Goal: Task Accomplishment & Management: Manage account settings

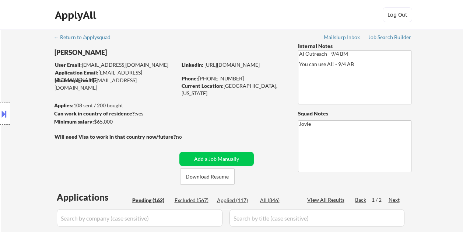
select select ""pending""
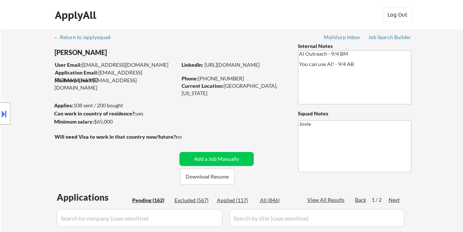
select select ""pending""
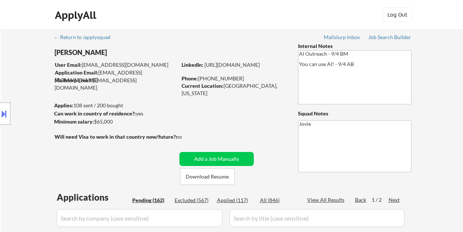
select select ""pending""
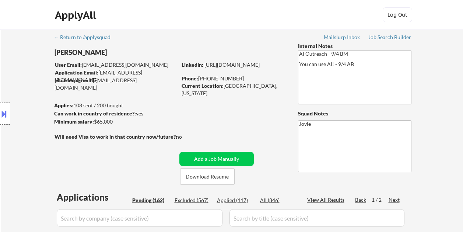
select select ""pending""
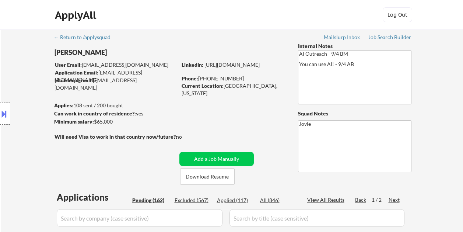
select select ""pending""
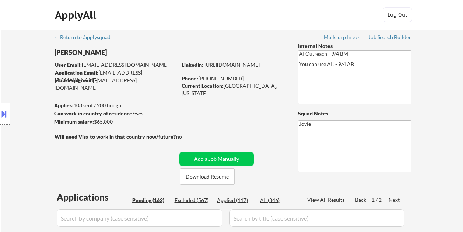
select select ""pending""
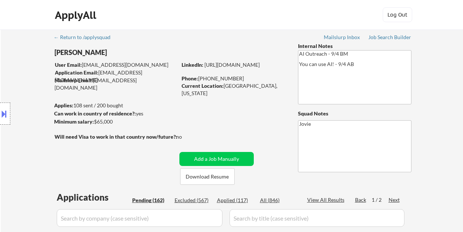
select select ""pending""
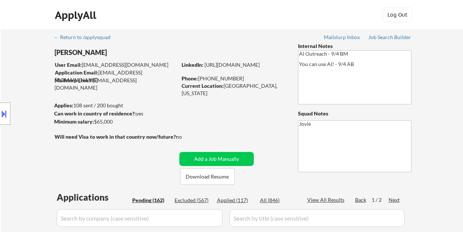
select select ""pending""
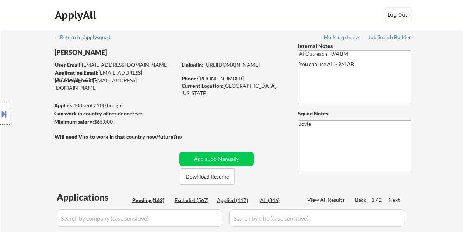
select select ""pending""
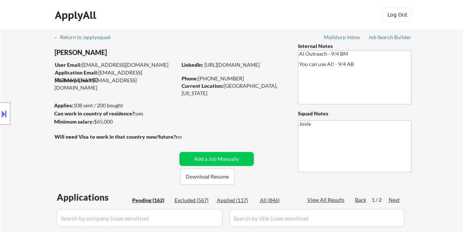
select select ""pending""
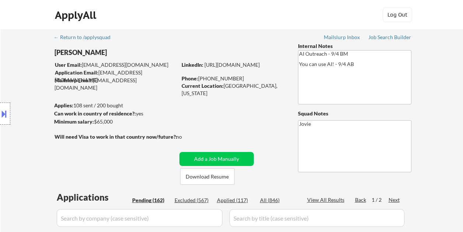
select select ""pending""
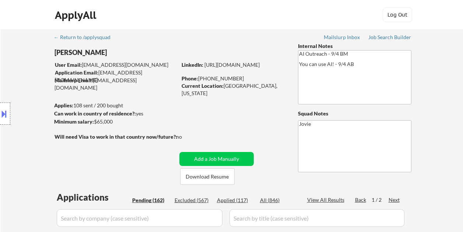
select select ""pending""
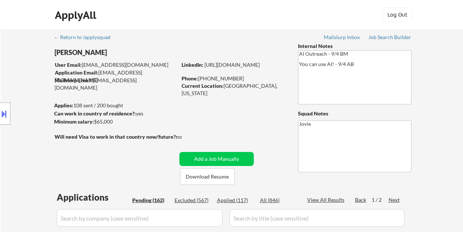
select select ""pending""
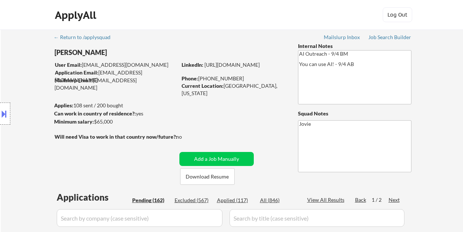
select select ""pending""
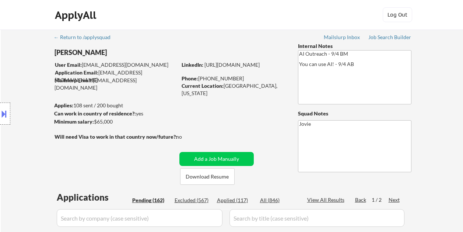
select select ""pending""
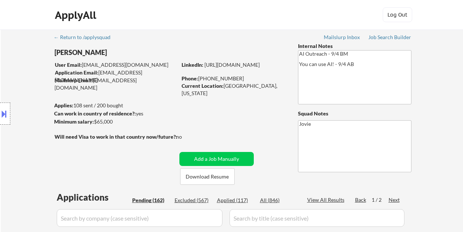
select select ""pending""
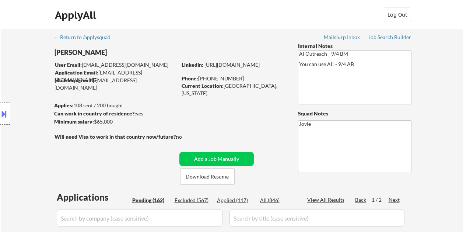
select select ""pending""
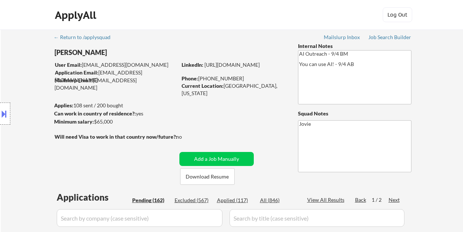
select select ""pending""
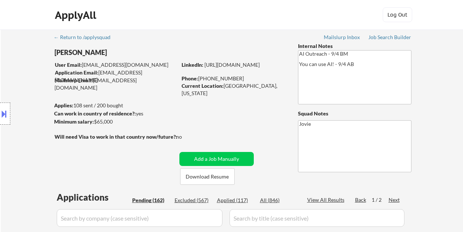
select select ""pending""
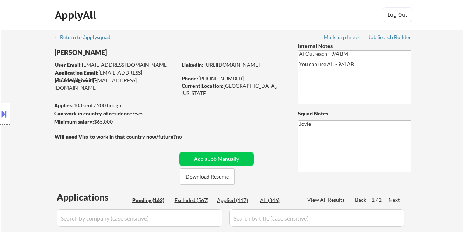
select select ""pending""
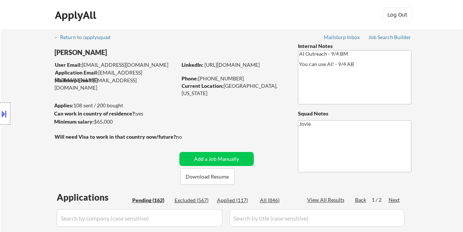
scroll to position [1363, 0]
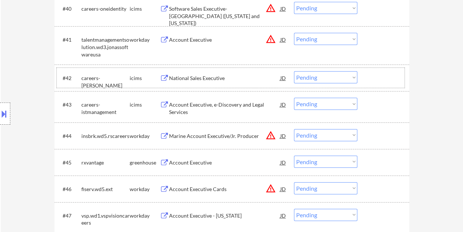
click at [390, 76] on div at bounding box center [384, 77] width 32 height 13
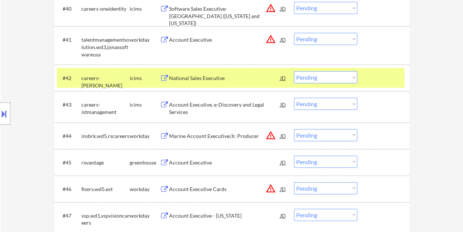
click at [385, 70] on div "#42 careers-stratus icims National Sales Executive JD warning_amber Choose an o…" at bounding box center [231, 78] width 348 height 20
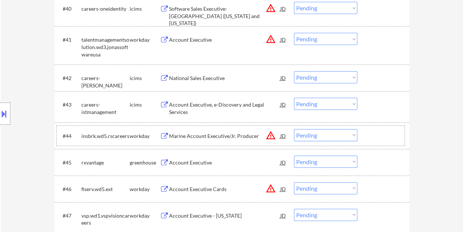
click at [369, 133] on div at bounding box center [384, 135] width 32 height 13
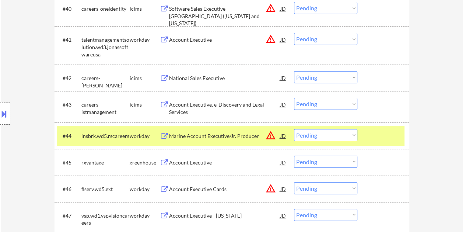
click at [352, 135] on select "Choose an option... Pending Applied Excluded (Questions) Excluded (Expired) Exc…" at bounding box center [325, 135] width 63 height 12
click at [294, 129] on select "Choose an option... Pending Applied Excluded (Questions) Excluded (Expired) Exc…" at bounding box center [325, 135] width 63 height 12
click at [383, 132] on div at bounding box center [384, 135] width 32 height 13
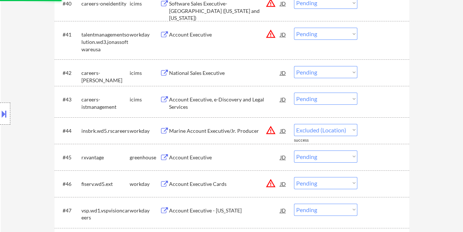
select select ""pending""
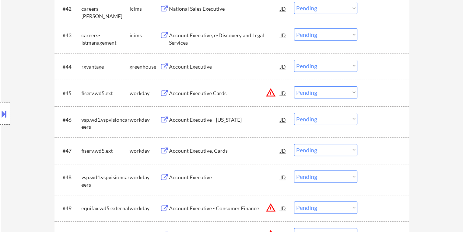
scroll to position [1437, 0]
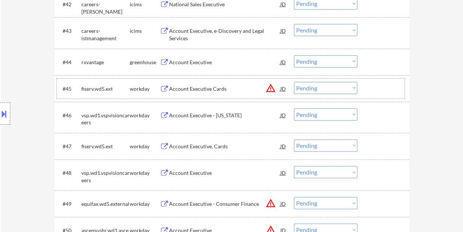
click at [384, 86] on div at bounding box center [384, 88] width 32 height 13
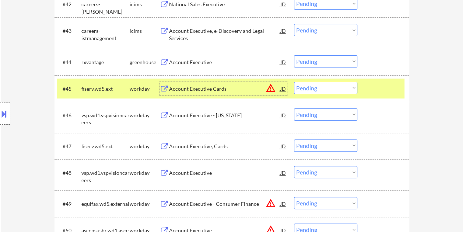
click at [215, 88] on div "Account Executive Cards" at bounding box center [224, 88] width 111 height 7
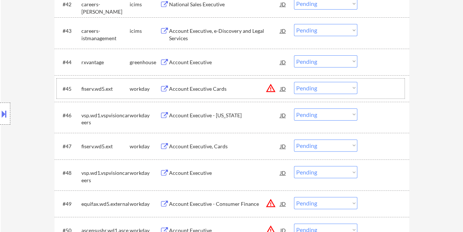
drag, startPoint x: 382, startPoint y: 83, endPoint x: 375, endPoint y: 86, distance: 7.9
click at [381, 83] on div at bounding box center [384, 88] width 32 height 13
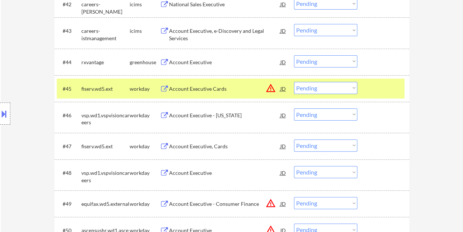
click at [355, 89] on select "Choose an option... Pending Applied Excluded (Questions) Excluded (Expired) Exc…" at bounding box center [325, 88] width 63 height 12
click at [294, 82] on select "Choose an option... Pending Applied Excluded (Questions) Excluded (Expired) Exc…" at bounding box center [325, 88] width 63 height 12
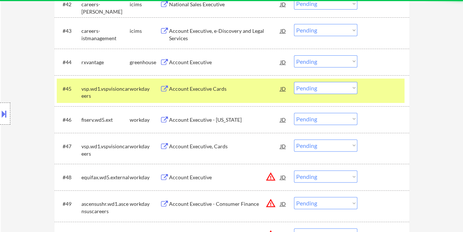
click at [382, 84] on div at bounding box center [384, 88] width 32 height 13
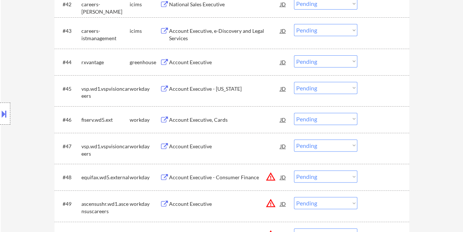
click at [382, 84] on div at bounding box center [384, 88] width 32 height 13
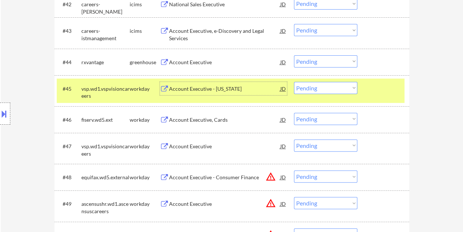
click at [203, 87] on div "Account Executive - Texas" at bounding box center [224, 88] width 111 height 7
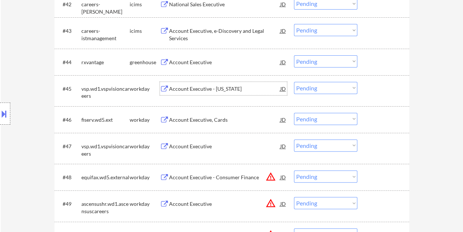
drag, startPoint x: 385, startPoint y: 89, endPoint x: 359, endPoint y: 88, distance: 26.5
click at [386, 89] on div at bounding box center [384, 88] width 32 height 13
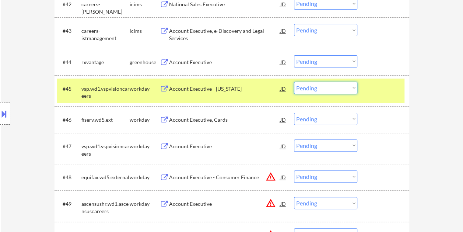
click at [357, 88] on select "Choose an option... Pending Applied Excluded (Questions) Excluded (Expired) Exc…" at bounding box center [325, 88] width 63 height 12
click at [294, 82] on select "Choose an option... Pending Applied Excluded (Questions) Excluded (Expired) Exc…" at bounding box center [325, 88] width 63 height 12
select select ""pending""
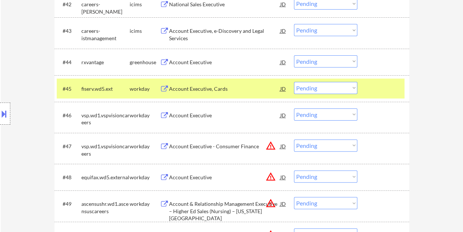
click at [371, 94] on div at bounding box center [384, 88] width 32 height 13
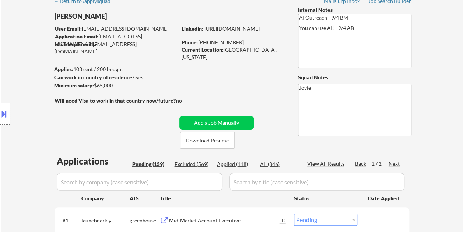
scroll to position [0, 0]
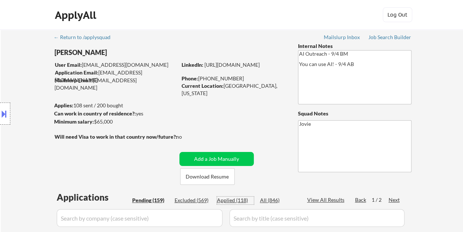
click at [235, 199] on div "Applied (118)" at bounding box center [235, 199] width 37 height 7
select select ""applied""
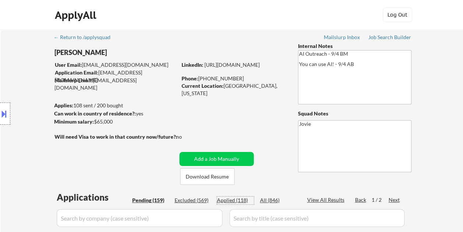
select select ""applied""
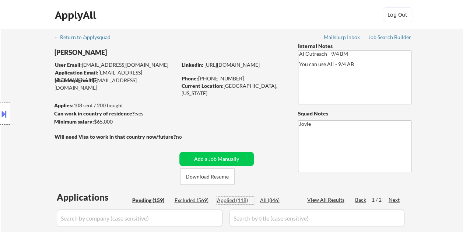
select select ""applied""
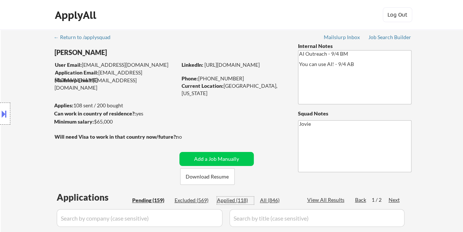
select select ""applied""
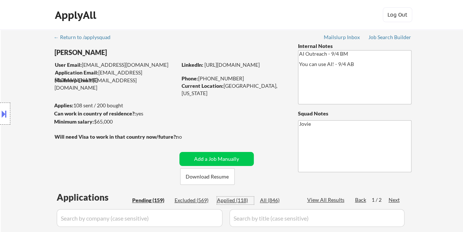
select select ""applied""
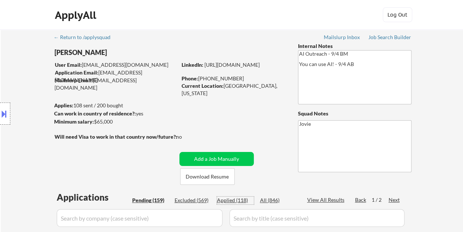
select select ""applied""
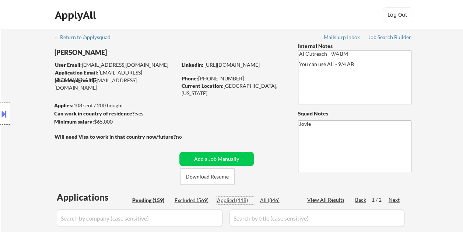
select select ""applied""
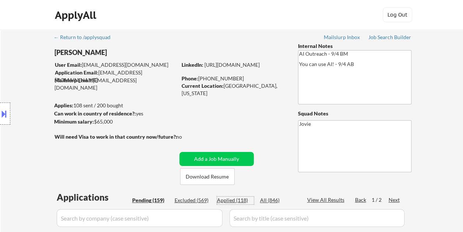
select select ""applied""
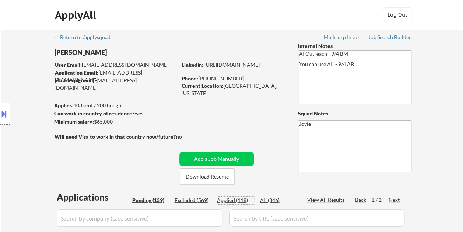
select select ""applied""
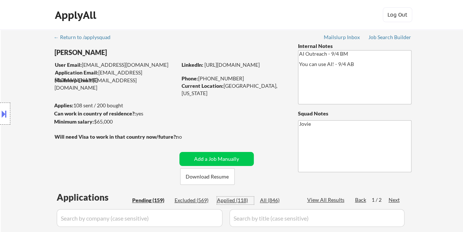
select select ""applied""
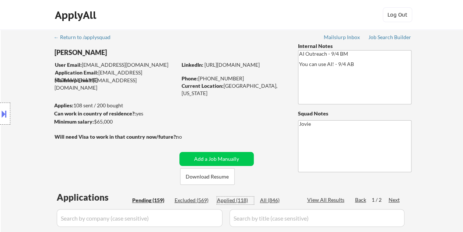
select select ""applied""
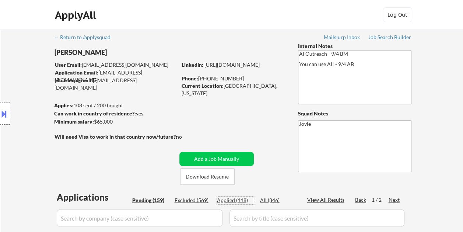
select select ""applied""
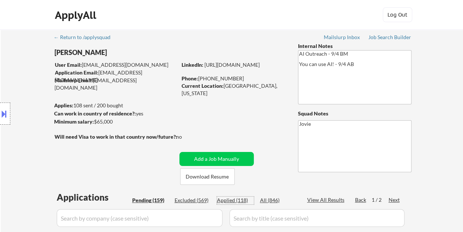
select select ""applied""
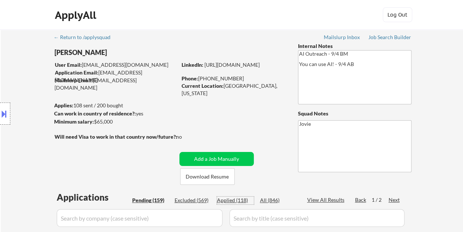
select select ""applied""
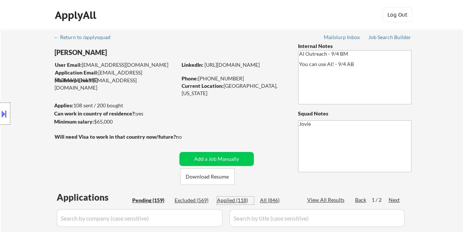
select select ""applied""
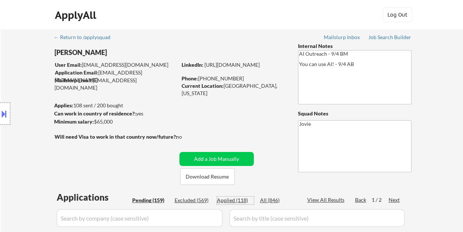
select select ""applied""
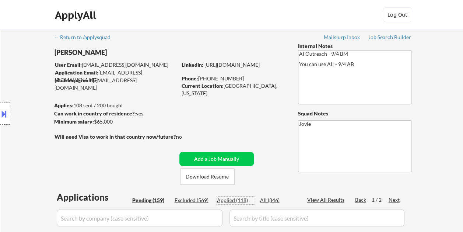
select select ""applied""
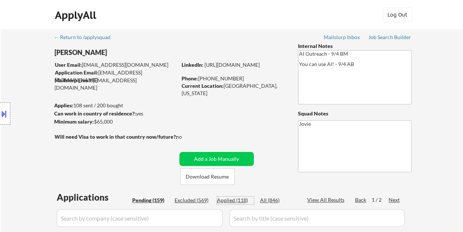
select select ""applied""
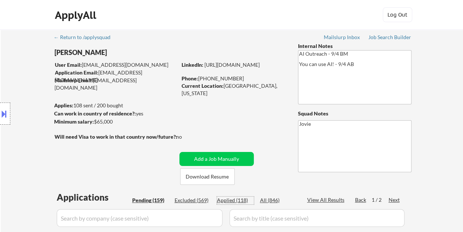
select select ""applied""
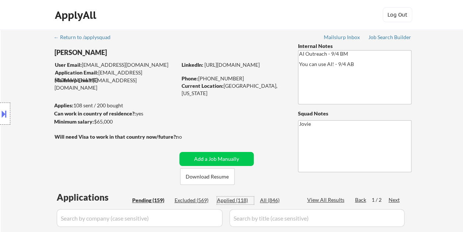
select select ""applied""
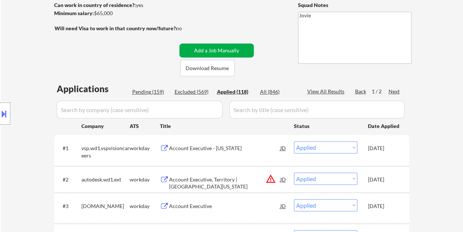
scroll to position [110, 0]
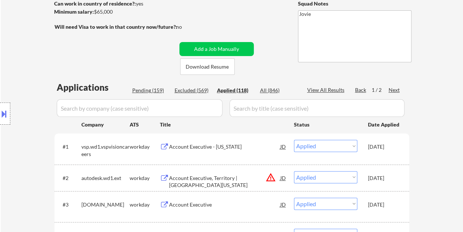
click at [145, 90] on div "Pending (159)" at bounding box center [150, 90] width 37 height 7
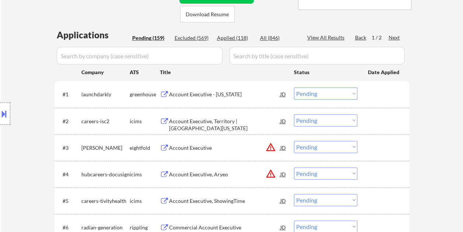
scroll to position [147, 0]
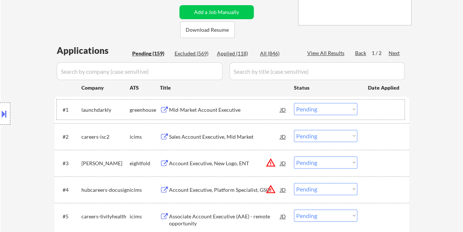
drag, startPoint x: 371, startPoint y: 107, endPoint x: 331, endPoint y: 105, distance: 39.5
click at [371, 107] on div at bounding box center [384, 109] width 32 height 13
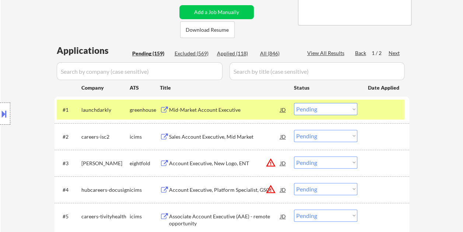
click at [268, 108] on div "Mid-Market Account Executive" at bounding box center [224, 109] width 111 height 7
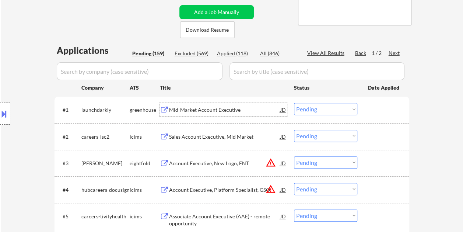
click at [1, 113] on button at bounding box center [4, 114] width 8 height 12
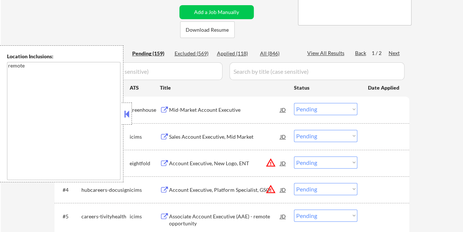
click at [131, 111] on div at bounding box center [127, 113] width 10 height 22
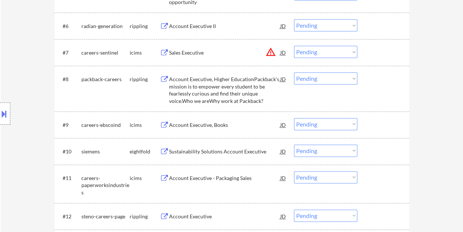
scroll to position [141, 0]
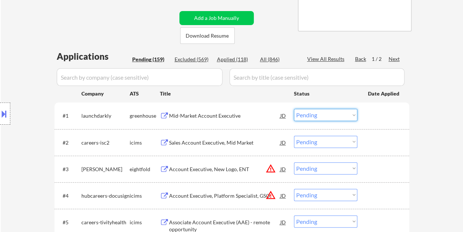
click at [329, 113] on select "Choose an option... Pending Applied Excluded (Questions) Excluded (Expired) Exc…" at bounding box center [325, 115] width 63 height 12
click at [294, 109] on select "Choose an option... Pending Applied Excluded (Questions) Excluded (Expired) Exc…" at bounding box center [325, 115] width 63 height 12
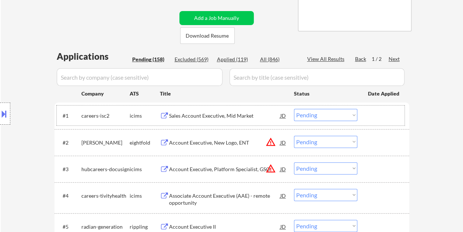
click at [397, 114] on div at bounding box center [384, 115] width 32 height 13
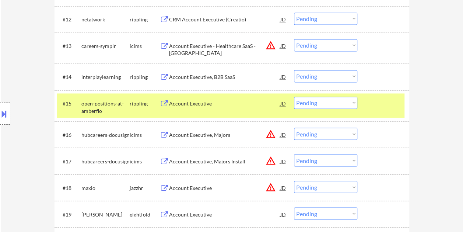
scroll to position [583, 0]
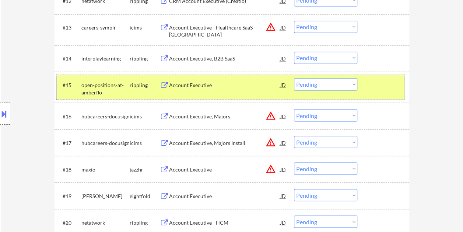
click at [384, 87] on div at bounding box center [384, 84] width 32 height 13
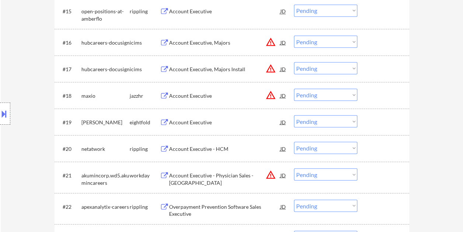
scroll to position [730, 0]
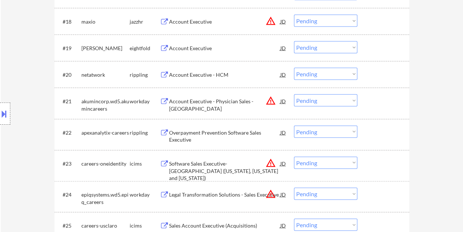
click at [367, 96] on div "#21 akumincorp.wd5.akumincareers workday Account Executive - Physician Sales - …" at bounding box center [231, 103] width 348 height 24
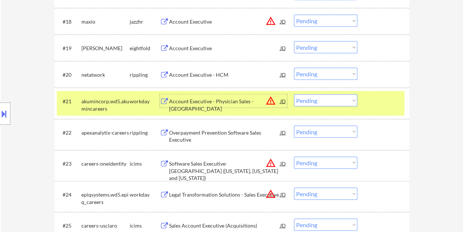
click at [242, 101] on div "Account Executive - Physician Sales - Tampa" at bounding box center [224, 105] width 111 height 14
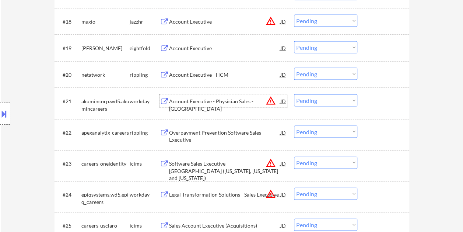
click at [372, 108] on div "#21 akumincorp.wd5.akumincareers workday Account Executive - Physician Sales - …" at bounding box center [231, 103] width 348 height 24
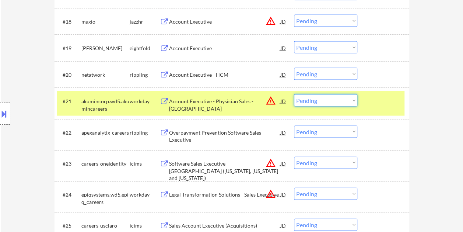
click at [356, 99] on select "Choose an option... Pending Applied Excluded (Questions) Excluded (Expired) Exc…" at bounding box center [325, 100] width 63 height 12
click at [294, 94] on select "Choose an option... Pending Applied Excluded (Questions) Excluded (Expired) Exc…" at bounding box center [325, 100] width 63 height 12
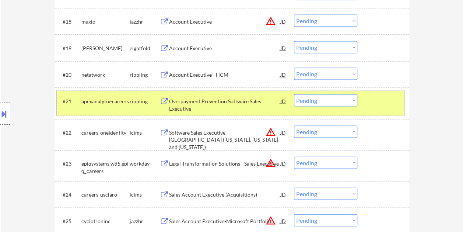
click at [389, 101] on div at bounding box center [384, 100] width 32 height 13
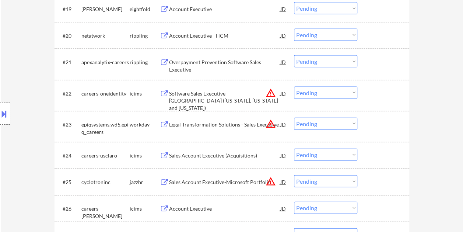
scroll to position [804, 0]
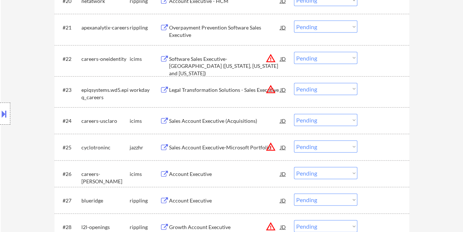
click at [383, 92] on div at bounding box center [384, 89] width 32 height 13
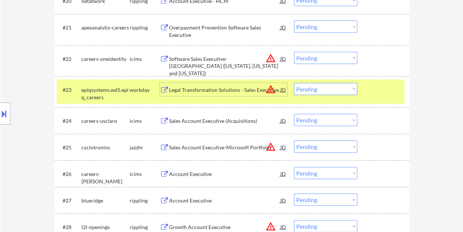
click at [258, 83] on div "Legal Transformation Solutions - Sales Executive" at bounding box center [224, 89] width 111 height 13
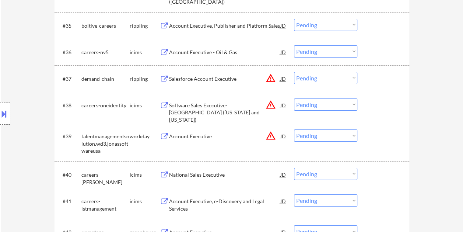
scroll to position [1320, 0]
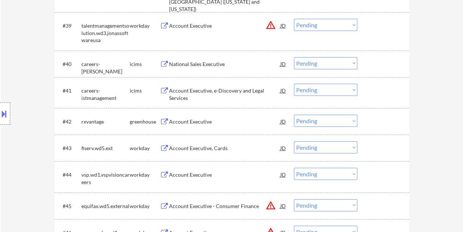
click at [373, 144] on div at bounding box center [384, 147] width 32 height 13
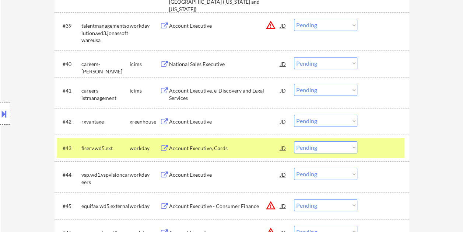
click at [259, 146] on div "Account Executive, Cards" at bounding box center [224, 147] width 111 height 7
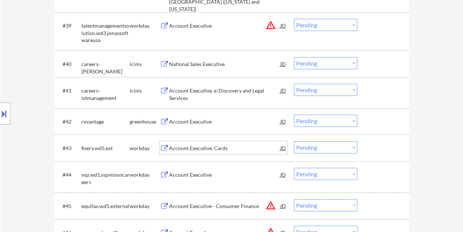
click at [367, 147] on div "#43 fiserv.wd5.ext workday Account Executive, Cards JD warning_amber Choose an …" at bounding box center [231, 148] width 348 height 20
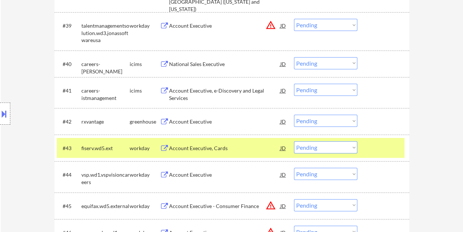
click at [224, 151] on div "Account Executive, Cards" at bounding box center [224, 147] width 111 height 7
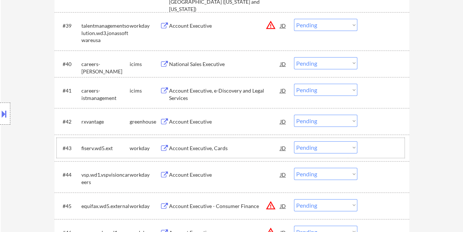
drag, startPoint x: 370, startPoint y: 138, endPoint x: 362, endPoint y: 144, distance: 10.8
click at [370, 139] on div "#43 fiserv.wd5.ext workday Account Executive, Cards JD warning_amber Choose an …" at bounding box center [231, 148] width 348 height 20
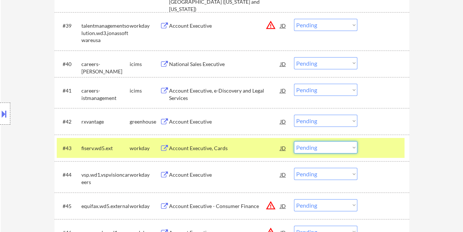
click at [355, 147] on select "Choose an option... Pending Applied Excluded (Questions) Excluded (Expired) Exc…" at bounding box center [325, 147] width 63 height 12
click at [294, 141] on select "Choose an option... Pending Applied Excluded (Questions) Excluded (Expired) Exc…" at bounding box center [325, 147] width 63 height 12
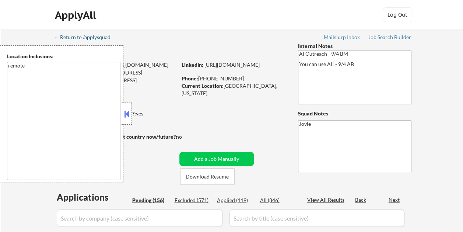
click at [128, 112] on button at bounding box center [127, 113] width 8 height 11
click at [126, 115] on button at bounding box center [127, 113] width 8 height 11
select select ""pending""
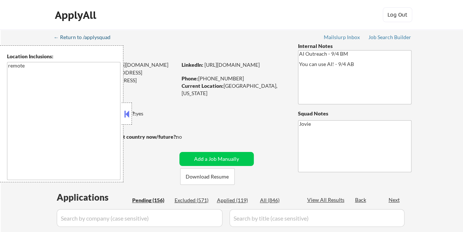
select select ""pending""
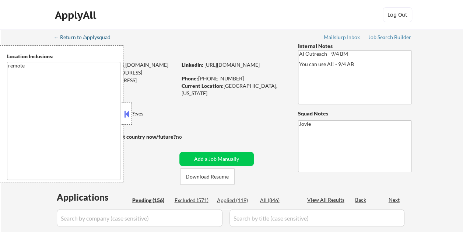
select select ""pending""
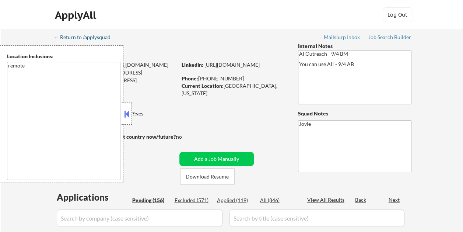
select select ""pending""
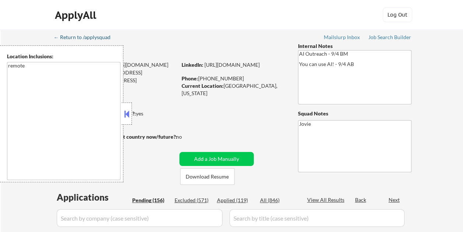
select select ""pending""
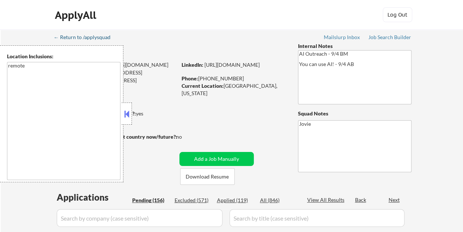
select select ""pending""
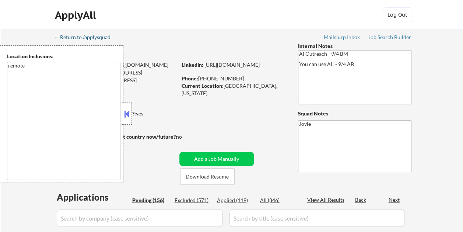
select select ""pending""
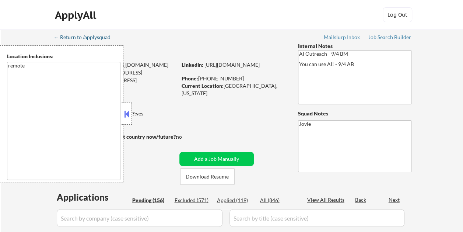
select select ""pending""
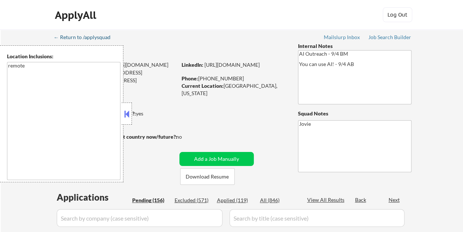
select select ""pending""
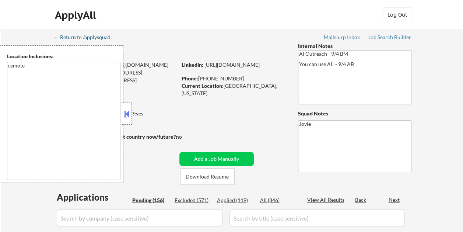
select select ""pending""
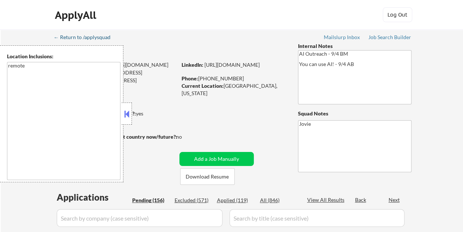
select select ""pending""
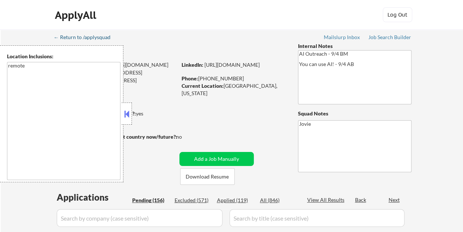
select select ""pending""
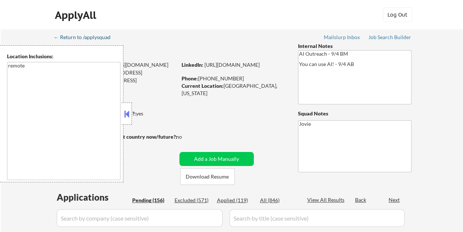
select select ""pending""
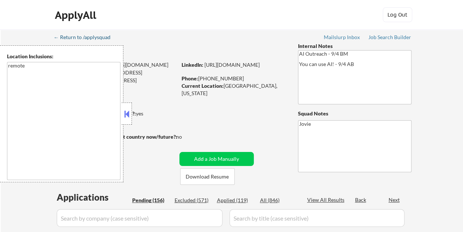
select select ""pending""
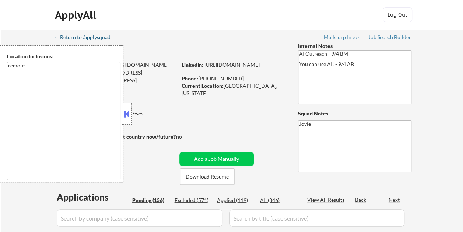
select select ""pending""
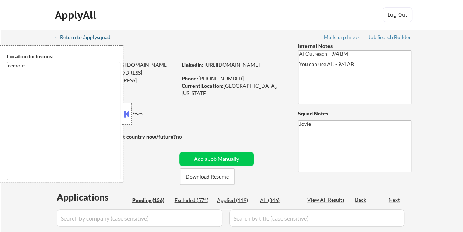
select select ""pending""
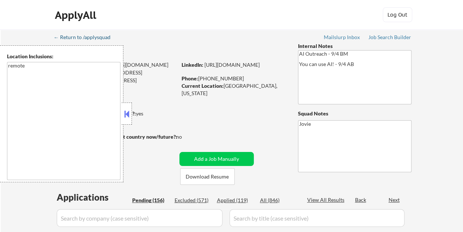
select select ""pending""
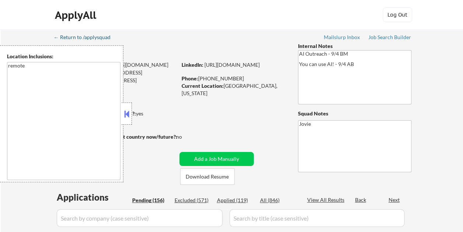
select select ""pending""
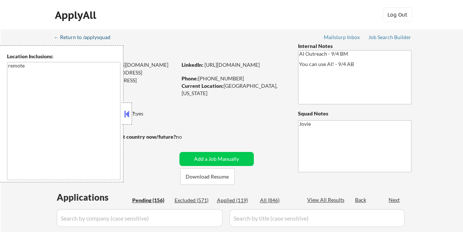
select select ""pending""
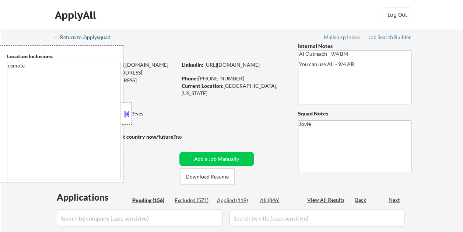
select select ""pending""
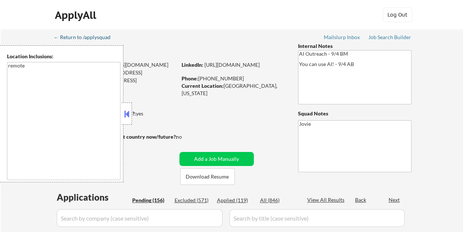
select select ""pending""
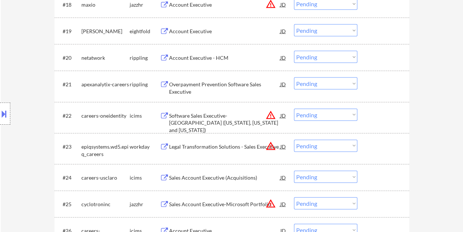
scroll to position [811, 0]
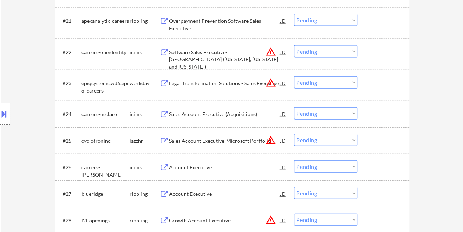
drag, startPoint x: 384, startPoint y: 84, endPoint x: 377, endPoint y: 84, distance: 7.4
click at [383, 84] on div at bounding box center [384, 82] width 32 height 13
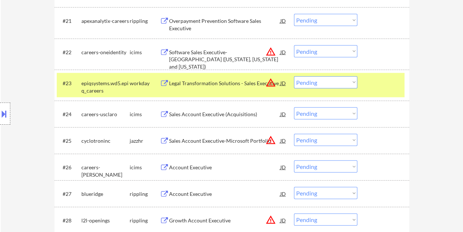
click at [251, 78] on div "Legal Transformation Solutions - Sales Executive" at bounding box center [224, 82] width 111 height 13
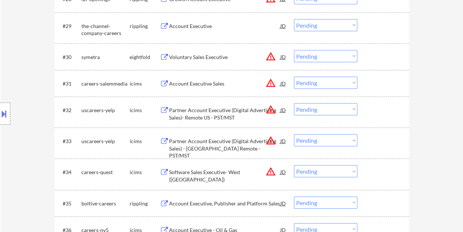
scroll to position [1179, 0]
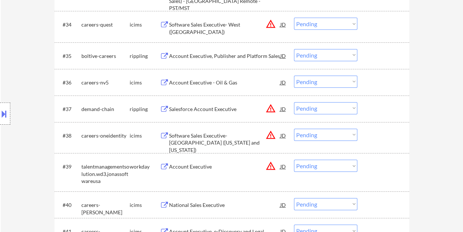
click at [365, 163] on div "#39 talentmanagementsolution.wd3.jonassoftwareusa workday Account Executive JD …" at bounding box center [231, 172] width 348 height 32
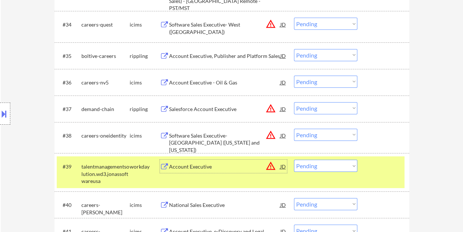
click at [228, 168] on div "Account Executive" at bounding box center [224, 166] width 111 height 7
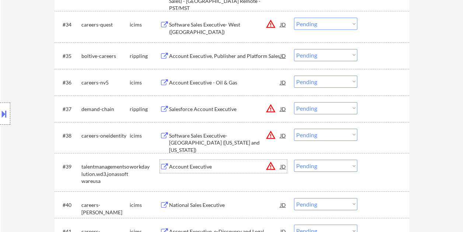
click at [369, 163] on div at bounding box center [384, 166] width 32 height 13
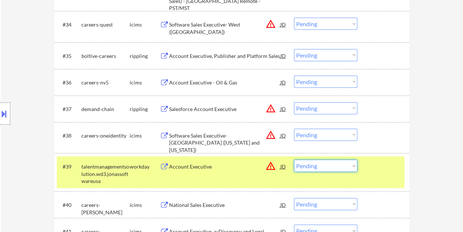
click at [352, 166] on select "Choose an option... Pending Applied Excluded (Questions) Excluded (Expired) Exc…" at bounding box center [325, 166] width 63 height 12
click at [294, 160] on select "Choose an option... Pending Applied Excluded (Questions) Excluded (Expired) Exc…" at bounding box center [325, 166] width 63 height 12
click at [378, 171] on div at bounding box center [384, 166] width 32 height 13
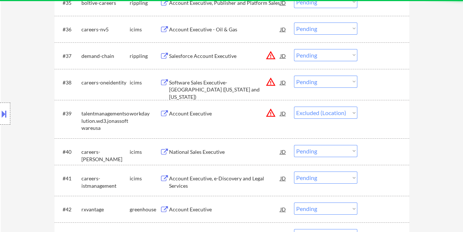
scroll to position [1253, 0]
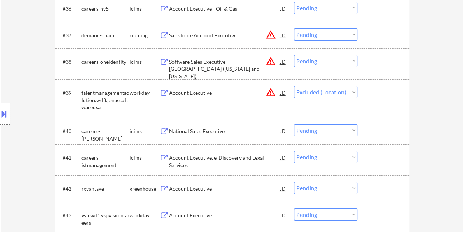
select select ""pending""
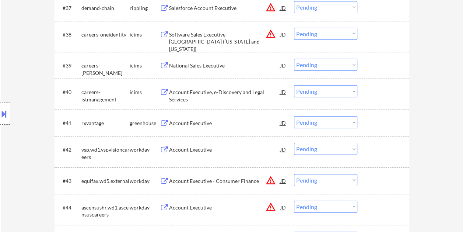
scroll to position [1290, 0]
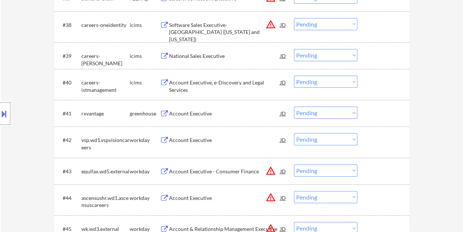
click at [383, 105] on div "#41 rxvantage greenhouse Account Executive JD Choose an option... Pending Appli…" at bounding box center [231, 113] width 348 height 20
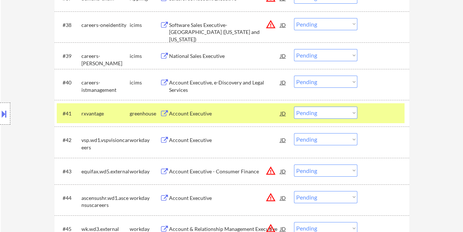
click at [242, 109] on div "Account Executive" at bounding box center [224, 112] width 111 height 13
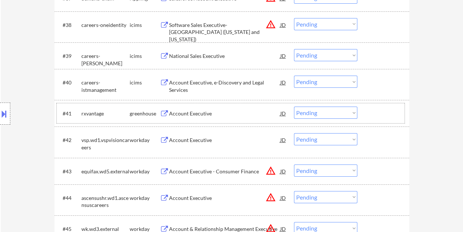
click at [369, 111] on div at bounding box center [384, 112] width 32 height 13
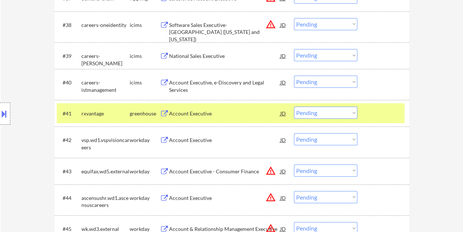
click at [353, 109] on select "Choose an option... Pending Applied Excluded (Questions) Excluded (Expired) Exc…" at bounding box center [325, 112] width 63 height 12
click at [294, 106] on select "Choose an option... Pending Applied Excluded (Questions) Excluded (Expired) Exc…" at bounding box center [325, 112] width 63 height 12
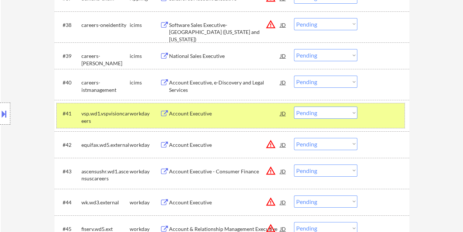
click at [369, 117] on div at bounding box center [384, 112] width 32 height 13
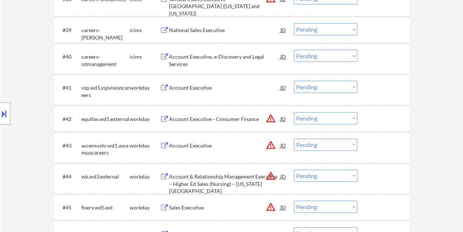
scroll to position [1327, 0]
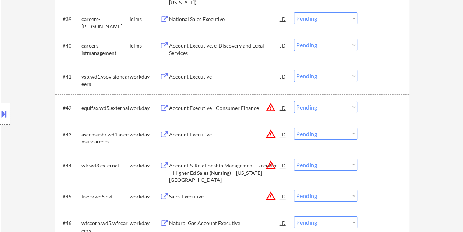
click at [375, 77] on div at bounding box center [384, 76] width 32 height 13
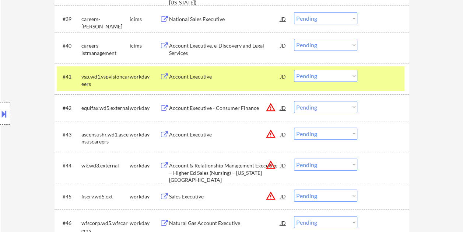
click at [191, 88] on div "#41 vsp.wd1.vspvisioncareers workday Account Executive JD Choose an option... P…" at bounding box center [231, 78] width 348 height 24
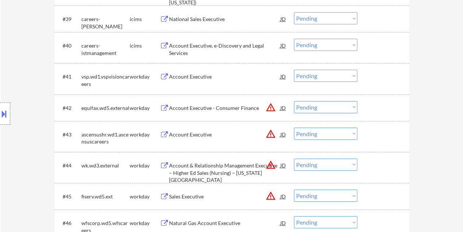
click at [385, 84] on div "#41 vsp.wd1.vspvisioncareers workday Account Executive JD Choose an option... P…" at bounding box center [231, 78] width 348 height 24
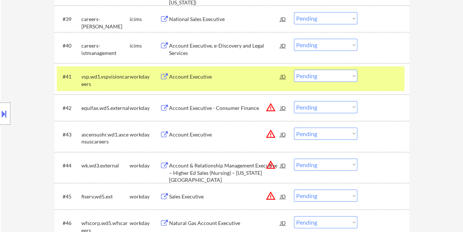
click at [256, 80] on div "Account Executive" at bounding box center [224, 76] width 111 height 7
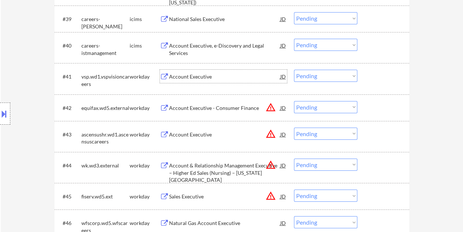
click at [376, 77] on div at bounding box center [384, 76] width 32 height 13
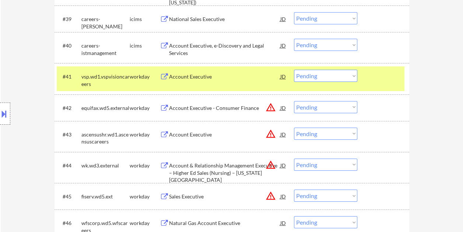
click at [347, 77] on select "Choose an option... Pending Applied Excluded (Questions) Excluded (Expired) Exc…" at bounding box center [325, 76] width 63 height 12
click at [294, 70] on select "Choose an option... Pending Applied Excluded (Questions) Excluded (Expired) Exc…" at bounding box center [325, 76] width 63 height 12
click at [383, 83] on div at bounding box center [384, 76] width 32 height 13
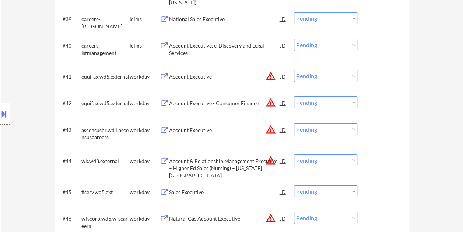
click at [383, 81] on div at bounding box center [384, 76] width 32 height 13
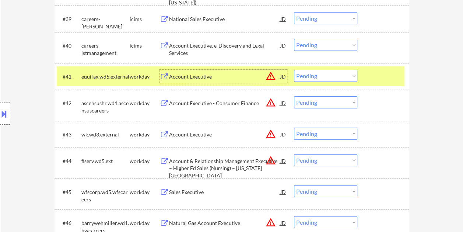
click at [194, 81] on div "Account Executive" at bounding box center [224, 76] width 111 height 13
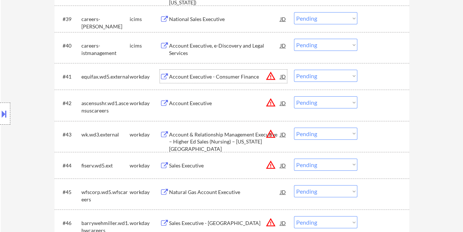
click at [361, 80] on div "#41 equifax.wd5.external workday Account Executive - Consumer Finance JD warnin…" at bounding box center [231, 76] width 348 height 20
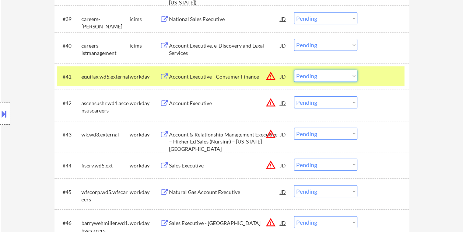
click at [345, 78] on select "Choose an option... Pending Applied Excluded (Questions) Excluded (Expired) Exc…" at bounding box center [325, 76] width 63 height 12
click at [294, 70] on select "Choose an option... Pending Applied Excluded (Questions) Excluded (Expired) Exc…" at bounding box center [325, 76] width 63 height 12
click at [382, 77] on div at bounding box center [384, 76] width 32 height 13
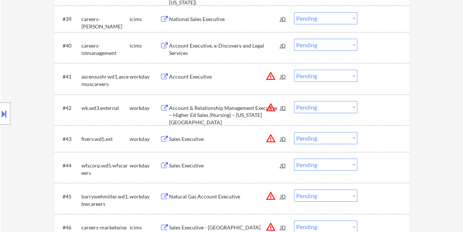
click at [377, 76] on div at bounding box center [384, 76] width 32 height 13
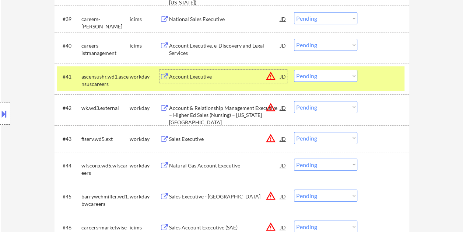
click at [214, 77] on div "Account Executive" at bounding box center [224, 76] width 111 height 7
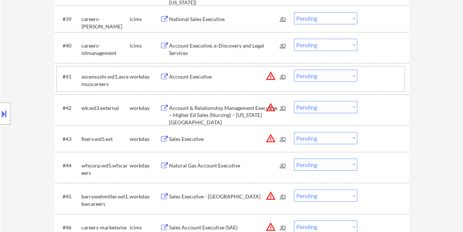
click at [371, 78] on div at bounding box center [384, 76] width 32 height 13
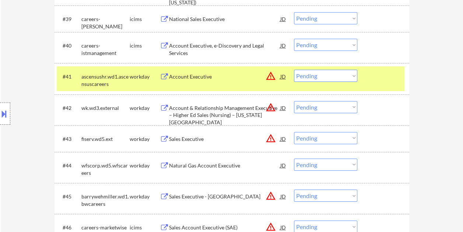
click at [353, 76] on select "Choose an option... Pending Applied Excluded (Questions) Excluded (Expired) Exc…" at bounding box center [325, 76] width 63 height 12
click at [294, 70] on select "Choose an option... Pending Applied Excluded (Questions) Excluded (Expired) Exc…" at bounding box center [325, 76] width 63 height 12
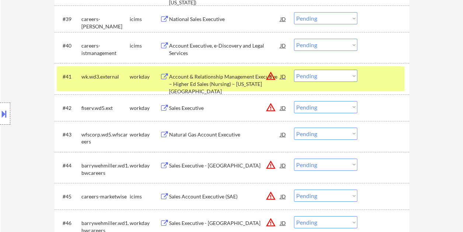
click at [367, 76] on div "#41 wk.wd3.external workday Account & Relationship Management Executive – Highe…" at bounding box center [231, 78] width 348 height 24
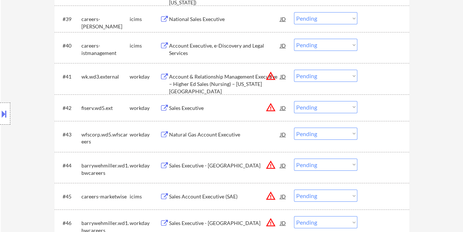
click at [391, 77] on div at bounding box center [384, 76] width 32 height 13
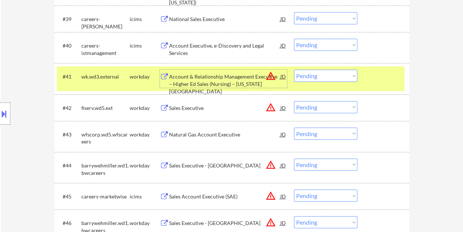
click at [227, 77] on div "Account & Relationship Management Executive – Higher Ed Sales (Nursing) – Kansa…" at bounding box center [224, 84] width 111 height 22
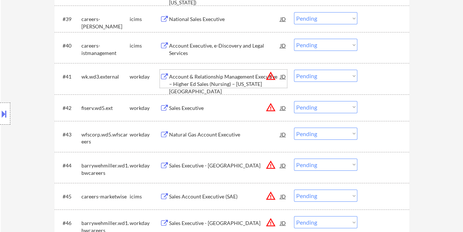
drag, startPoint x: 373, startPoint y: 75, endPoint x: 361, endPoint y: 76, distance: 12.2
click at [373, 75] on div at bounding box center [384, 76] width 32 height 13
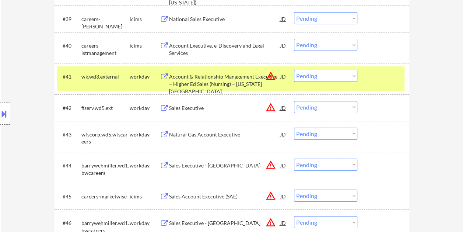
click at [353, 75] on select "Choose an option... Pending Applied Excluded (Questions) Excluded (Expired) Exc…" at bounding box center [325, 76] width 63 height 12
click at [294, 70] on select "Choose an option... Pending Applied Excluded (Questions) Excluded (Expired) Exc…" at bounding box center [325, 76] width 63 height 12
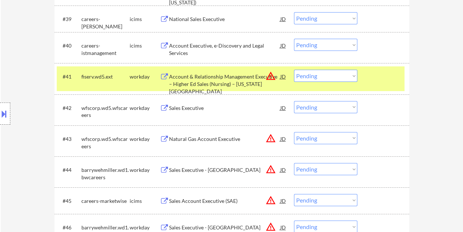
click at [376, 79] on div at bounding box center [384, 76] width 32 height 13
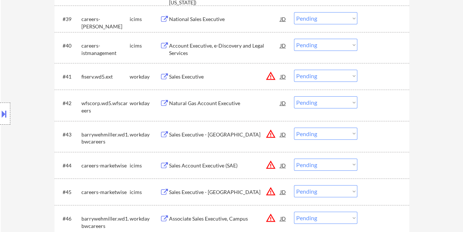
click at [378, 78] on div at bounding box center [384, 76] width 32 height 13
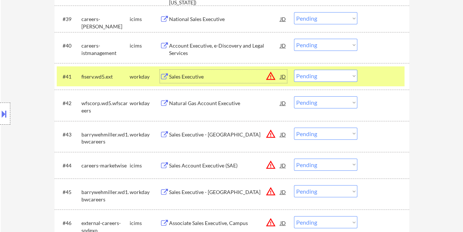
click at [220, 71] on div "Sales Executive" at bounding box center [224, 76] width 111 height 13
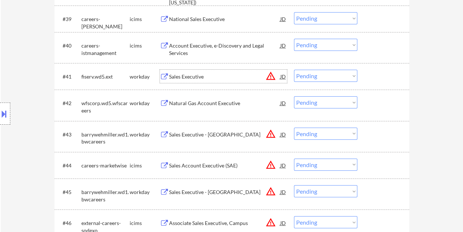
click at [373, 75] on div at bounding box center [384, 76] width 32 height 13
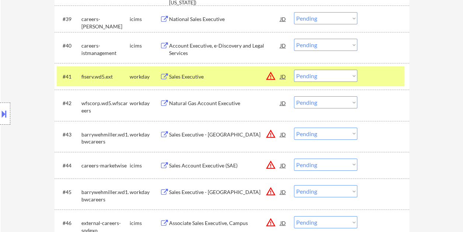
click at [348, 75] on select "Choose an option... Pending Applied Excluded (Questions) Excluded (Expired) Exc…" at bounding box center [325, 76] width 63 height 12
click at [294, 70] on select "Choose an option... Pending Applied Excluded (Questions) Excluded (Expired) Exc…" at bounding box center [325, 76] width 63 height 12
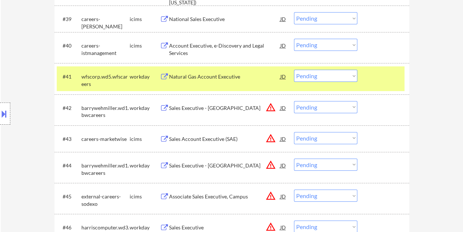
click at [380, 76] on div at bounding box center [384, 76] width 32 height 13
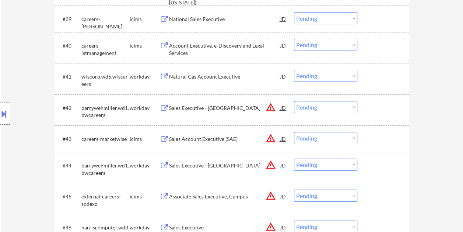
click at [389, 69] on div "#41 wfscorp.wd5.wfscareers workday Natural Gas Account Executive JD warning_amb…" at bounding box center [231, 78] width 348 height 24
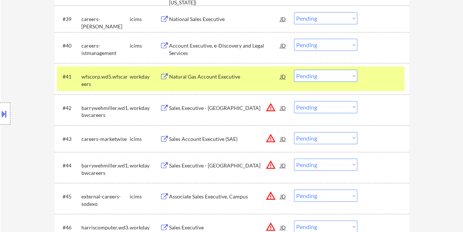
click at [199, 82] on div "Natural Gas Account Executive" at bounding box center [224, 76] width 111 height 13
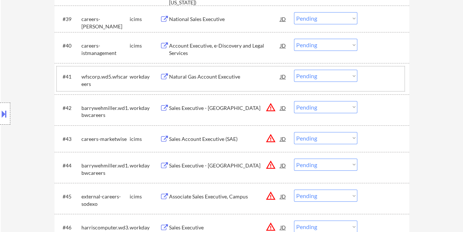
click at [365, 73] on div "#41 wfscorp.wd5.wfscareers workday Natural Gas Account Executive JD warning_amb…" at bounding box center [231, 78] width 348 height 24
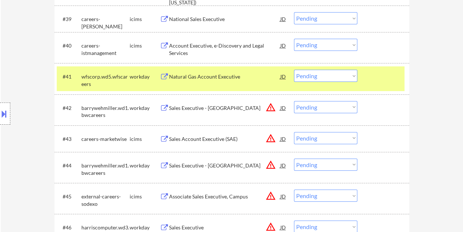
click at [355, 74] on select "Choose an option... Pending Applied Excluded (Questions) Excluded (Expired) Exc…" at bounding box center [325, 76] width 63 height 12
click at [294, 70] on select "Choose an option... Pending Applied Excluded (Questions) Excluded (Expired) Exc…" at bounding box center [325, 76] width 63 height 12
click at [384, 78] on div at bounding box center [384, 76] width 32 height 13
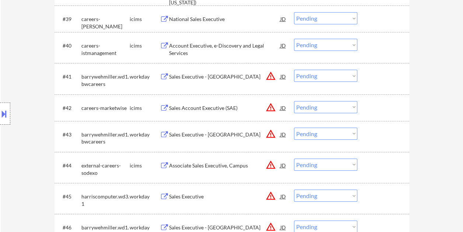
click at [378, 77] on div at bounding box center [384, 76] width 32 height 13
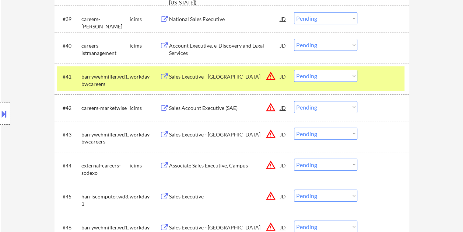
click at [224, 72] on div "Sales Executive - Southeast Region" at bounding box center [224, 76] width 111 height 13
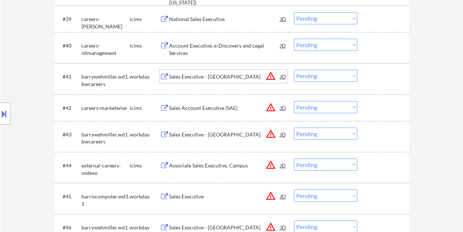
click at [366, 77] on div "#41 barrywehmiller.wd1.bwcareers workday Sales Executive - Southeast Region JD …" at bounding box center [231, 78] width 348 height 24
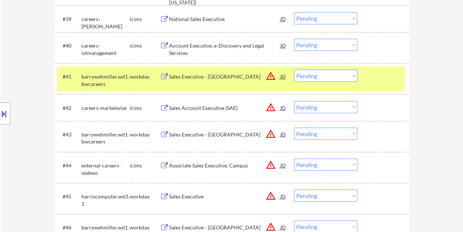
click at [354, 77] on select "Choose an option... Pending Applied Excluded (Questions) Excluded (Expired) Exc…" at bounding box center [325, 76] width 63 height 12
click at [294, 70] on select "Choose an option... Pending Applied Excluded (Questions) Excluded (Expired) Exc…" at bounding box center [325, 76] width 63 height 12
select select ""pending""
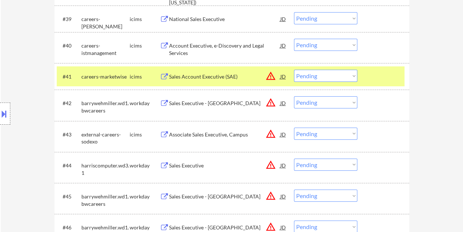
click at [406, 66] on div "#41 careers-marketwise icims Sales Account Executive (SAE) JD warning_amber Cho…" at bounding box center [232, 76] width 355 height 27
click at [380, 76] on div at bounding box center [384, 76] width 32 height 13
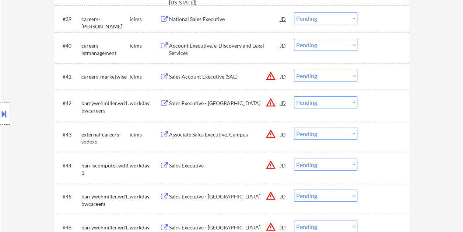
click at [384, 106] on div at bounding box center [384, 102] width 32 height 13
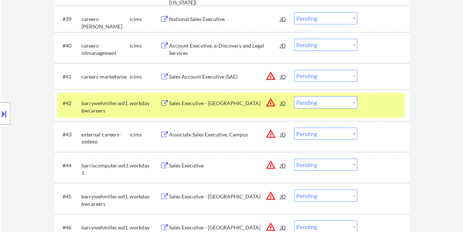
click at [231, 108] on div "Sales Executive - South East" at bounding box center [224, 102] width 111 height 13
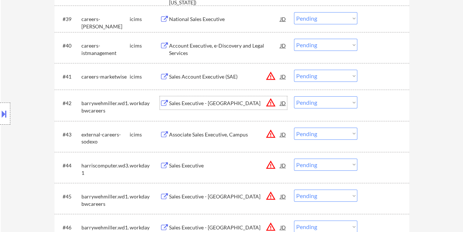
drag, startPoint x: 371, startPoint y: 101, endPoint x: 367, endPoint y: 102, distance: 4.5
click at [371, 101] on div at bounding box center [384, 102] width 32 height 13
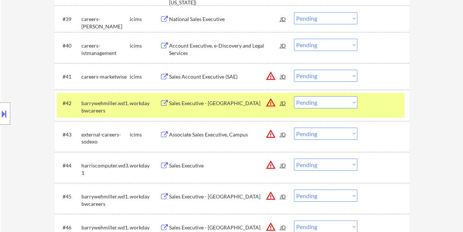
click at [356, 104] on select "Choose an option... Pending Applied Excluded (Questions) Excluded (Expired) Exc…" at bounding box center [325, 102] width 63 height 12
click at [294, 96] on select "Choose an option... Pending Applied Excluded (Questions) Excluded (Expired) Exc…" at bounding box center [325, 102] width 63 height 12
click at [365, 106] on div "#42 barrywehmiller.wd1.bwcareers workday Sales Executive - South East JD warnin…" at bounding box center [231, 105] width 348 height 24
select select ""pending""
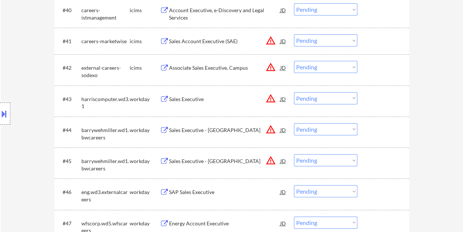
scroll to position [1363, 0]
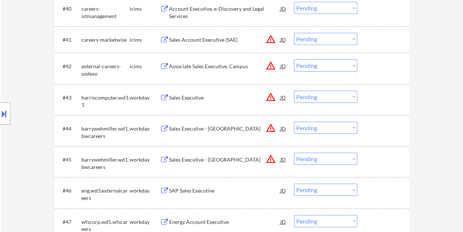
click at [377, 100] on div at bounding box center [384, 97] width 32 height 13
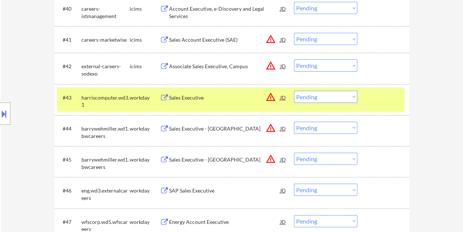
click at [245, 99] on div "Sales Executive" at bounding box center [224, 97] width 111 height 7
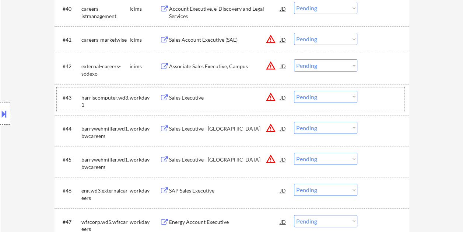
drag, startPoint x: 377, startPoint y: 101, endPoint x: 352, endPoint y: 92, distance: 26.0
click at [376, 101] on div at bounding box center [384, 97] width 32 height 13
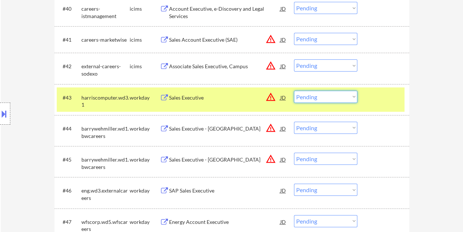
click at [352, 92] on select "Choose an option... Pending Applied Excluded (Questions) Excluded (Expired) Exc…" at bounding box center [325, 97] width 63 height 12
click at [294, 91] on select "Choose an option... Pending Applied Excluded (Questions) Excluded (Expired) Exc…" at bounding box center [325, 97] width 63 height 12
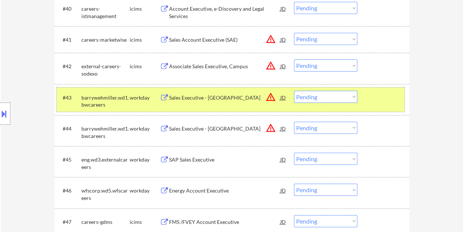
click at [364, 97] on div "#43 barrywehmiller.wd1.bwcareers workday Sales Executive - Northeast Region JD …" at bounding box center [231, 99] width 348 height 24
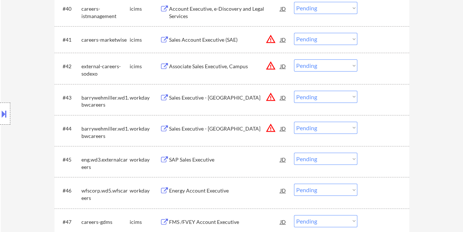
click at [367, 97] on div "#43 barrywehmiller.wd1.bwcareers workday Sales Executive - Northeast Region JD …" at bounding box center [231, 99] width 348 height 24
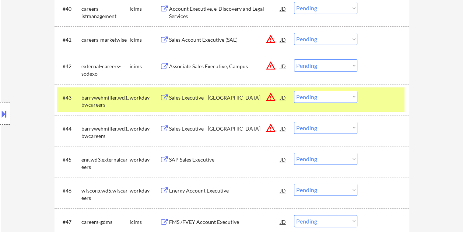
click at [227, 103] on div "Sales Executive - Northeast Region" at bounding box center [224, 97] width 111 height 13
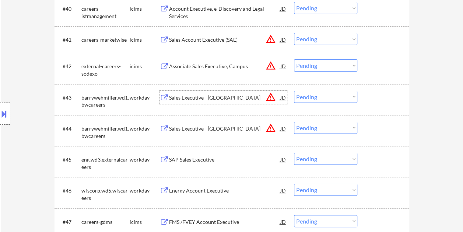
drag, startPoint x: 368, startPoint y: 92, endPoint x: 365, endPoint y: 95, distance: 4.2
click at [367, 93] on div "#43 barrywehmiller.wd1.bwcareers workday Sales Executive - Northeast Region JD …" at bounding box center [231, 99] width 348 height 24
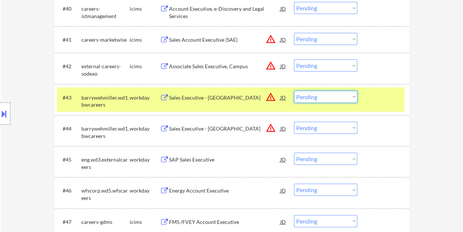
click at [352, 98] on select "Choose an option... Pending Applied Excluded (Questions) Excluded (Expired) Exc…" at bounding box center [325, 97] width 63 height 12
click at [294, 91] on select "Choose an option... Pending Applied Excluded (Questions) Excluded (Expired) Exc…" at bounding box center [325, 97] width 63 height 12
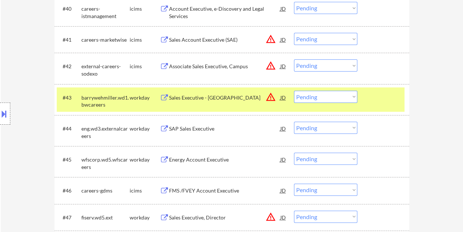
click at [381, 97] on div at bounding box center [384, 97] width 32 height 13
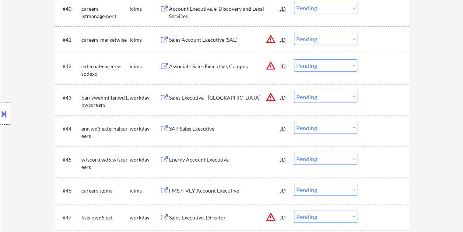
click at [385, 93] on div at bounding box center [384, 97] width 32 height 13
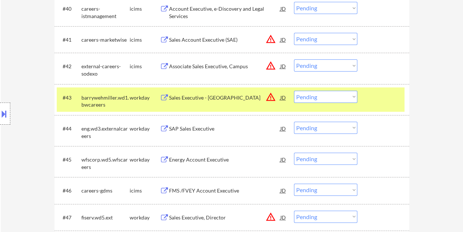
click at [239, 103] on div "Sales Executive - Western Region" at bounding box center [224, 97] width 111 height 13
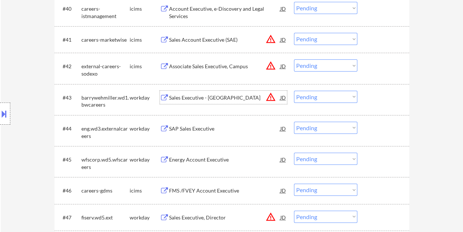
click at [376, 98] on div at bounding box center [384, 97] width 32 height 13
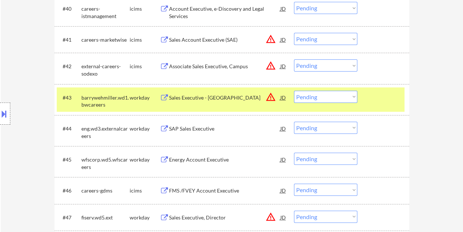
click at [350, 96] on select "Choose an option... Pending Applied Excluded (Questions) Excluded (Expired) Exc…" at bounding box center [325, 97] width 63 height 12
click at [294, 91] on select "Choose an option... Pending Applied Excluded (Questions) Excluded (Expired) Exc…" at bounding box center [325, 97] width 63 height 12
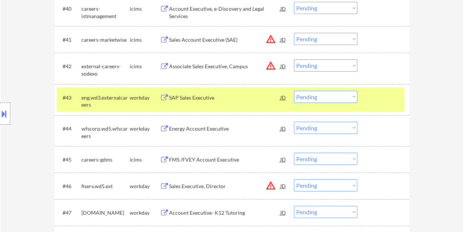
click at [377, 99] on div at bounding box center [384, 97] width 32 height 13
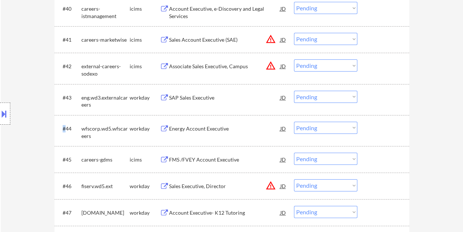
click at [377, 99] on div at bounding box center [384, 97] width 32 height 13
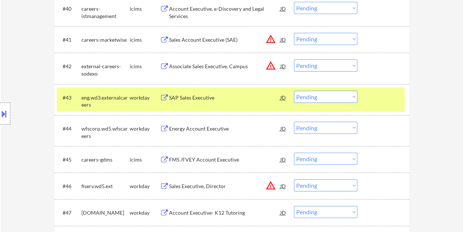
click at [234, 101] on div "SAP Sales Executive" at bounding box center [224, 97] width 111 height 13
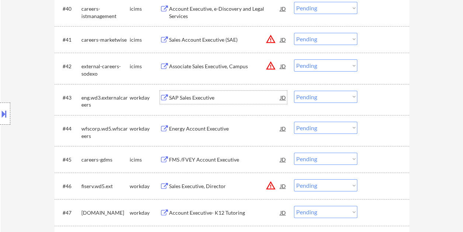
drag, startPoint x: 365, startPoint y: 97, endPoint x: 359, endPoint y: 96, distance: 5.7
click at [364, 97] on div "#43 eng.wd3.externalcareers workday SAP Sales Executive JD warning_amber Choose…" at bounding box center [231, 99] width 348 height 24
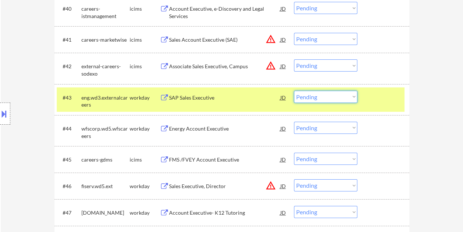
click at [344, 91] on select "Choose an option... Pending Applied Excluded (Questions) Excluded (Expired) Exc…" at bounding box center [325, 97] width 63 height 12
click at [294, 91] on select "Choose an option... Pending Applied Excluded (Questions) Excluded (Expired) Exc…" at bounding box center [325, 97] width 63 height 12
click at [377, 96] on div at bounding box center [384, 97] width 32 height 13
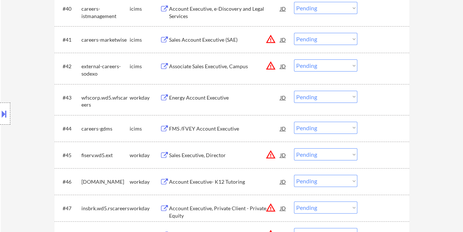
click at [377, 96] on div at bounding box center [384, 97] width 32 height 13
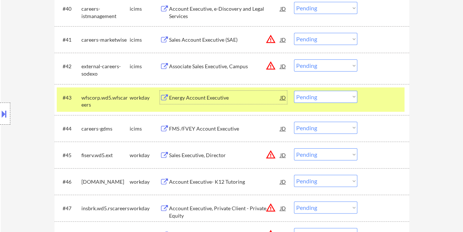
click at [243, 97] on div "Energy Account Executive" at bounding box center [224, 97] width 111 height 7
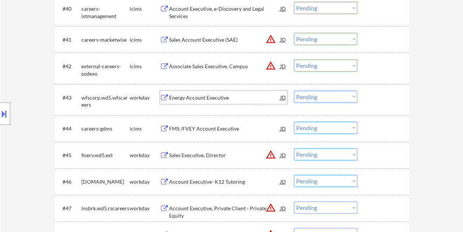
click at [381, 99] on div at bounding box center [384, 97] width 32 height 13
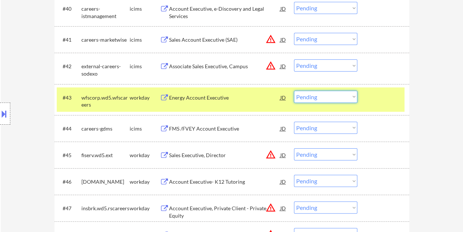
click at [348, 96] on select "Choose an option... Pending Applied Excluded (Questions) Excluded (Expired) Exc…" at bounding box center [325, 97] width 63 height 12
click at [294, 91] on select "Choose an option... Pending Applied Excluded (Questions) Excluded (Expired) Exc…" at bounding box center [325, 97] width 63 height 12
select select ""pending""
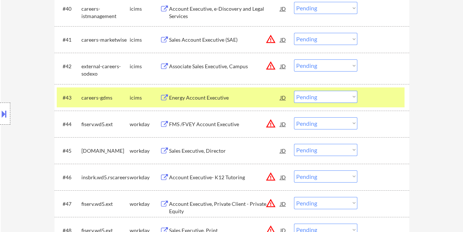
click at [375, 106] on div "#43 careers-gdms icims Energy Account Executive JD warning_amber Choose an opti…" at bounding box center [231, 97] width 348 height 20
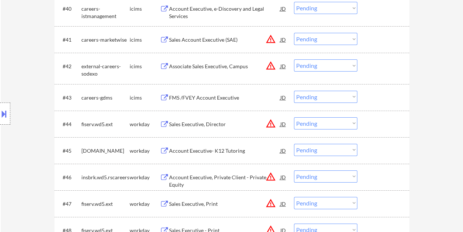
click at [380, 128] on div at bounding box center [384, 123] width 32 height 13
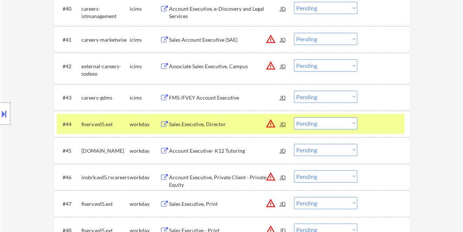
click at [224, 122] on div "Sales Executive, Director" at bounding box center [224, 124] width 111 height 7
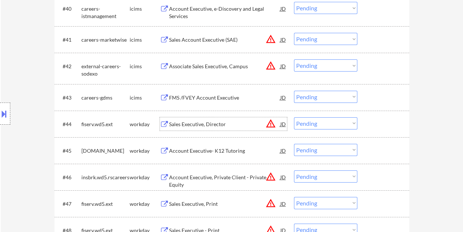
drag, startPoint x: 363, startPoint y: 126, endPoint x: 368, endPoint y: 127, distance: 4.6
click at [363, 128] on div "#44 fiserv.wd5.ext workday Sales Executive, Director JD warning_amber Choose an…" at bounding box center [231, 124] width 348 height 20
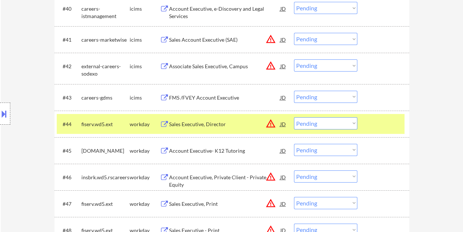
click at [349, 125] on select "Choose an option... Pending Applied Excluded (Questions) Excluded (Expired) Exc…" at bounding box center [325, 123] width 63 height 12
click at [294, 117] on select "Choose an option... Pending Applied Excluded (Questions) Excluded (Expired) Exc…" at bounding box center [325, 123] width 63 height 12
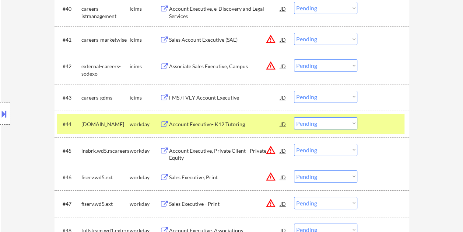
click at [376, 125] on div at bounding box center [384, 123] width 32 height 13
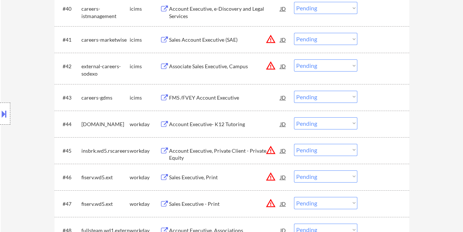
drag, startPoint x: 382, startPoint y: 127, endPoint x: 331, endPoint y: 128, distance: 50.9
click at [381, 127] on div at bounding box center [384, 123] width 32 height 13
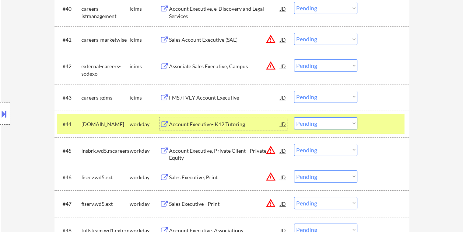
drag, startPoint x: 252, startPoint y: 130, endPoint x: 248, endPoint y: 128, distance: 4.5
click at [251, 130] on div "Account Executive- K12 Tutoring" at bounding box center [224, 123] width 111 height 13
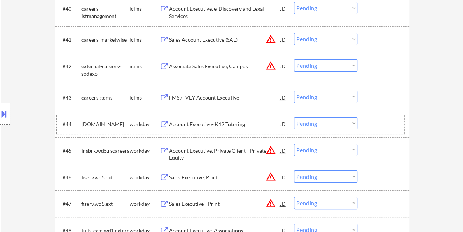
click at [380, 121] on div at bounding box center [384, 123] width 32 height 13
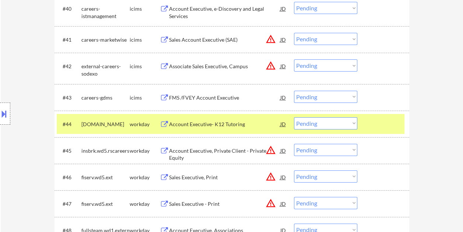
click at [353, 122] on select "Choose an option... Pending Applied Excluded (Questions) Excluded (Expired) Exc…" at bounding box center [325, 123] width 63 height 12
click at [294, 117] on select "Choose an option... Pending Applied Excluded (Questions) Excluded (Expired) Exc…" at bounding box center [325, 123] width 63 height 12
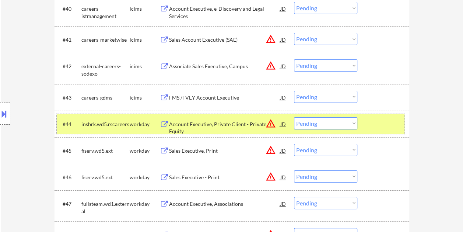
click at [383, 126] on div at bounding box center [384, 123] width 32 height 13
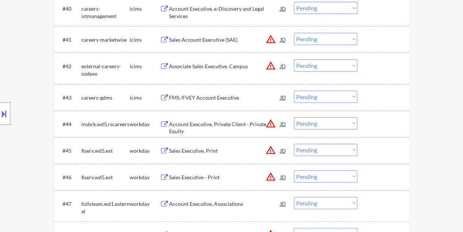
click at [389, 125] on div at bounding box center [384, 123] width 32 height 13
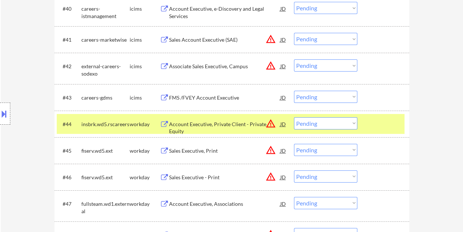
click at [238, 126] on div "Account Executive, Private Client - Private Equity" at bounding box center [224, 128] width 111 height 14
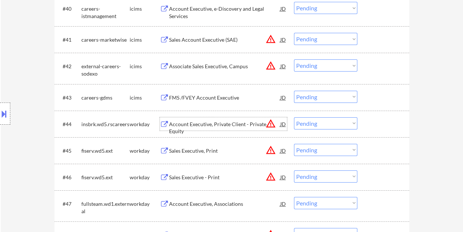
click at [371, 128] on div at bounding box center [384, 123] width 32 height 13
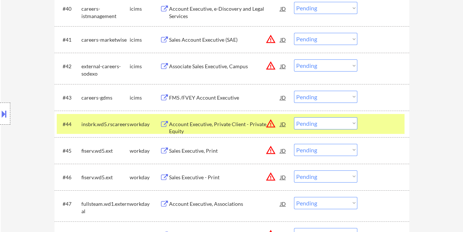
click at [354, 123] on select "Choose an option... Pending Applied Excluded (Questions) Excluded (Expired) Exc…" at bounding box center [325, 123] width 63 height 12
click at [294, 117] on select "Choose an option... Pending Applied Excluded (Questions) Excluded (Expired) Exc…" at bounding box center [325, 123] width 63 height 12
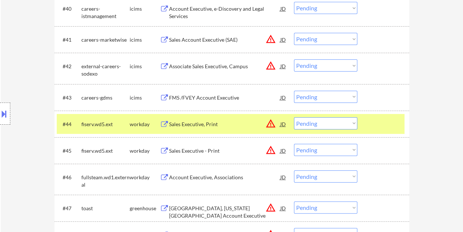
click at [368, 123] on div at bounding box center [384, 123] width 32 height 13
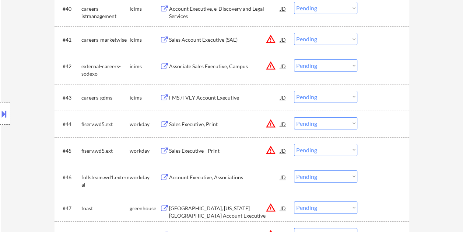
click at [373, 124] on div at bounding box center [384, 123] width 32 height 13
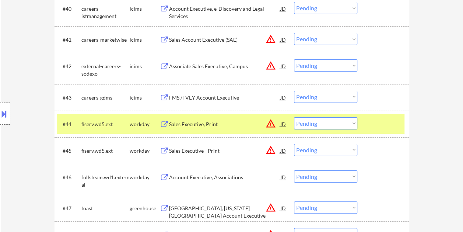
click at [220, 123] on div "Sales Executive, Print" at bounding box center [224, 124] width 111 height 7
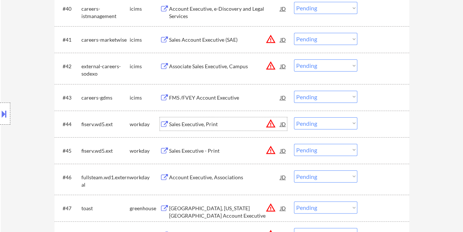
click at [367, 121] on div "#44 fiserv.wd5.ext workday Sales Executive, Print JD warning_amber Choose an op…" at bounding box center [231, 124] width 348 height 20
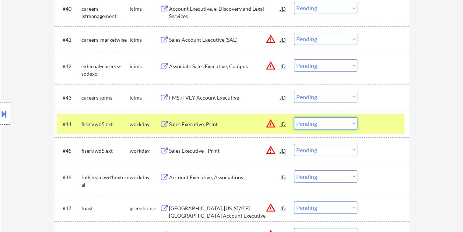
click at [351, 122] on select "Choose an option... Pending Applied Excluded (Questions) Excluded (Expired) Exc…" at bounding box center [325, 123] width 63 height 12
click at [294, 117] on select "Choose an option... Pending Applied Excluded (Questions) Excluded (Expired) Exc…" at bounding box center [325, 123] width 63 height 12
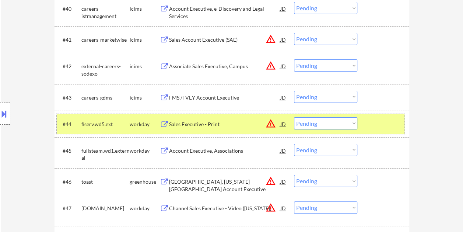
click at [363, 122] on div "#44 fiserv.wd5.ext workday Sales Executive - Print JD warning_amber Choose an o…" at bounding box center [231, 124] width 348 height 20
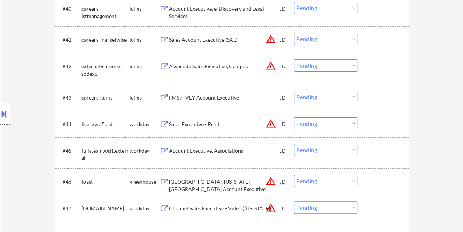
click at [373, 124] on div at bounding box center [384, 123] width 32 height 13
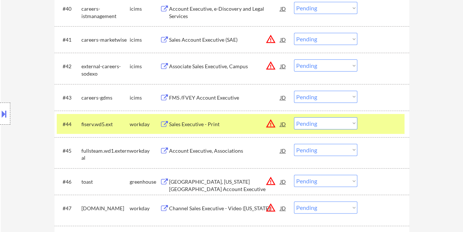
click at [241, 116] on div "#44 fiserv.wd5.ext workday Sales Executive - Print JD warning_amber Choose an o…" at bounding box center [231, 124] width 348 height 20
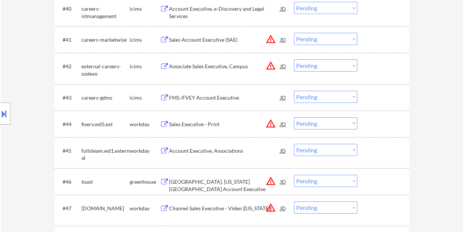
click at [366, 128] on div "#44 fiserv.wd5.ext workday Sales Executive - Print JD warning_amber Choose an o…" at bounding box center [231, 124] width 348 height 20
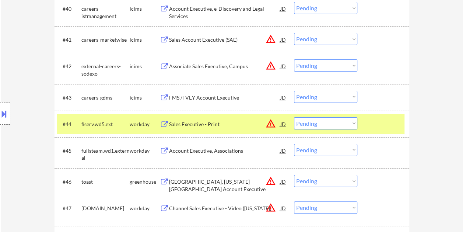
click at [251, 126] on div "Sales Executive - Print" at bounding box center [224, 124] width 111 height 7
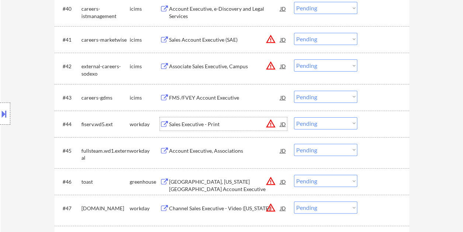
click at [362, 118] on div "#44 fiserv.wd5.ext workday Sales Executive - Print JD warning_amber Choose an o…" at bounding box center [231, 124] width 348 height 20
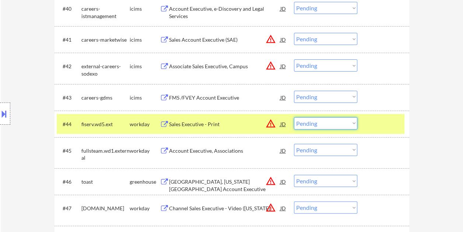
click at [352, 119] on select "Choose an option... Pending Applied Excluded (Questions) Excluded (Expired) Exc…" at bounding box center [325, 123] width 63 height 12
click at [294, 117] on select "Choose an option... Pending Applied Excluded (Questions) Excluded (Expired) Exc…" at bounding box center [325, 123] width 63 height 12
click at [376, 123] on div at bounding box center [384, 123] width 32 height 13
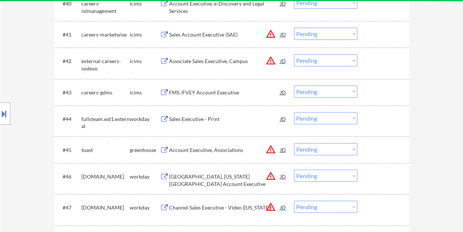
scroll to position [1400, 0]
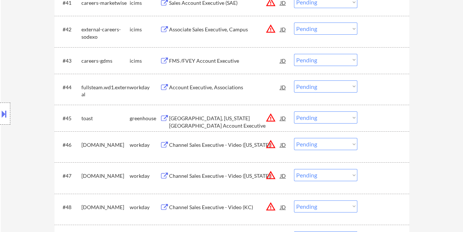
click at [370, 89] on div at bounding box center [384, 86] width 32 height 13
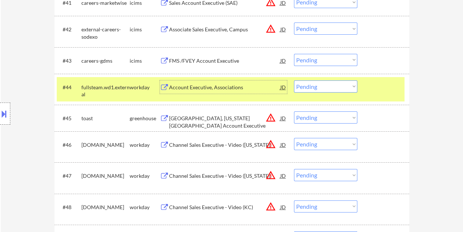
click at [192, 83] on div "Account Executive, Associations" at bounding box center [224, 86] width 111 height 13
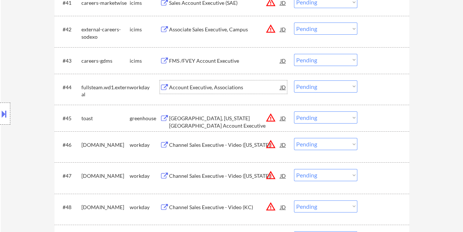
click at [363, 85] on div "#44 fullsteam.wd1.external workday Account Executive, Associations JD warning_a…" at bounding box center [231, 89] width 348 height 24
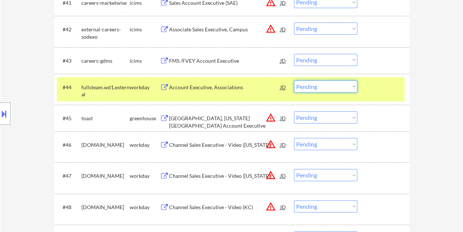
click at [352, 84] on select "Choose an option... Pending Applied Excluded (Questions) Excluded (Expired) Exc…" at bounding box center [325, 86] width 63 height 12
click at [294, 80] on select "Choose an option... Pending Applied Excluded (Questions) Excluded (Expired) Exc…" at bounding box center [325, 86] width 63 height 12
click at [376, 92] on div at bounding box center [384, 86] width 32 height 13
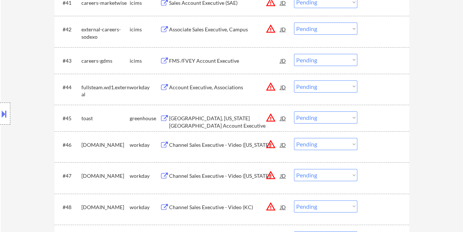
click at [385, 89] on div at bounding box center [384, 86] width 32 height 13
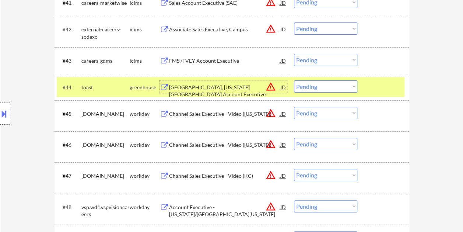
click at [213, 90] on div "Des Moines, Iowa Territory Account Executive" at bounding box center [224, 91] width 111 height 14
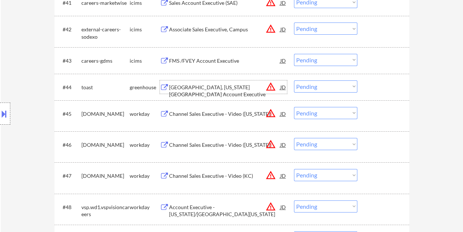
click at [367, 84] on div "#44 toast greenhouse Des Moines, Iowa Territory Account Executive JD warning_am…" at bounding box center [231, 87] width 348 height 20
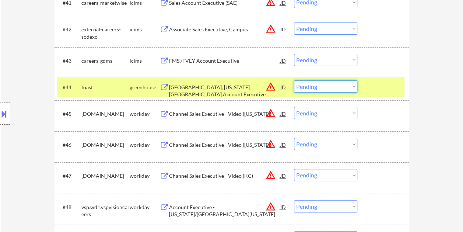
click at [353, 87] on select "Choose an option... Pending Applied Excluded (Questions) Excluded (Expired) Exc…" at bounding box center [325, 86] width 63 height 12
click at [351, 87] on select "Choose an option... Pending Applied Excluded (Questions) Excluded (Expired) Exc…" at bounding box center [325, 86] width 63 height 12
click at [294, 80] on select "Choose an option... Pending Applied Excluded (Questions) Excluded (Expired) Exc…" at bounding box center [325, 86] width 63 height 12
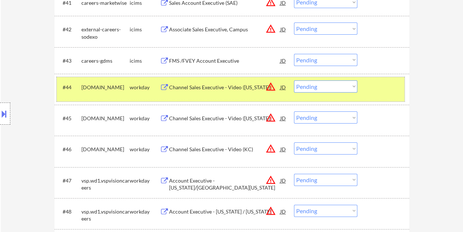
click at [371, 87] on div at bounding box center [384, 86] width 32 height 13
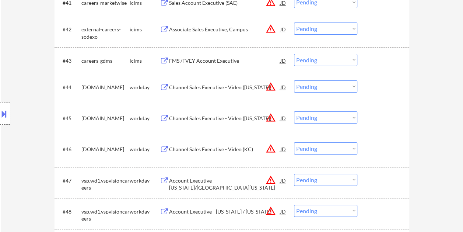
click at [385, 85] on div at bounding box center [384, 86] width 32 height 13
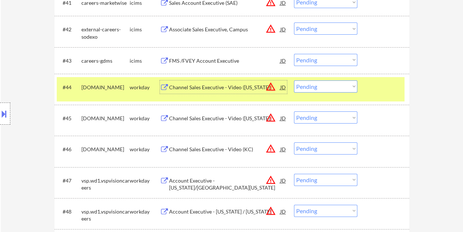
click at [205, 92] on div "Channel Sales Executive - Video (Oregon)" at bounding box center [224, 86] width 111 height 13
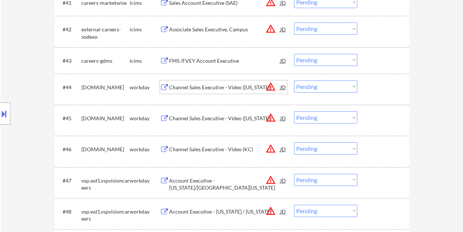
drag, startPoint x: 378, startPoint y: 84, endPoint x: 374, endPoint y: 84, distance: 4.4
click at [377, 84] on div at bounding box center [384, 86] width 32 height 13
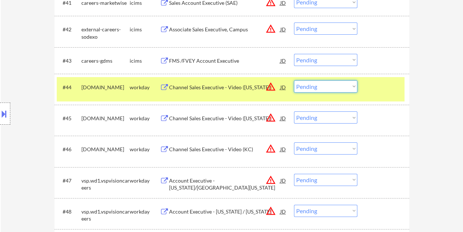
click at [352, 86] on select "Choose an option... Pending Applied Excluded (Questions) Excluded (Expired) Exc…" at bounding box center [325, 86] width 63 height 12
click at [294, 80] on select "Choose an option... Pending Applied Excluded (Questions) Excluded (Expired) Exc…" at bounding box center [325, 86] width 63 height 12
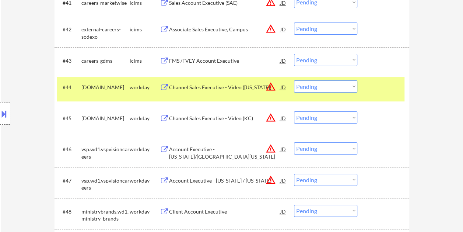
click at [381, 90] on div at bounding box center [384, 86] width 32 height 13
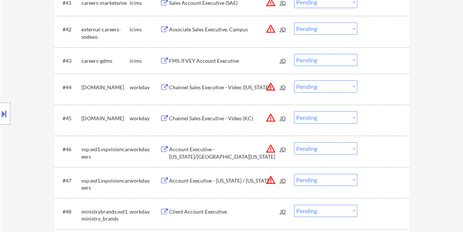
click at [381, 90] on div at bounding box center [384, 86] width 32 height 13
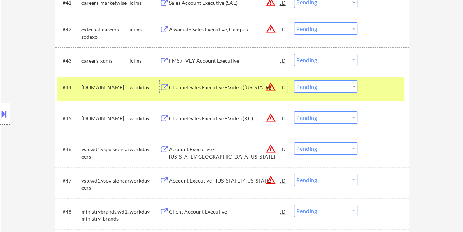
click at [213, 87] on div "Channel Sales Executive - Video (Idaho)" at bounding box center [224, 87] width 111 height 7
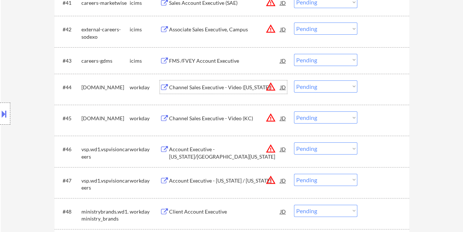
click at [379, 82] on div at bounding box center [384, 86] width 32 height 13
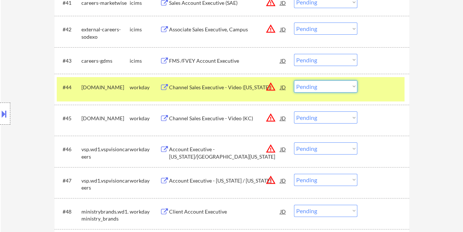
click at [349, 86] on select "Choose an option... Pending Applied Excluded (Questions) Excluded (Expired) Exc…" at bounding box center [325, 86] width 63 height 12
click at [294, 80] on select "Choose an option... Pending Applied Excluded (Questions) Excluded (Expired) Exc…" at bounding box center [325, 86] width 63 height 12
click at [387, 90] on div at bounding box center [384, 86] width 32 height 13
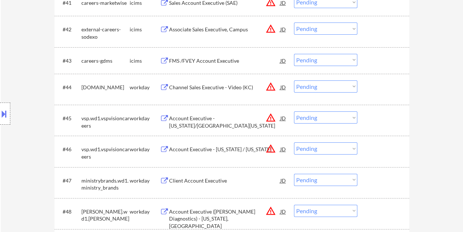
click at [391, 88] on div at bounding box center [384, 86] width 32 height 13
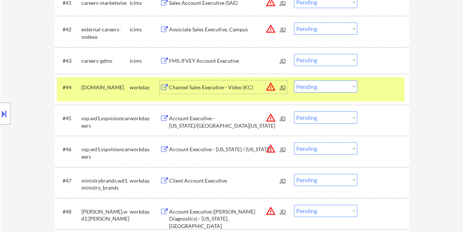
click at [232, 93] on div "Channel Sales Executive - Video (KC)" at bounding box center [224, 86] width 111 height 13
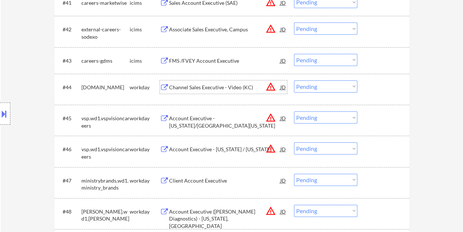
click at [365, 86] on div "#44 motorolasolutions.wd5.careers workday Channel Sales Executive - Video (KC) …" at bounding box center [231, 89] width 348 height 24
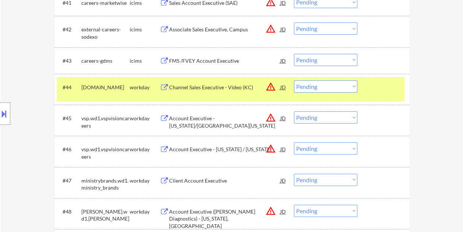
click at [353, 85] on select "Choose an option... Pending Applied Excluded (Questions) Excluded (Expired) Exc…" at bounding box center [325, 86] width 63 height 12
click at [294, 80] on select "Choose an option... Pending Applied Excluded (Questions) Excluded (Expired) Exc…" at bounding box center [325, 86] width 63 height 12
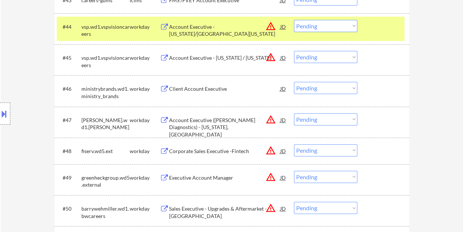
scroll to position [1392, 0]
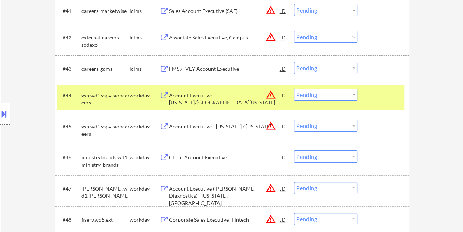
click at [380, 94] on div at bounding box center [384, 94] width 32 height 13
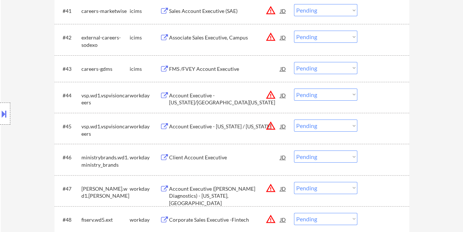
click at [377, 97] on div at bounding box center [384, 94] width 32 height 13
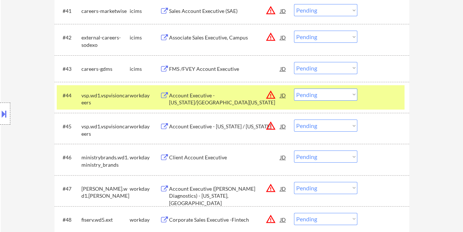
click at [205, 99] on div "Account Executive - New Mexico/West Texas" at bounding box center [224, 94] width 111 height 13
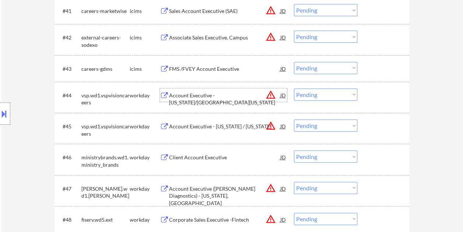
click at [369, 94] on div at bounding box center [384, 94] width 32 height 13
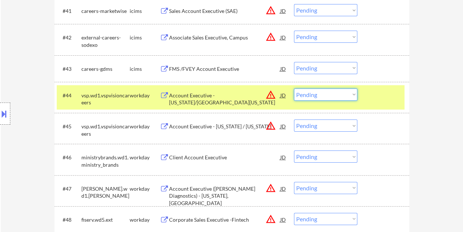
click at [356, 95] on select "Choose an option... Pending Applied Excluded (Questions) Excluded (Expired) Exc…" at bounding box center [325, 94] width 63 height 12
click at [294, 88] on select "Choose an option... Pending Applied Excluded (Questions) Excluded (Expired) Exc…" at bounding box center [325, 94] width 63 height 12
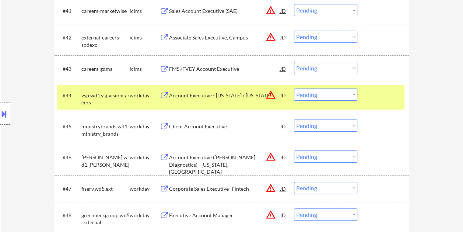
click at [375, 96] on div at bounding box center [384, 94] width 32 height 13
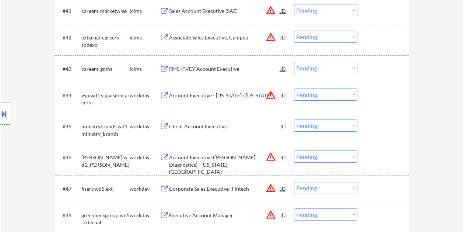
click at [377, 96] on div at bounding box center [384, 94] width 32 height 13
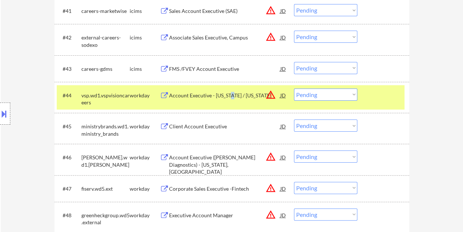
click at [230, 93] on div "Account Executive - North Dakota / South Dakota" at bounding box center [224, 95] width 111 height 7
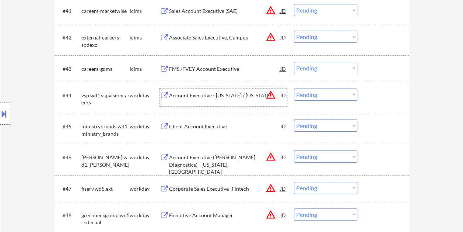
click at [364, 96] on div "#44 vsp.wd1.vspvisioncareers workday Account Executive - North Dakota / South D…" at bounding box center [231, 97] width 348 height 24
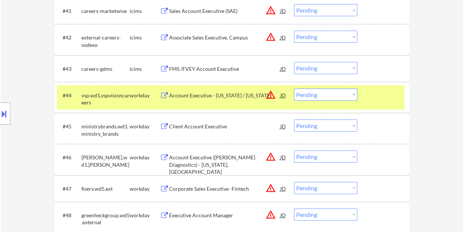
click at [353, 96] on select "Choose an option... Pending Applied Excluded (Questions) Excluded (Expired) Exc…" at bounding box center [325, 94] width 63 height 12
click at [294, 88] on select "Choose an option... Pending Applied Excluded (Questions) Excluded (Expired) Exc…" at bounding box center [325, 94] width 63 height 12
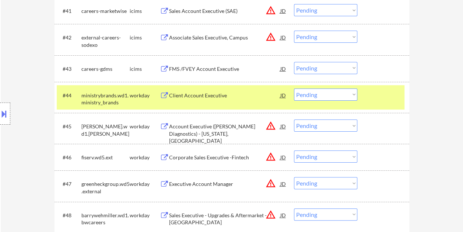
click at [373, 94] on div at bounding box center [384, 94] width 32 height 13
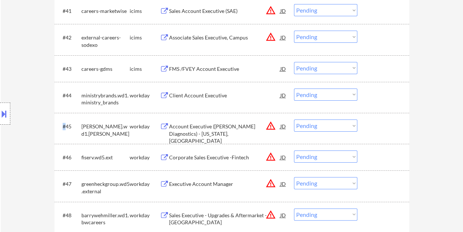
click at [374, 94] on div at bounding box center [384, 94] width 32 height 13
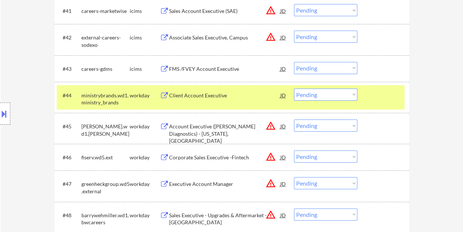
click at [228, 96] on div "Client Account Executive" at bounding box center [224, 95] width 111 height 7
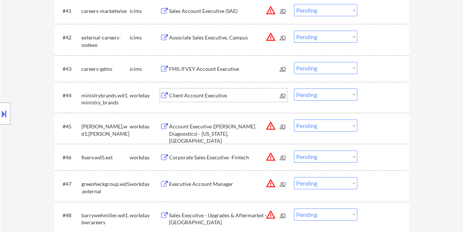
drag, startPoint x: 380, startPoint y: 98, endPoint x: 354, endPoint y: 91, distance: 26.7
click at [380, 98] on div at bounding box center [384, 94] width 32 height 13
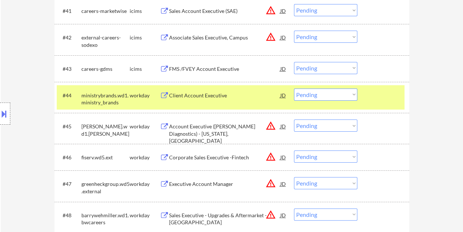
click at [354, 91] on select "Choose an option... Pending Applied Excluded (Questions) Excluded (Expired) Exc…" at bounding box center [325, 94] width 63 height 12
click at [294, 88] on select "Choose an option... Pending Applied Excluded (Questions) Excluded (Expired) Exc…" at bounding box center [325, 94] width 63 height 12
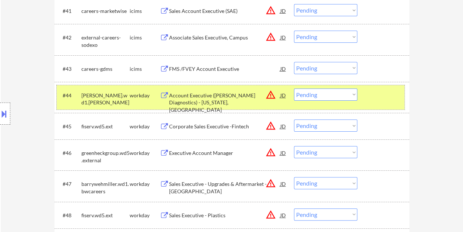
click at [373, 94] on div at bounding box center [384, 94] width 32 height 13
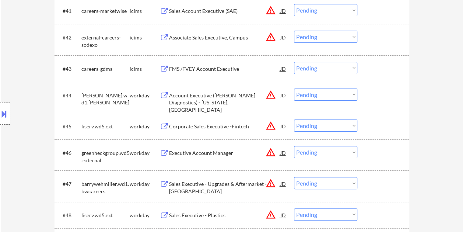
click at [371, 95] on div at bounding box center [384, 94] width 32 height 13
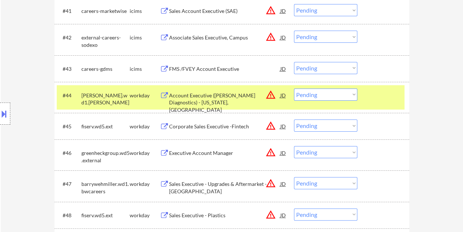
click at [225, 95] on div "Account Executive (Bardy Diagnostics) - Colorado, CO" at bounding box center [224, 103] width 111 height 22
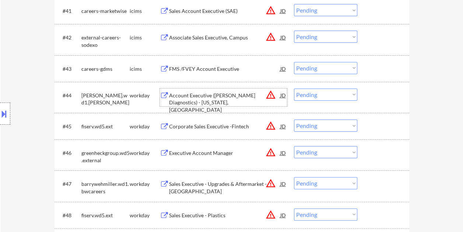
click at [374, 97] on div at bounding box center [384, 94] width 32 height 13
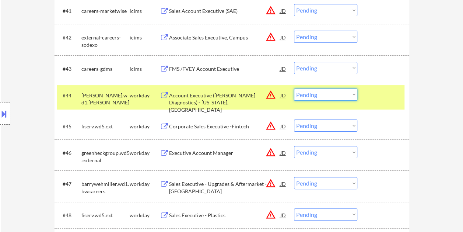
drag, startPoint x: 349, startPoint y: 97, endPoint x: 348, endPoint y: 101, distance: 3.7
click at [349, 97] on select "Choose an option... Pending Applied Excluded (Questions) Excluded (Expired) Exc…" at bounding box center [325, 94] width 63 height 12
click at [294, 88] on select "Choose an option... Pending Applied Excluded (Questions) Excluded (Expired) Exc…" at bounding box center [325, 94] width 63 height 12
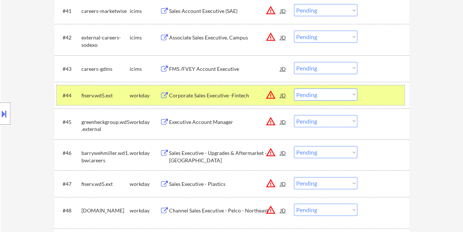
click at [371, 96] on div at bounding box center [384, 94] width 32 height 13
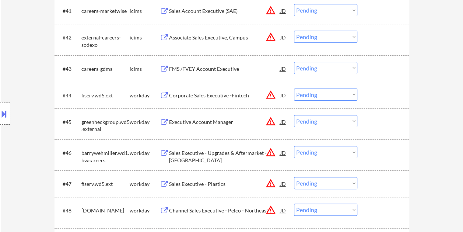
click at [374, 91] on div at bounding box center [384, 94] width 32 height 13
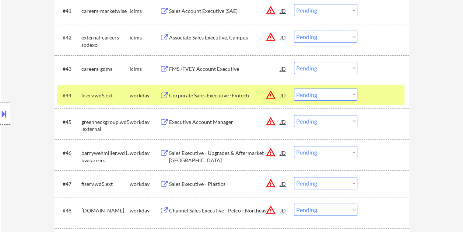
click at [244, 94] on div "Corporate Sales Executive -Fintech" at bounding box center [224, 95] width 111 height 7
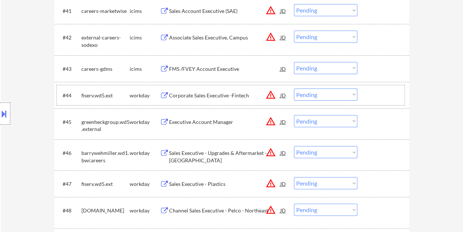
drag, startPoint x: 370, startPoint y: 93, endPoint x: 353, endPoint y: 94, distance: 17.0
click at [369, 93] on div at bounding box center [384, 94] width 32 height 13
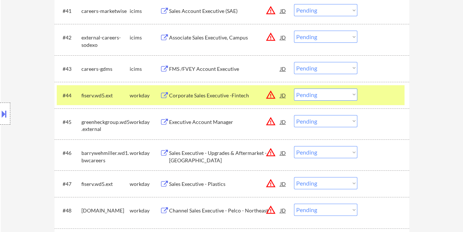
drag, startPoint x: 353, startPoint y: 94, endPoint x: 358, endPoint y: 107, distance: 14.1
click at [353, 94] on select "Choose an option... Pending Applied Excluded (Questions) Excluded (Expired) Exc…" at bounding box center [325, 94] width 63 height 12
click at [294, 88] on select "Choose an option... Pending Applied Excluded (Questions) Excluded (Expired) Exc…" at bounding box center [325, 94] width 63 height 12
click at [386, 95] on div at bounding box center [384, 94] width 32 height 13
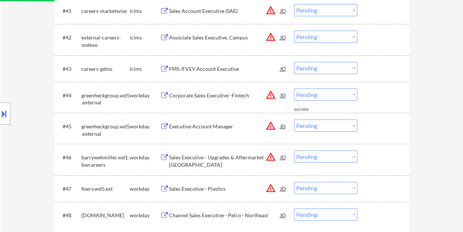
scroll to position [1429, 0]
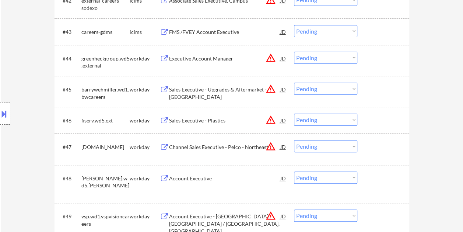
click at [381, 57] on div at bounding box center [384, 58] width 32 height 13
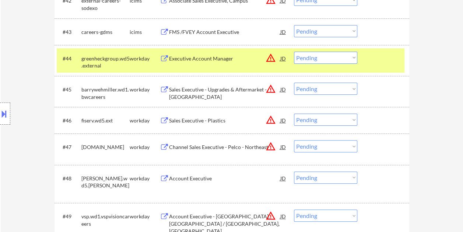
click at [226, 61] on div "Executive Account Manager" at bounding box center [224, 58] width 111 height 7
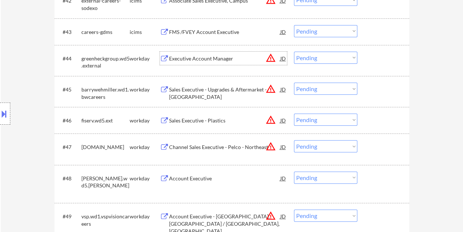
drag, startPoint x: 366, startPoint y: 62, endPoint x: 359, endPoint y: 60, distance: 6.6
click at [365, 62] on div "#44 greenheckgroup.wd5.external workday Executive Account Manager JD warning_am…" at bounding box center [231, 60] width 348 height 24
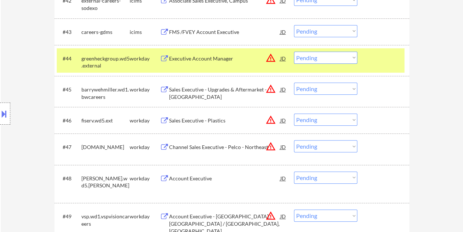
click at [356, 59] on select "Choose an option... Pending Applied Excluded (Questions) Excluded (Expired) Exc…" at bounding box center [325, 58] width 63 height 12
click at [294, 52] on select "Choose an option... Pending Applied Excluded (Questions) Excluded (Expired) Exc…" at bounding box center [325, 58] width 63 height 12
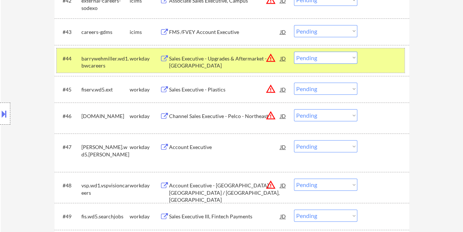
click at [387, 63] on div at bounding box center [384, 58] width 32 height 13
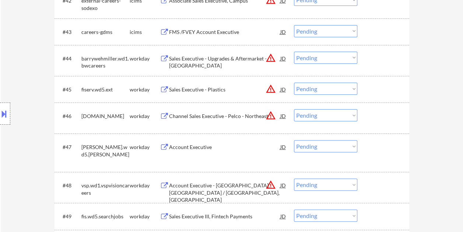
click at [395, 62] on div at bounding box center [384, 58] width 32 height 13
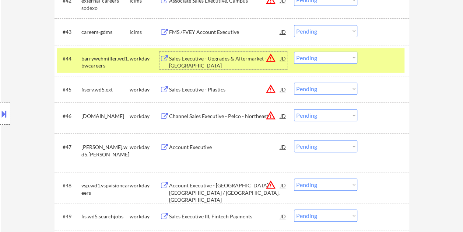
click at [230, 63] on div "Sales Executive - Upgrades & Aftermarket - Southeast Region" at bounding box center [224, 62] width 111 height 14
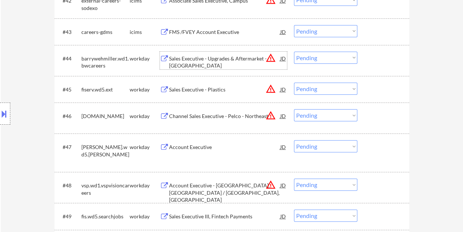
click at [371, 59] on div at bounding box center [384, 58] width 32 height 13
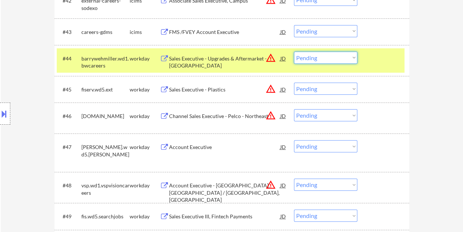
drag, startPoint x: 351, startPoint y: 58, endPoint x: 350, endPoint y: 63, distance: 4.8
click at [350, 58] on select "Choose an option... Pending Applied Excluded (Questions) Excluded (Expired) Exc…" at bounding box center [325, 58] width 63 height 12
click at [294, 52] on select "Choose an option... Pending Applied Excluded (Questions) Excluded (Expired) Exc…" at bounding box center [325, 58] width 63 height 12
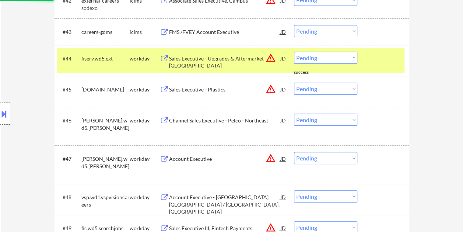
click at [377, 57] on div at bounding box center [384, 58] width 32 height 13
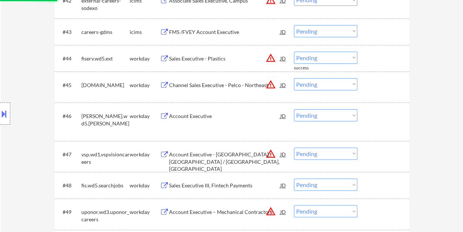
click at [383, 57] on div at bounding box center [384, 58] width 32 height 13
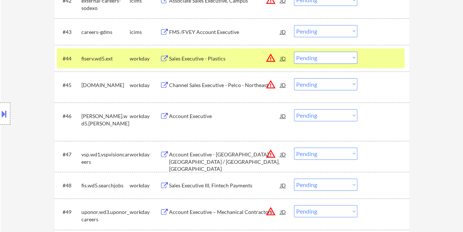
click at [211, 56] on div "Sales Executive - Plastics" at bounding box center [224, 58] width 111 height 7
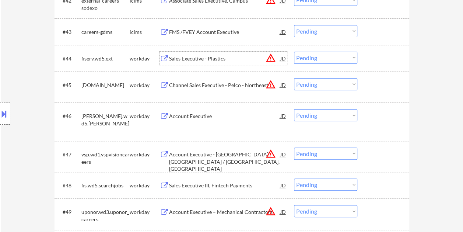
click at [366, 57] on div "#44 fiserv.wd5.ext workday Sales Executive - Plastics JD warning_amber Choose a…" at bounding box center [231, 58] width 348 height 20
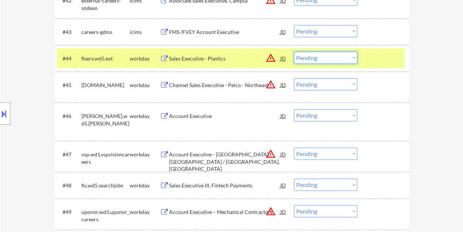
drag, startPoint x: 350, startPoint y: 57, endPoint x: 347, endPoint y: 63, distance: 6.8
click at [350, 57] on select "Choose an option... Pending Applied Excluded (Questions) Excluded (Expired) Exc…" at bounding box center [325, 58] width 63 height 12
click at [294, 52] on select "Choose an option... Pending Applied Excluded (Questions) Excluded (Expired) Exc…" at bounding box center [325, 58] width 63 height 12
click at [366, 56] on div "#44 fiserv.wd5.ext workday Sales Executive - Plastics JD warning_amber Choose a…" at bounding box center [231, 58] width 348 height 20
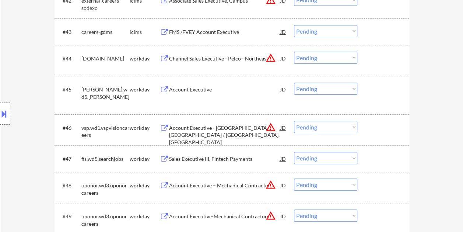
click at [380, 59] on div at bounding box center [384, 58] width 32 height 13
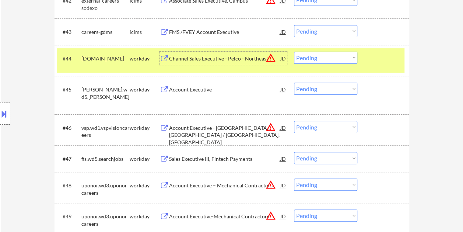
click at [248, 54] on div "Channel Sales Executive - Pelco - Northeast" at bounding box center [224, 58] width 111 height 13
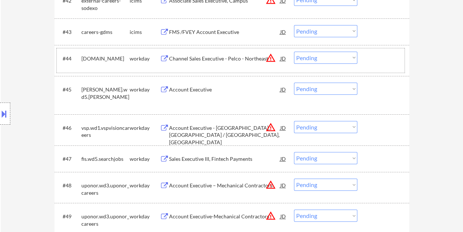
drag, startPoint x: 373, startPoint y: 58, endPoint x: 356, endPoint y: 59, distance: 17.3
click at [373, 58] on div at bounding box center [384, 58] width 32 height 13
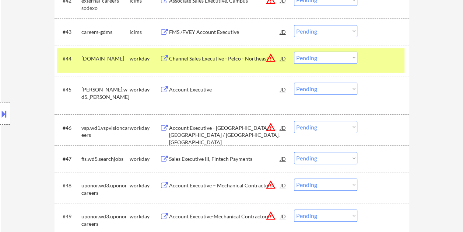
click at [350, 59] on select "Choose an option... Pending Applied Excluded (Questions) Excluded (Expired) Exc…" at bounding box center [325, 58] width 63 height 12
click at [294, 52] on select "Choose an option... Pending Applied Excluded (Questions) Excluded (Expired) Exc…" at bounding box center [325, 58] width 63 height 12
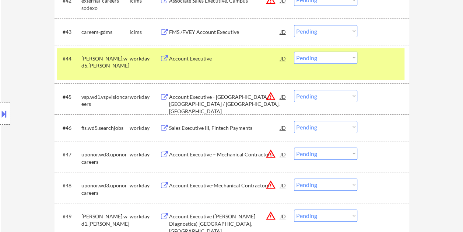
click at [383, 60] on div at bounding box center [384, 58] width 32 height 13
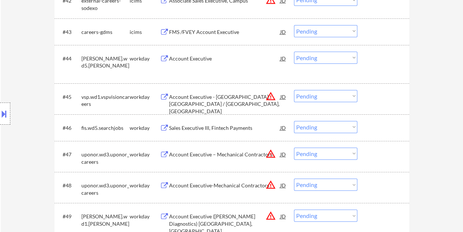
click at [387, 62] on div at bounding box center [384, 58] width 32 height 13
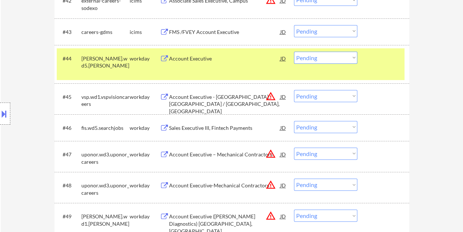
click at [244, 71] on div "#44 copeland.wd5.copeland_external_careers_page workday Account Executive JD wa…" at bounding box center [231, 64] width 348 height 32
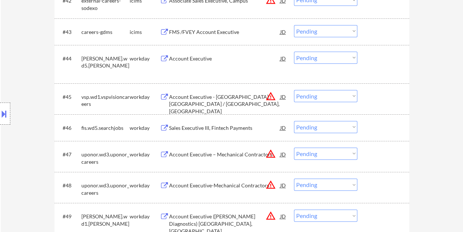
click at [378, 58] on div at bounding box center [384, 58] width 32 height 13
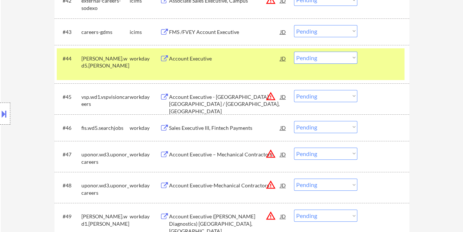
click at [250, 59] on div "Account Executive" at bounding box center [224, 58] width 111 height 7
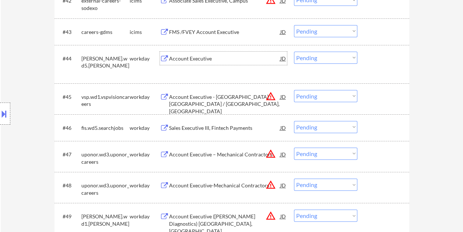
click at [372, 57] on div at bounding box center [384, 58] width 32 height 13
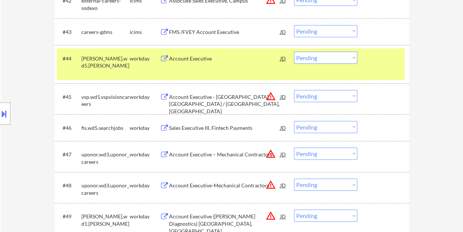
click at [343, 59] on select "Choose an option... Pending Applied Excluded (Questions) Excluded (Expired) Exc…" at bounding box center [325, 58] width 63 height 12
click at [294, 52] on select "Choose an option... Pending Applied Excluded (Questions) Excluded (Expired) Exc…" at bounding box center [325, 58] width 63 height 12
click at [366, 63] on div "#44 copeland.wd5.copeland_external_careers_page workday Account Executive JD wa…" at bounding box center [231, 64] width 348 height 32
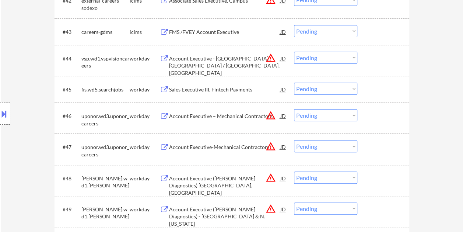
click at [374, 60] on div at bounding box center [384, 58] width 32 height 13
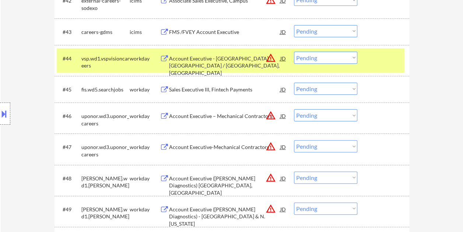
click at [231, 63] on div "Account Executive - San Gabriel, CA / San Bernardino, CA" at bounding box center [224, 66] width 111 height 22
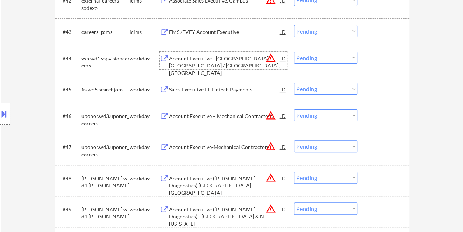
drag, startPoint x: 374, startPoint y: 55, endPoint x: 360, endPoint y: 55, distance: 14.7
click at [374, 55] on div at bounding box center [384, 58] width 32 height 13
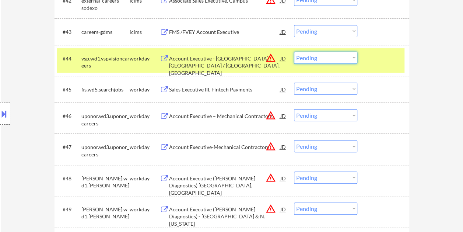
drag, startPoint x: 352, startPoint y: 55, endPoint x: 344, endPoint y: 64, distance: 12.1
click at [350, 56] on select "Choose an option... Pending Applied Excluded (Questions) Excluded (Expired) Exc…" at bounding box center [325, 58] width 63 height 12
click at [294, 52] on select "Choose an option... Pending Applied Excluded (Questions) Excluded (Expired) Exc…" at bounding box center [325, 58] width 63 height 12
click at [387, 63] on div at bounding box center [384, 58] width 32 height 13
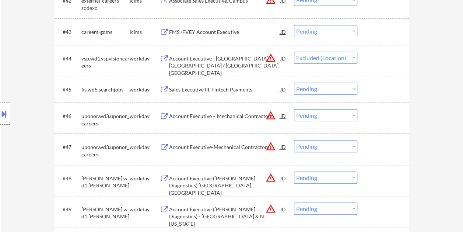
click at [385, 63] on div at bounding box center [384, 58] width 32 height 13
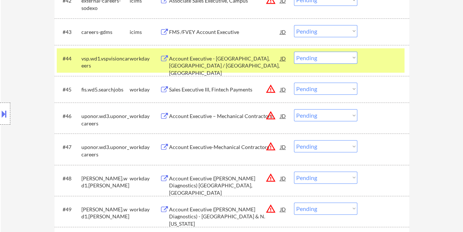
click at [248, 64] on div "Account Executive - San Gabriel, CA / San Bernardino, CA" at bounding box center [224, 61] width 111 height 18
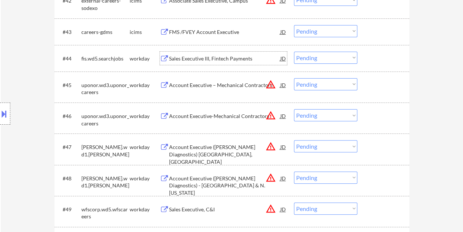
drag, startPoint x: 382, startPoint y: 54, endPoint x: 374, endPoint y: 56, distance: 8.4
click at [378, 55] on div at bounding box center [384, 58] width 32 height 13
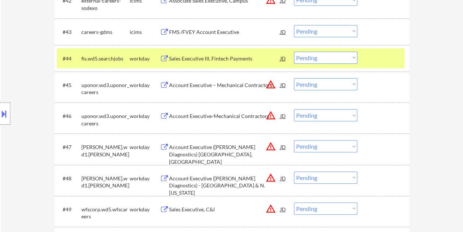
drag, startPoint x: 357, startPoint y: 59, endPoint x: 353, endPoint y: 62, distance: 5.0
click at [354, 60] on select "Choose an option... Pending Applied Excluded (Questions) Excluded (Expired) Exc…" at bounding box center [325, 58] width 63 height 12
click at [294, 52] on select "Choose an option... Pending Applied Excluded (Questions) Excluded (Expired) Exc…" at bounding box center [325, 58] width 63 height 12
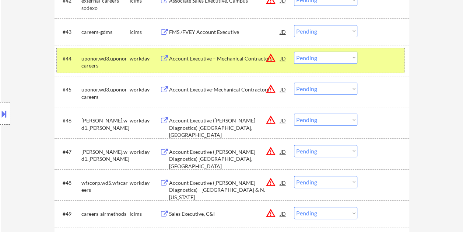
click at [388, 56] on div at bounding box center [384, 58] width 32 height 13
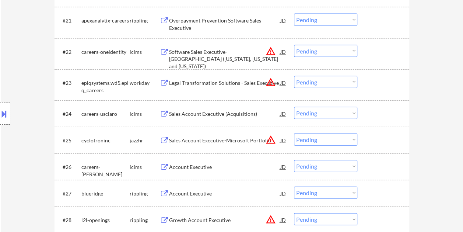
scroll to position [815, 0]
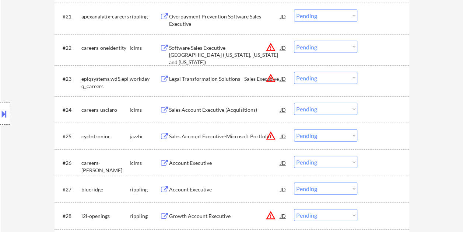
drag, startPoint x: 394, startPoint y: 81, endPoint x: 279, endPoint y: 81, distance: 115.0
click at [394, 81] on div at bounding box center [384, 78] width 32 height 13
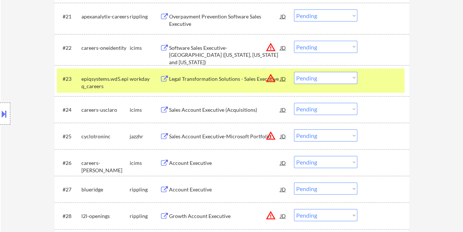
click at [223, 82] on div "Legal Transformation Solutions - Sales Executive" at bounding box center [224, 78] width 111 height 7
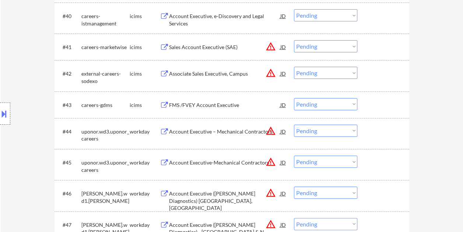
scroll to position [1368, 0]
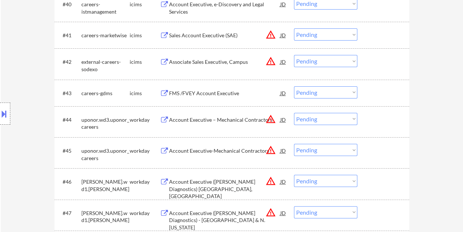
drag, startPoint x: 375, startPoint y: 123, endPoint x: 338, endPoint y: 123, distance: 36.5
click at [374, 124] on div at bounding box center [384, 119] width 32 height 13
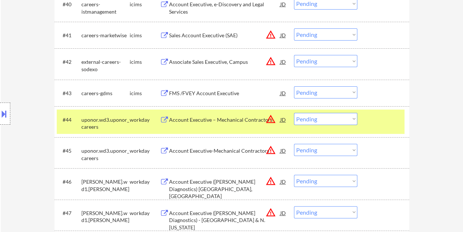
click at [186, 117] on div "Account Executive – Mechanical Contractors" at bounding box center [224, 119] width 111 height 7
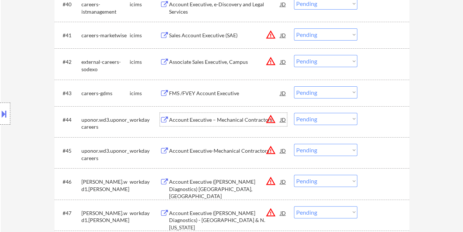
click at [373, 117] on div at bounding box center [384, 119] width 32 height 13
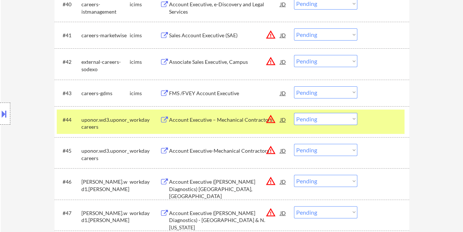
click at [354, 119] on select "Choose an option... Pending Applied Excluded (Questions) Excluded (Expired) Exc…" at bounding box center [325, 119] width 63 height 12
click at [294, 113] on select "Choose an option... Pending Applied Excluded (Questions) Excluded (Expired) Exc…" at bounding box center [325, 119] width 63 height 12
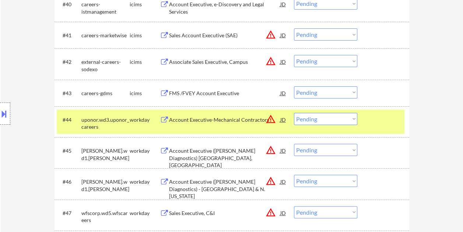
click at [384, 121] on div at bounding box center [384, 119] width 32 height 13
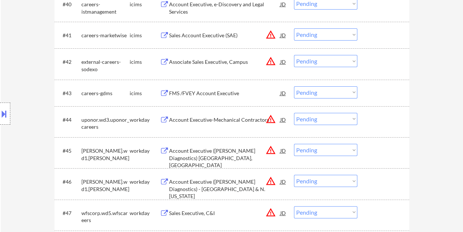
click at [369, 118] on div at bounding box center [384, 119] width 32 height 13
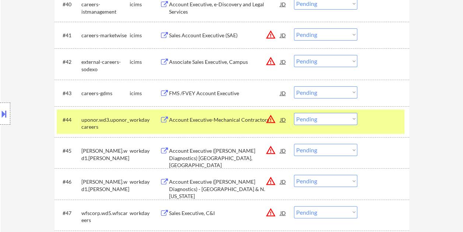
click at [200, 122] on div "Account Executive-Mechanical Contractors" at bounding box center [224, 119] width 111 height 7
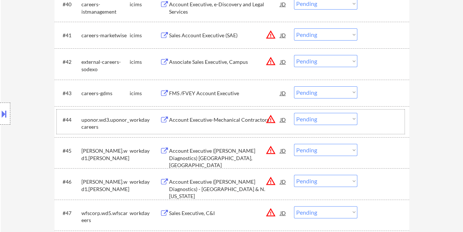
click at [370, 115] on div at bounding box center [384, 119] width 32 height 13
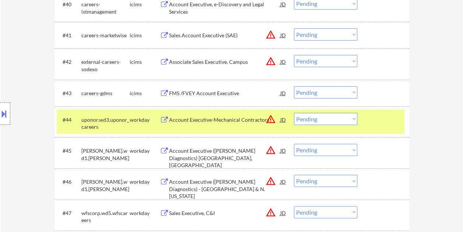
drag, startPoint x: 345, startPoint y: 116, endPoint x: 357, endPoint y: 115, distance: 12.6
click at [345, 116] on select "Choose an option... Pending Applied Excluded (Questions) Excluded (Expired) Exc…" at bounding box center [325, 119] width 63 height 12
click at [294, 113] on select "Choose an option... Pending Applied Excluded (Questions) Excluded (Expired) Exc…" at bounding box center [325, 119] width 63 height 12
click at [383, 120] on div at bounding box center [384, 119] width 32 height 13
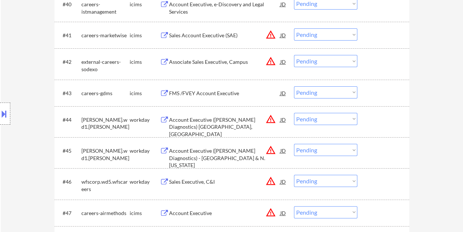
click at [370, 123] on div at bounding box center [384, 119] width 32 height 13
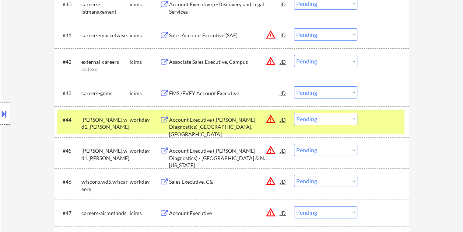
click at [240, 118] on div "Account Executive (Bardy Diagnostics) San Jose, CA Territory" at bounding box center [224, 127] width 111 height 22
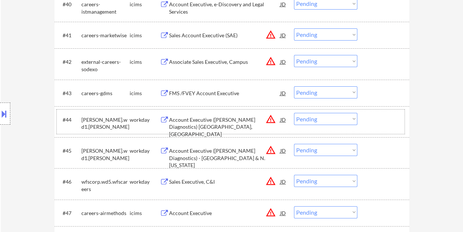
click at [368, 120] on div "#44 baxter.wd1.baxter workday Account Executive (Bardy Diagnostics) San Jose, C…" at bounding box center [231, 121] width 348 height 24
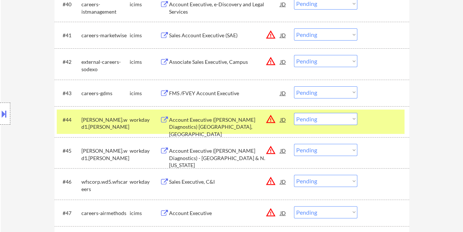
click at [352, 120] on select "Choose an option... Pending Applied Excluded (Questions) Excluded (Expired) Exc…" at bounding box center [325, 119] width 63 height 12
click at [294, 113] on select "Choose an option... Pending Applied Excluded (Questions) Excluded (Expired) Exc…" at bounding box center [325, 119] width 63 height 12
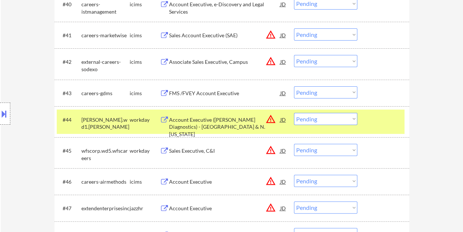
click at [393, 126] on div "#44 baxter.wd1.baxter workday Account Executive (Bardy Diagnostics) - East Vall…" at bounding box center [231, 121] width 348 height 24
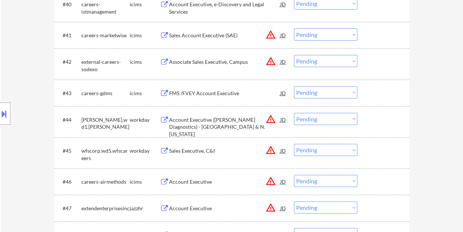
click at [394, 122] on div at bounding box center [384, 119] width 32 height 13
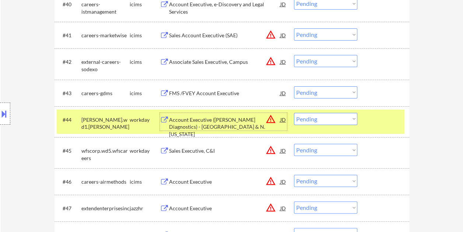
click at [230, 128] on div "Account Executive (Bardy Diagnostics) - East Valley & N. Arizona" at bounding box center [224, 127] width 111 height 22
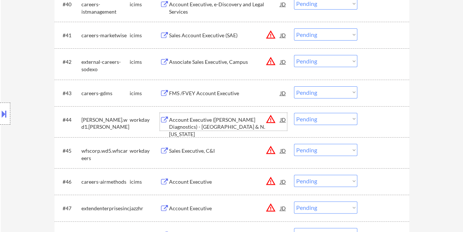
click at [361, 119] on div "#44 baxter.wd1.baxter workday Account Executive (Bardy Diagnostics) - East Vall…" at bounding box center [231, 121] width 348 height 24
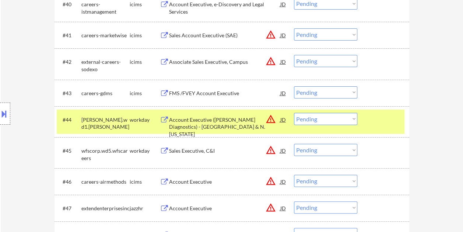
click at [352, 119] on select "Choose an option... Pending Applied Excluded (Questions) Excluded (Expired) Exc…" at bounding box center [325, 119] width 63 height 12
click at [294, 113] on select "Choose an option... Pending Applied Excluded (Questions) Excluded (Expired) Exc…" at bounding box center [325, 119] width 63 height 12
click at [381, 119] on div at bounding box center [384, 119] width 32 height 13
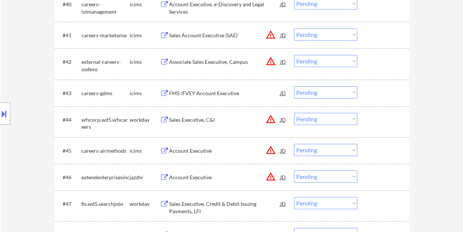
click at [380, 119] on div at bounding box center [384, 119] width 32 height 13
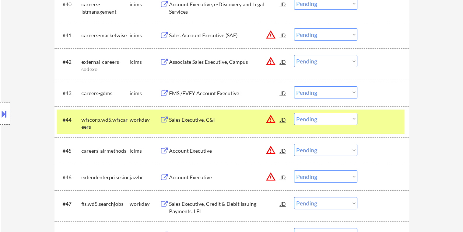
click at [231, 122] on div "Sales Executive, C&I" at bounding box center [224, 119] width 111 height 7
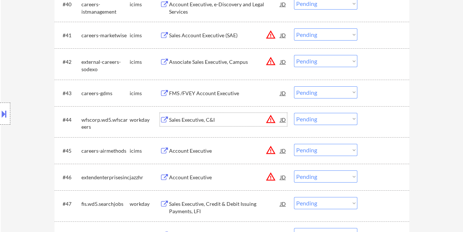
click at [365, 120] on div "#44 wfscorp.wd5.wfscareers workday Sales Executive, C&I JD warning_amber Choose…" at bounding box center [231, 121] width 348 height 24
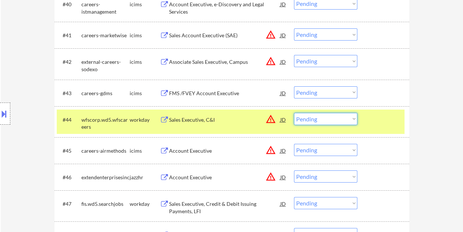
click at [356, 119] on select "Choose an option... Pending Applied Excluded (Questions) Excluded (Expired) Exc…" at bounding box center [325, 119] width 63 height 12
click at [294, 113] on select "Choose an option... Pending Applied Excluded (Questions) Excluded (Expired) Exc…" at bounding box center [325, 119] width 63 height 12
select select ""pending""
click at [377, 117] on div at bounding box center [384, 119] width 32 height 13
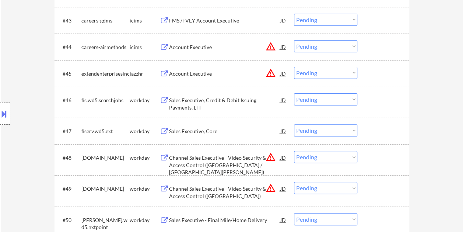
scroll to position [1442, 0]
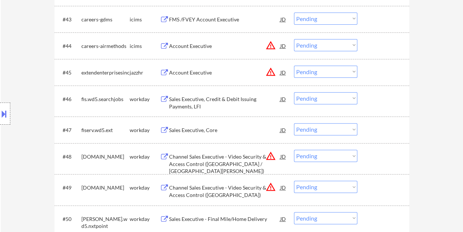
click at [378, 99] on div at bounding box center [384, 98] width 32 height 13
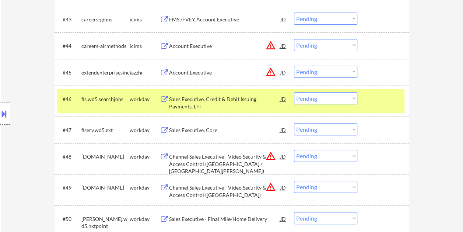
click at [250, 104] on div "Sales Executive, Credit & Debit Issuing Payments, LFI" at bounding box center [224, 102] width 111 height 14
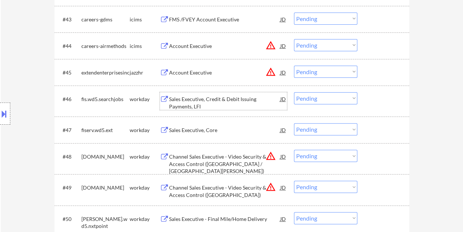
drag, startPoint x: 369, startPoint y: 95, endPoint x: 354, endPoint y: 99, distance: 15.1
click at [368, 98] on div at bounding box center [384, 98] width 32 height 13
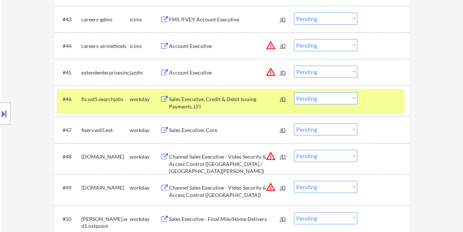
click at [349, 98] on select "Choose an option... Pending Applied Excluded (Questions) Excluded (Expired) Exc…" at bounding box center [325, 98] width 63 height 12
click at [294, 92] on select "Choose an option... Pending Applied Excluded (Questions) Excluded (Expired) Exc…" at bounding box center [325, 98] width 63 height 12
click at [375, 99] on div at bounding box center [384, 98] width 32 height 13
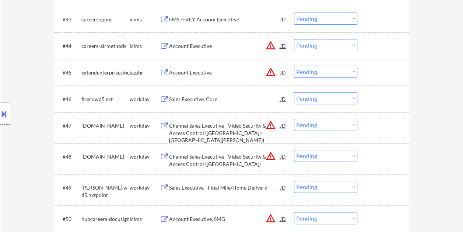
click at [375, 99] on div at bounding box center [384, 98] width 32 height 13
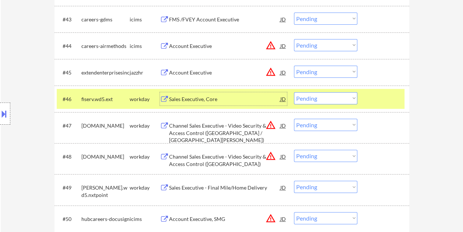
click at [214, 97] on div "Sales Executive, Core" at bounding box center [224, 98] width 111 height 7
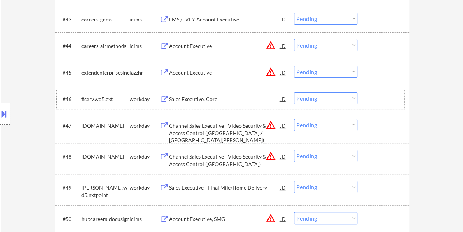
click at [378, 104] on div at bounding box center [384, 98] width 32 height 13
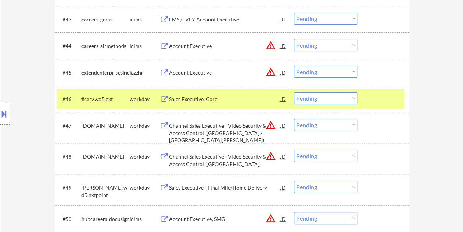
click at [352, 98] on select "Choose an option... Pending Applied Excluded (Questions) Excluded (Expired) Exc…" at bounding box center [325, 98] width 63 height 12
click at [294, 92] on select "Choose an option... Pending Applied Excluded (Questions) Excluded (Expired) Exc…" at bounding box center [325, 98] width 63 height 12
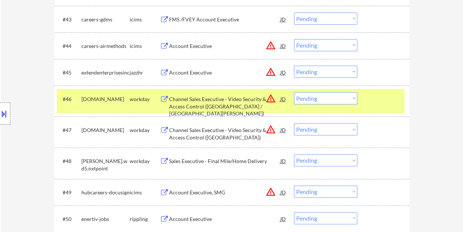
click at [388, 96] on div at bounding box center [384, 98] width 32 height 13
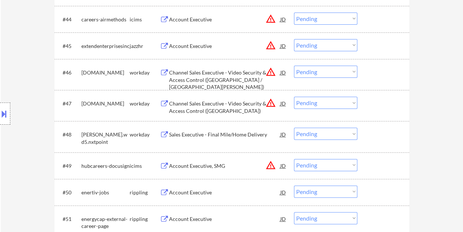
scroll to position [1478, 0]
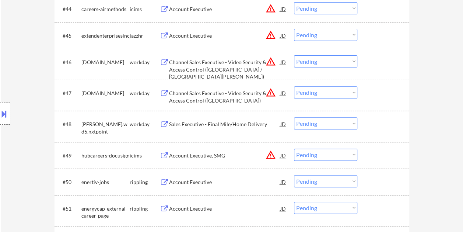
click at [393, 64] on div at bounding box center [384, 61] width 32 height 13
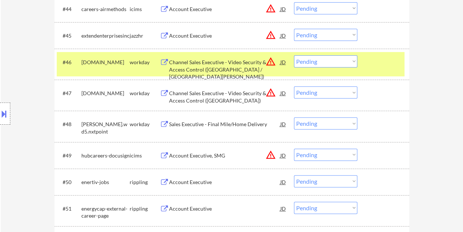
click at [255, 61] on div "Channel Sales Executive - Video Security & Access Control (Minneapolis / St. Pa…" at bounding box center [224, 70] width 111 height 22
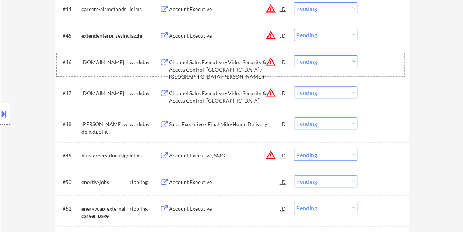
click at [372, 59] on div at bounding box center [384, 61] width 32 height 13
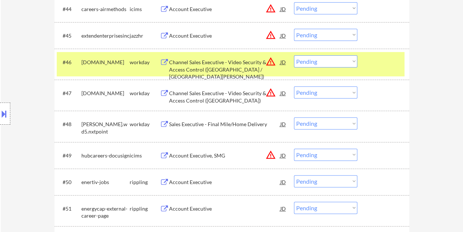
click at [351, 61] on select "Choose an option... Pending Applied Excluded (Questions) Excluded (Expired) Exc…" at bounding box center [325, 61] width 63 height 12
click at [294, 55] on select "Choose an option... Pending Applied Excluded (Questions) Excluded (Expired) Exc…" at bounding box center [325, 61] width 63 height 12
click at [368, 64] on div at bounding box center [384, 61] width 32 height 13
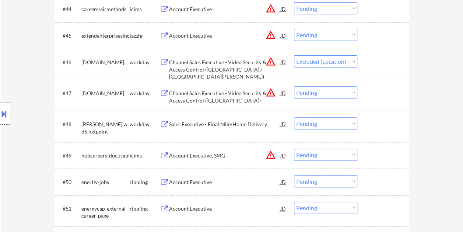
click at [374, 66] on div at bounding box center [384, 61] width 32 height 13
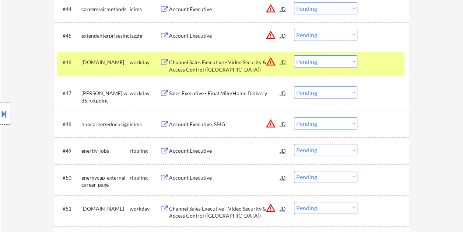
click at [380, 60] on div at bounding box center [384, 61] width 32 height 13
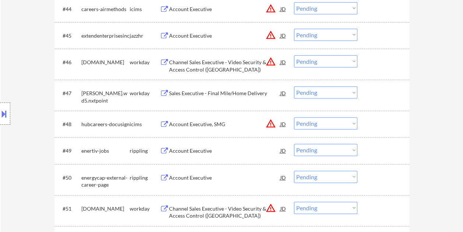
click at [381, 58] on div at bounding box center [384, 61] width 32 height 13
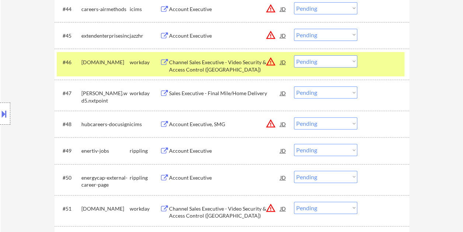
click at [227, 70] on div "Channel Sales Executive - Video Security & Access Control (Central Coast CA)" at bounding box center [224, 66] width 111 height 14
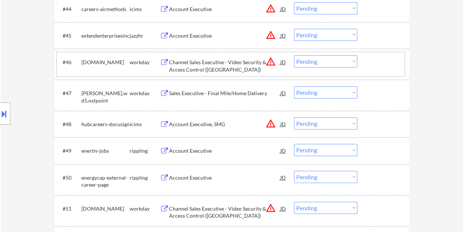
click at [374, 65] on div at bounding box center [384, 61] width 32 height 13
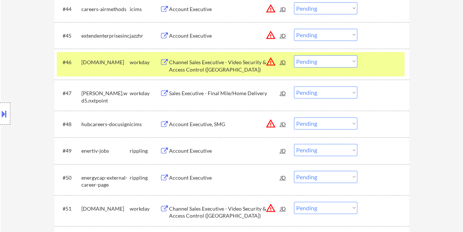
click at [352, 59] on select "Choose an option... Pending Applied Excluded (Questions) Excluded (Expired) Exc…" at bounding box center [325, 61] width 63 height 12
click at [294, 55] on select "Choose an option... Pending Applied Excluded (Questions) Excluded (Expired) Exc…" at bounding box center [325, 61] width 63 height 12
click at [373, 60] on div at bounding box center [384, 61] width 32 height 13
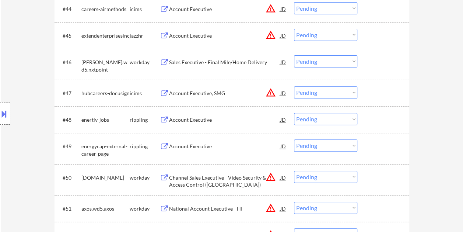
click at [373, 60] on div at bounding box center [384, 61] width 32 height 13
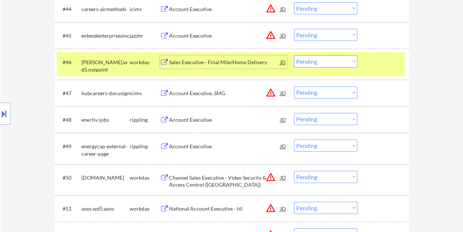
click at [199, 57] on div "Sales Executive - Final Mile/Home Delivery" at bounding box center [224, 61] width 111 height 13
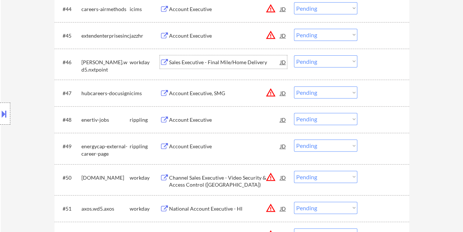
click at [373, 61] on div at bounding box center [384, 61] width 32 height 13
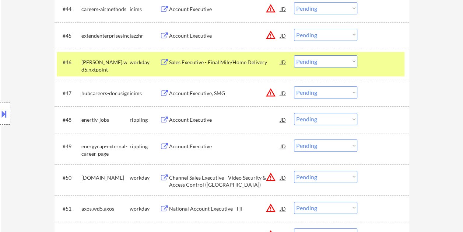
drag, startPoint x: 339, startPoint y: 60, endPoint x: 345, endPoint y: 65, distance: 7.4
click at [339, 60] on select "Choose an option... Pending Applied Excluded (Questions) Excluded (Expired) Exc…" at bounding box center [325, 61] width 63 height 12
click at [294, 55] on select "Choose an option... Pending Applied Excluded (Questions) Excluded (Expired) Exc…" at bounding box center [325, 61] width 63 height 12
select select ""pending""
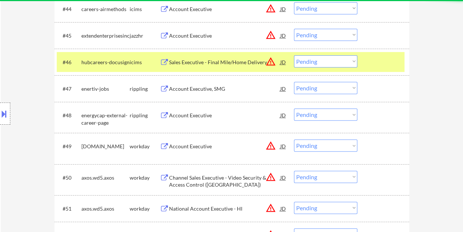
click at [367, 56] on div "#46 hubcareers-docusign icims Sales Executive - Final Mile/Home Delivery JD war…" at bounding box center [231, 62] width 348 height 20
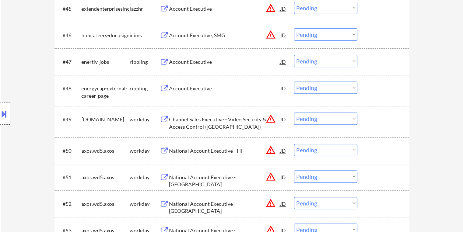
scroll to position [1552, 0]
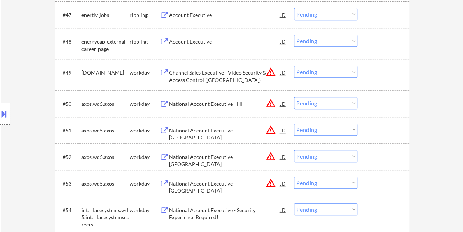
click at [378, 69] on div at bounding box center [384, 72] width 32 height 13
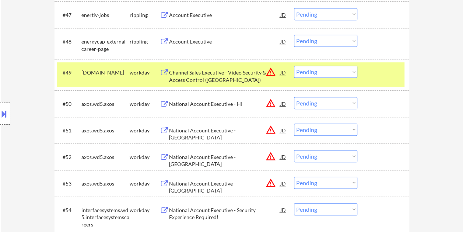
click at [229, 77] on div "Channel Sales Executive - Video Security & Access Control (Palm Beach)" at bounding box center [224, 76] width 111 height 14
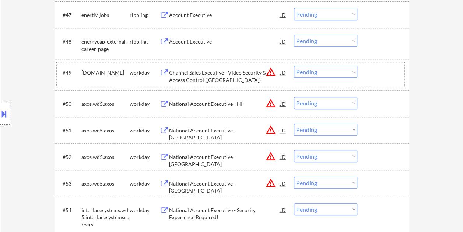
drag, startPoint x: 378, startPoint y: 71, endPoint x: 365, endPoint y: 74, distance: 12.9
click at [377, 72] on div at bounding box center [384, 72] width 32 height 13
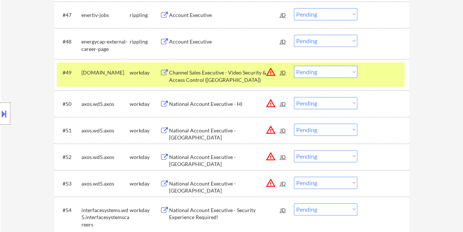
click at [351, 73] on select "Choose an option... Pending Applied Excluded (Questions) Excluded (Expired) Exc…" at bounding box center [325, 72] width 63 height 12
click at [294, 66] on select "Choose an option... Pending Applied Excluded (Questions) Excluded (Expired) Exc…" at bounding box center [325, 72] width 63 height 12
click at [383, 78] on div at bounding box center [384, 72] width 32 height 13
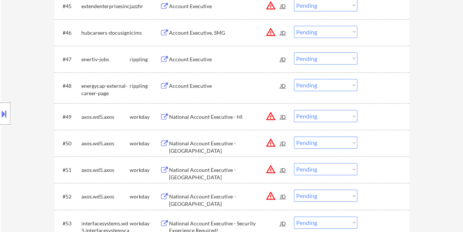
scroll to position [1500, 0]
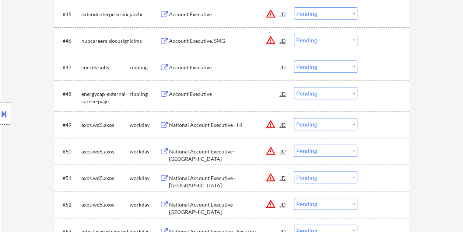
drag, startPoint x: 385, startPoint y: 129, endPoint x: 381, endPoint y: 130, distance: 4.7
click at [384, 129] on div at bounding box center [384, 124] width 32 height 13
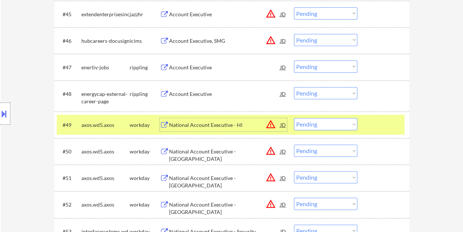
click at [251, 129] on div "National Account Executive - HI" at bounding box center [224, 124] width 111 height 13
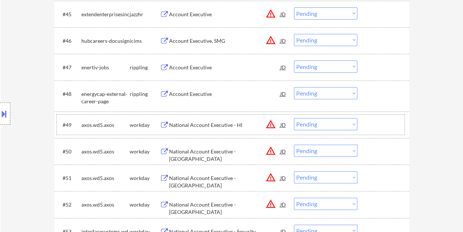
click at [373, 124] on div at bounding box center [384, 124] width 32 height 13
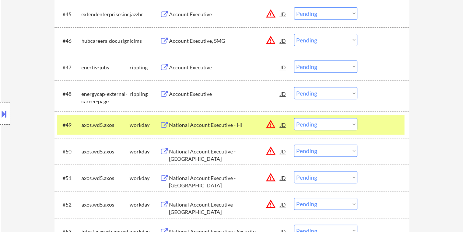
click at [355, 121] on select "Choose an option... Pending Applied Excluded (Questions) Excluded (Expired) Exc…" at bounding box center [325, 124] width 63 height 12
click at [294, 118] on select "Choose an option... Pending Applied Excluded (Questions) Excluded (Expired) Exc…" at bounding box center [325, 124] width 63 height 12
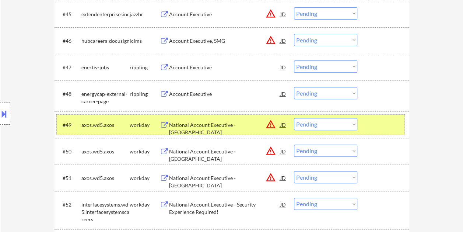
click at [385, 123] on div at bounding box center [384, 124] width 32 height 13
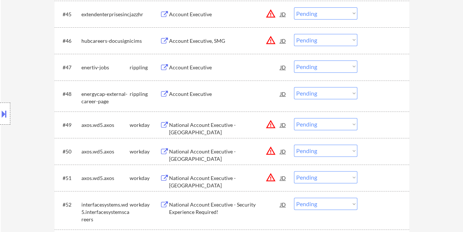
click at [389, 121] on div at bounding box center [384, 124] width 32 height 13
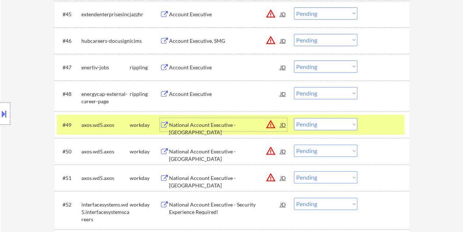
click at [226, 121] on div "National Account Executive - Miami" at bounding box center [224, 128] width 111 height 14
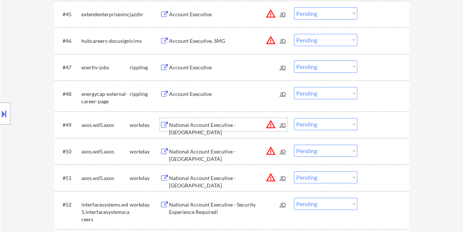
drag, startPoint x: 368, startPoint y: 127, endPoint x: 349, endPoint y: 124, distance: 19.3
click at [365, 126] on div "#49 axos.wd5.axos workday National Account Executive - Miami JD warning_amber C…" at bounding box center [231, 125] width 348 height 20
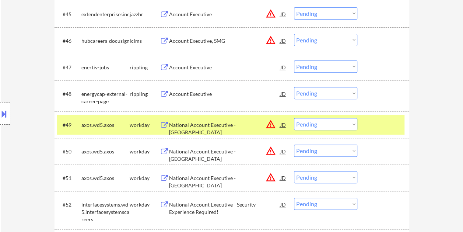
click at [347, 124] on select "Choose an option... Pending Applied Excluded (Questions) Excluded (Expired) Exc…" at bounding box center [325, 124] width 63 height 12
click at [294, 118] on select "Choose an option... Pending Applied Excluded (Questions) Excluded (Expired) Exc…" at bounding box center [325, 124] width 63 height 12
click at [370, 126] on div at bounding box center [384, 124] width 32 height 13
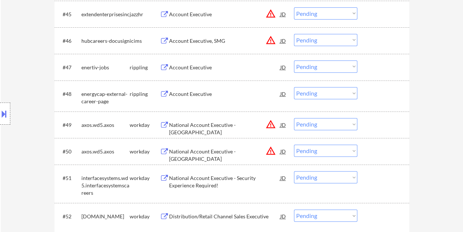
click at [377, 126] on div at bounding box center [384, 124] width 32 height 13
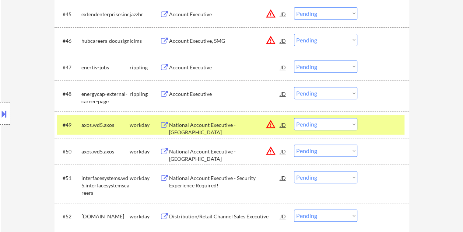
click at [231, 128] on div "National Account Executive - Denver" at bounding box center [224, 128] width 111 height 14
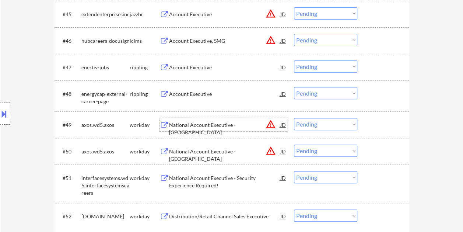
click at [366, 118] on div "#49 axos.wd5.axos workday National Account Executive - Denver JD warning_amber …" at bounding box center [231, 125] width 348 height 20
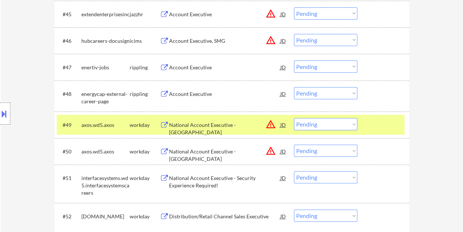
click at [349, 122] on select "Choose an option... Pending Applied Excluded (Questions) Excluded (Expired) Exc…" at bounding box center [325, 124] width 63 height 12
click at [294, 118] on select "Choose an option... Pending Applied Excluded (Questions) Excluded (Expired) Exc…" at bounding box center [325, 124] width 63 height 12
select select ""pending""
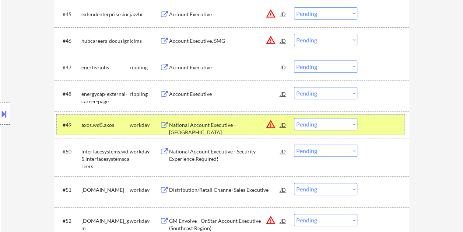
click at [374, 125] on div at bounding box center [384, 124] width 32 height 13
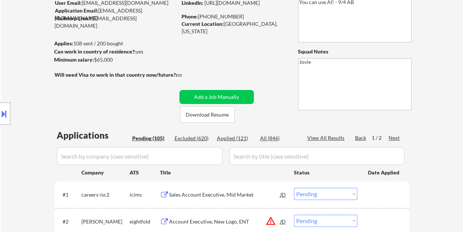
scroll to position [74, 0]
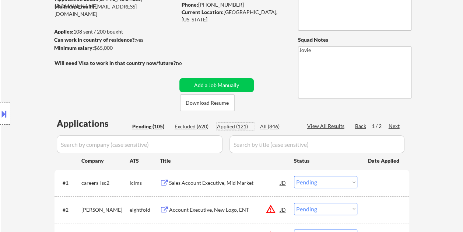
click at [228, 126] on div "Applied (121)" at bounding box center [235, 126] width 37 height 7
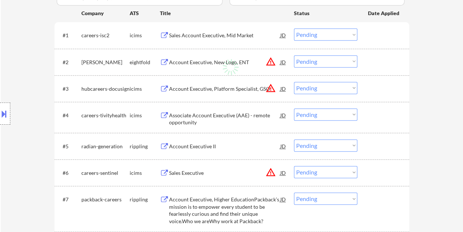
scroll to position [147, 0]
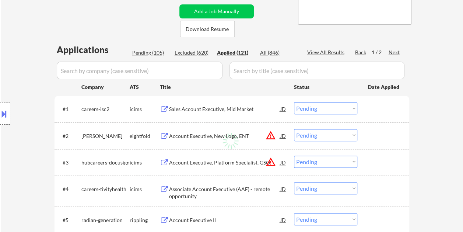
select select ""applied""
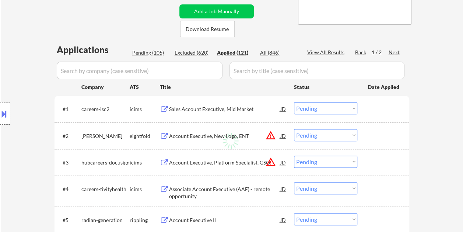
select select ""applied""
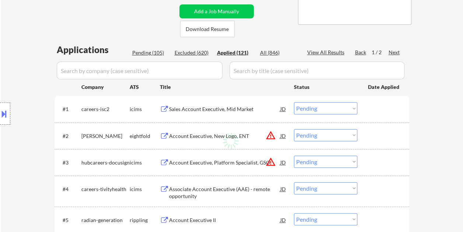
select select ""applied""
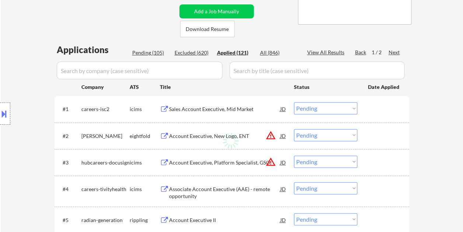
select select ""applied""
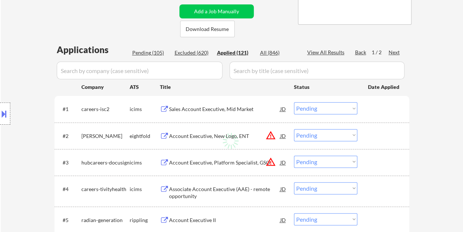
select select ""applied""
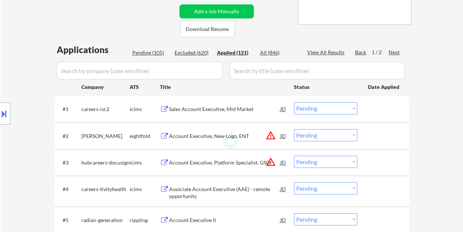
select select ""applied""
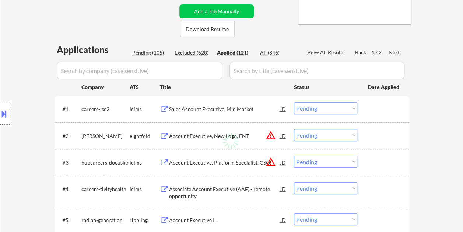
select select ""applied""
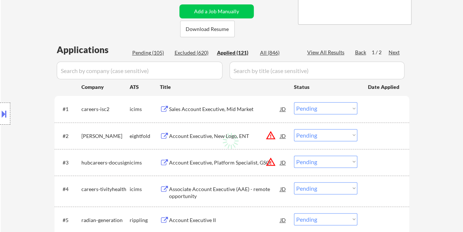
select select ""applied""
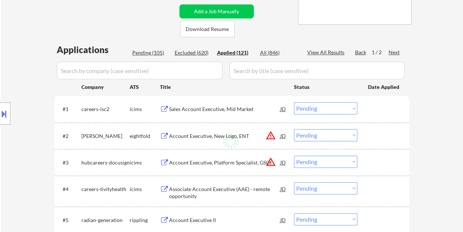
select select ""applied""
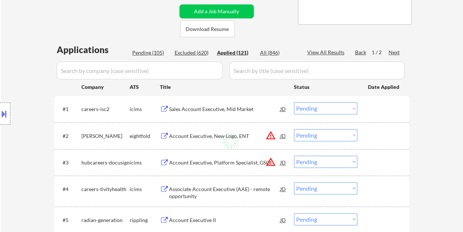
select select ""applied""
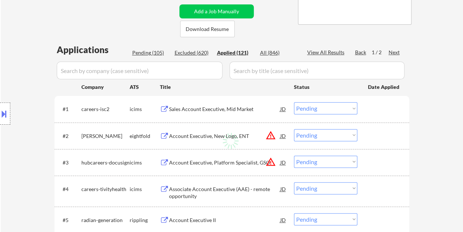
select select ""applied""
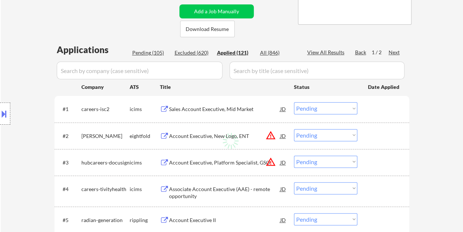
select select ""applied""
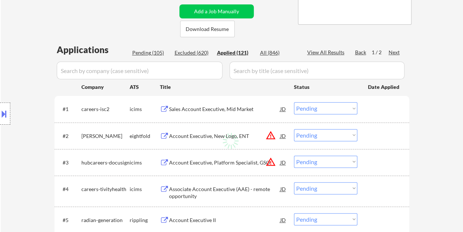
select select ""applied""
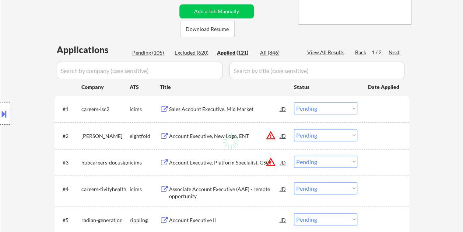
select select ""applied""
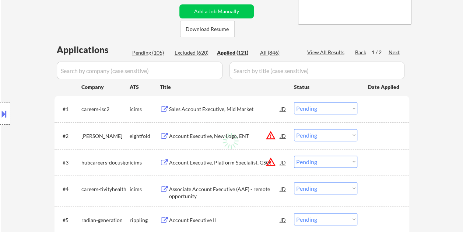
select select ""applied""
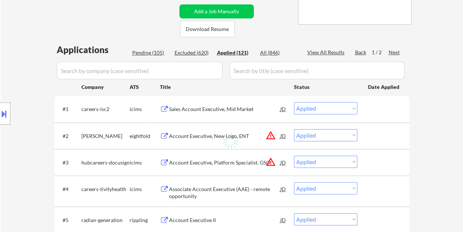
select select ""applied""
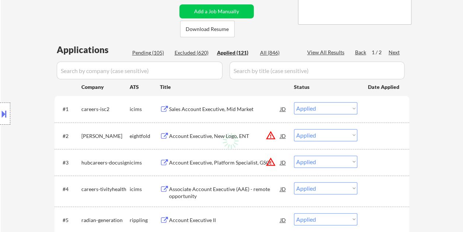
select select ""applied""
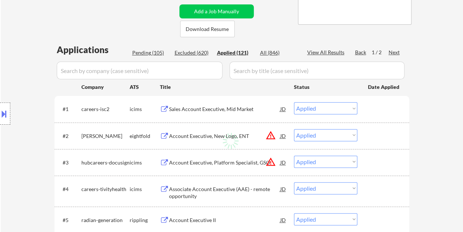
select select ""applied""
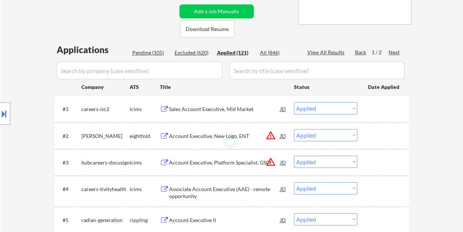
select select ""applied""
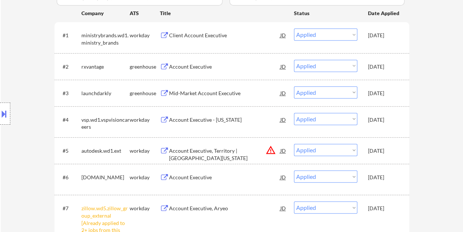
scroll to position [0, 0]
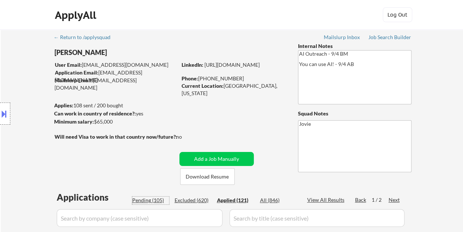
click at [151, 201] on div "Pending (105)" at bounding box center [150, 199] width 37 height 7
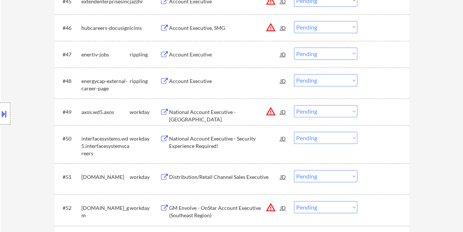
scroll to position [1511, 0]
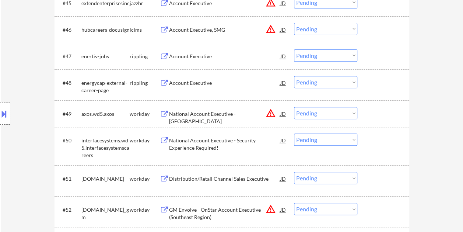
click at [377, 111] on div at bounding box center [384, 113] width 32 height 13
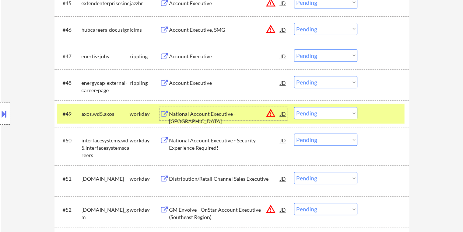
click at [252, 119] on div "National Account Executive - Seattle" at bounding box center [224, 113] width 111 height 13
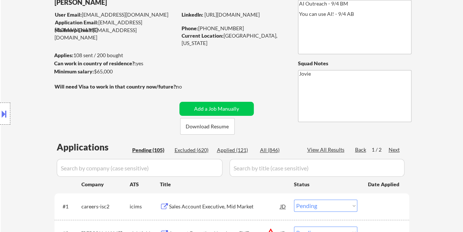
scroll to position [74, 0]
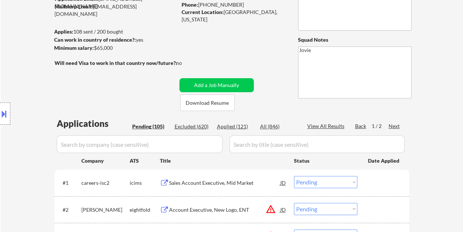
click at [144, 127] on div "Pending (105)" at bounding box center [150, 126] width 37 height 7
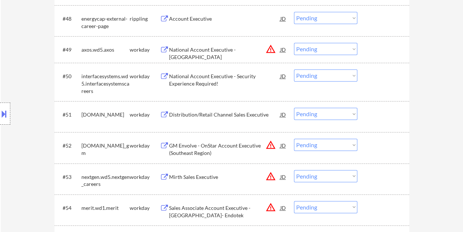
scroll to position [1579, 0]
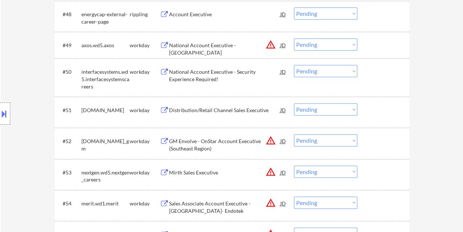
drag, startPoint x: 399, startPoint y: 69, endPoint x: 262, endPoint y: 79, distance: 136.7
click at [398, 70] on div at bounding box center [384, 71] width 32 height 13
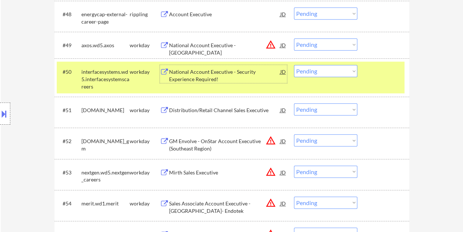
click at [228, 80] on div "National Account Executive - Security Experience Required!" at bounding box center [224, 75] width 111 height 14
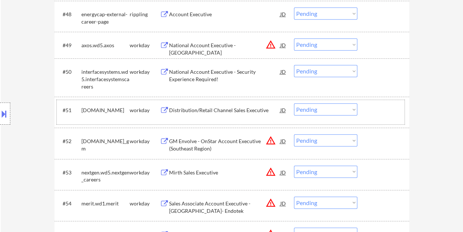
click at [373, 113] on div at bounding box center [384, 109] width 32 height 13
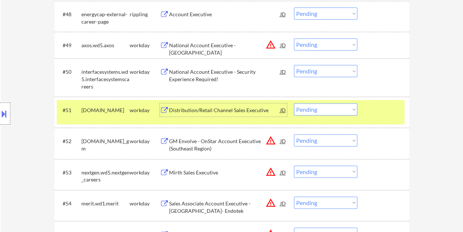
click at [235, 112] on div "Distribution/Retail Channel Sales Executive" at bounding box center [224, 109] width 111 height 7
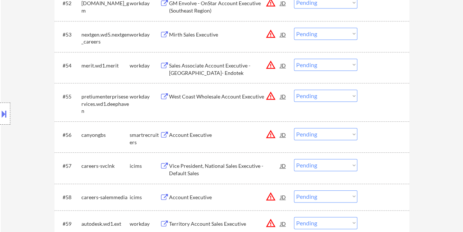
scroll to position [1727, 0]
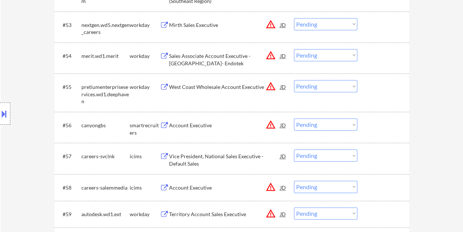
drag, startPoint x: 378, startPoint y: 126, endPoint x: 350, endPoint y: 126, distance: 28.0
click at [378, 126] on div at bounding box center [384, 124] width 32 height 13
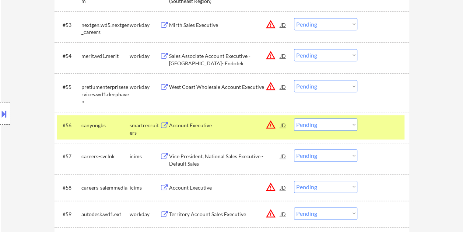
click at [197, 125] on div "Account Executive" at bounding box center [224, 125] width 111 height 7
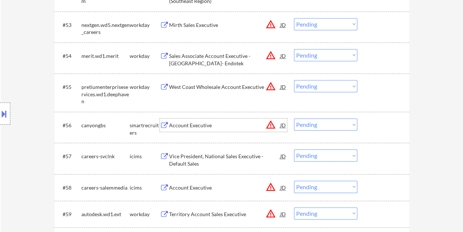
click at [374, 128] on div at bounding box center [384, 124] width 32 height 13
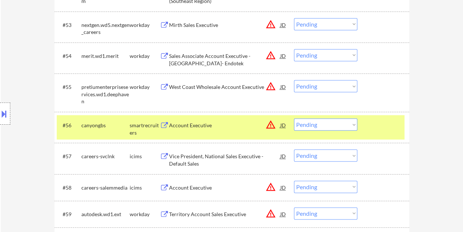
click at [355, 126] on select "Choose an option... Pending Applied Excluded (Questions) Excluded (Expired) Exc…" at bounding box center [325, 124] width 63 height 12
click at [294, 118] on select "Choose an option... Pending Applied Excluded (Questions) Excluded (Expired) Exc…" at bounding box center [325, 124] width 63 height 12
click at [380, 126] on div at bounding box center [384, 124] width 32 height 13
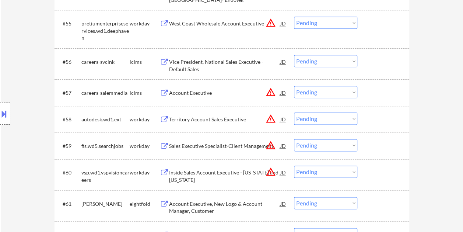
scroll to position [1801, 0]
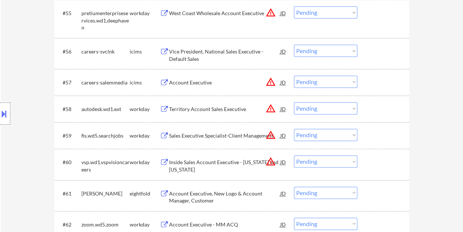
click at [374, 103] on div at bounding box center [384, 108] width 32 height 13
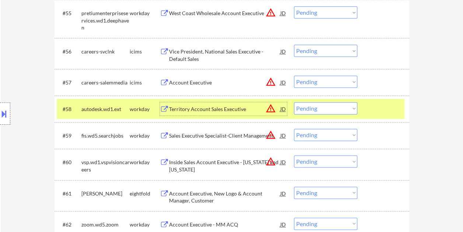
click at [212, 112] on div "Territory Account Sales Executive" at bounding box center [224, 108] width 111 height 7
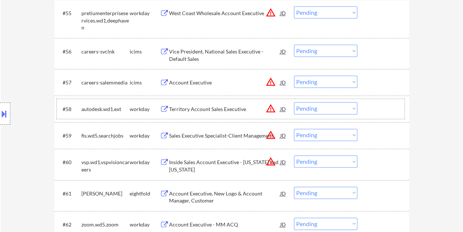
click at [369, 108] on div at bounding box center [384, 108] width 32 height 13
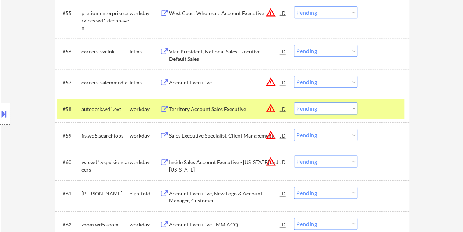
click at [351, 108] on select "Choose an option... Pending Applied Excluded (Questions) Excluded (Expired) Exc…" at bounding box center [325, 108] width 63 height 12
click at [294, 102] on select "Choose an option... Pending Applied Excluded (Questions) Excluded (Expired) Exc…" at bounding box center [325, 108] width 63 height 12
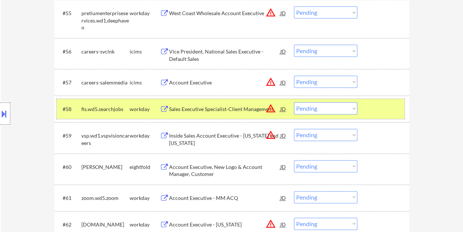
click at [365, 106] on div "#58 fis.wd5.searchjobs workday Sales Executive Specialist-Client Management JD …" at bounding box center [231, 109] width 348 height 20
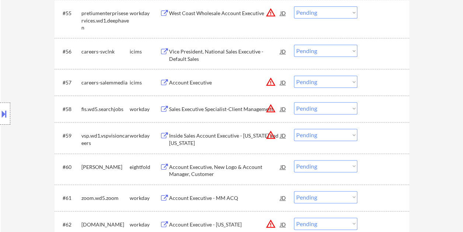
click at [376, 108] on div at bounding box center [384, 108] width 32 height 13
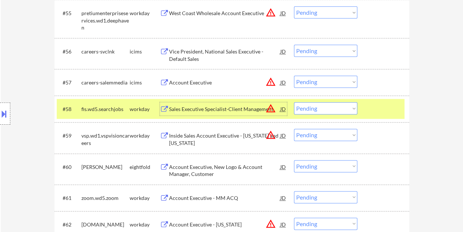
click at [187, 105] on div "Sales Executive Specialist-Client Management" at bounding box center [224, 108] width 111 height 13
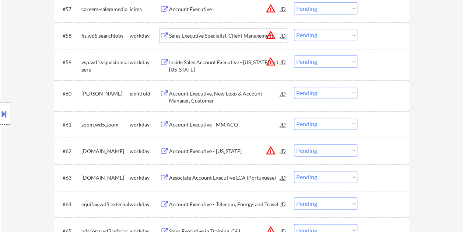
scroll to position [1874, 0]
click at [377, 117] on div at bounding box center [384, 123] width 32 height 13
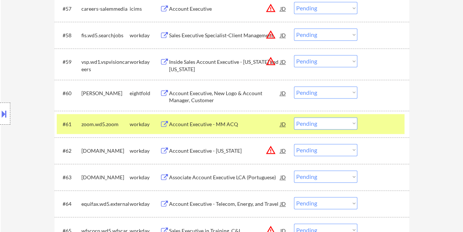
click at [240, 128] on div "Account Executive - MM ACQ" at bounding box center [224, 123] width 111 height 13
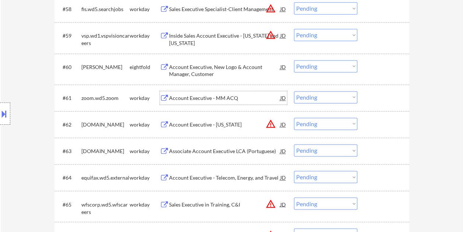
scroll to position [1911, 0]
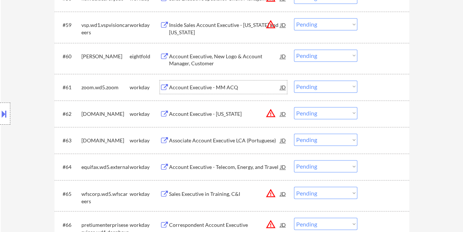
click at [380, 116] on div at bounding box center [384, 113] width 32 height 13
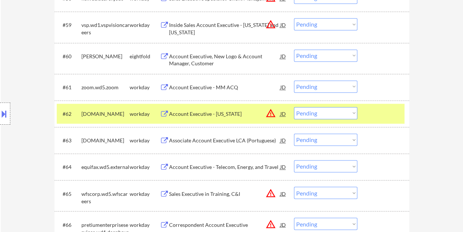
click at [199, 121] on div "#62 rrts.wd1.careers workday Account Executive - Florida JD warning_amber Choos…" at bounding box center [231, 114] width 348 height 20
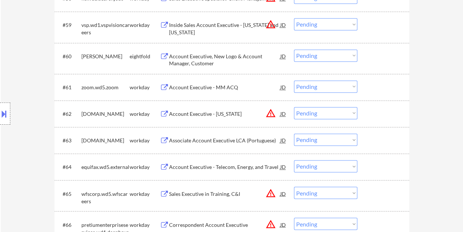
click at [368, 110] on div "#62 rrts.wd1.careers workday Account Executive - Florida JD warning_amber Choos…" at bounding box center [231, 114] width 348 height 20
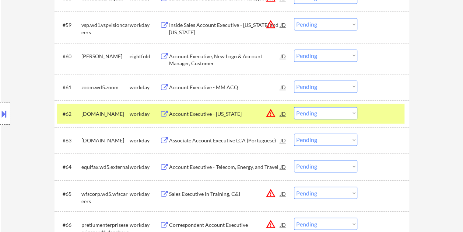
click at [221, 121] on div "#62 rrts.wd1.careers workday Account Executive - Florida JD warning_amber Choos…" at bounding box center [231, 114] width 348 height 20
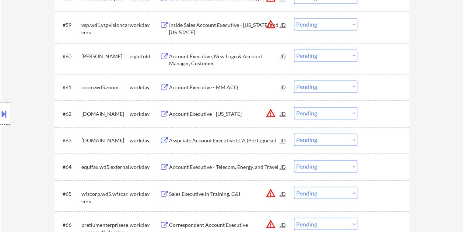
click at [374, 101] on div "#62 rrts.wd1.careers workday Account Executive - Florida JD warning_amber Choos…" at bounding box center [232, 113] width 355 height 27
click at [370, 111] on div at bounding box center [384, 113] width 32 height 13
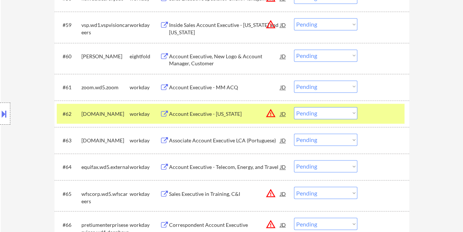
click at [214, 115] on div "Account Executive - Florida" at bounding box center [224, 113] width 111 height 7
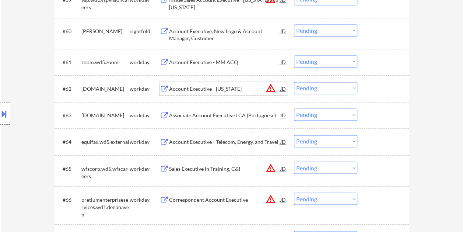
scroll to position [1948, 0]
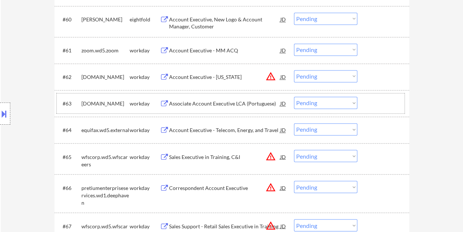
click at [375, 102] on div at bounding box center [384, 103] width 32 height 13
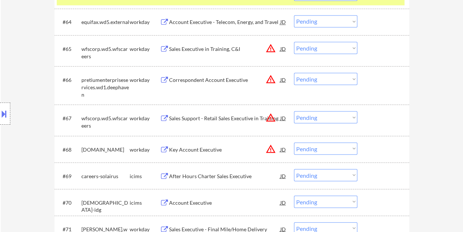
scroll to position [2058, 0]
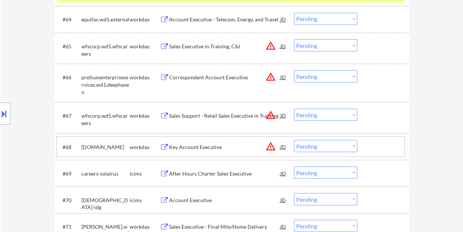
drag, startPoint x: 376, startPoint y: 140, endPoint x: 257, endPoint y: 152, distance: 119.2
click at [376, 140] on div at bounding box center [384, 146] width 32 height 13
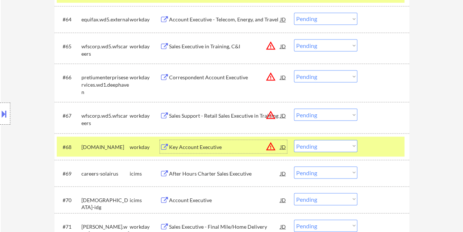
click at [225, 151] on div "Key Account Executive" at bounding box center [224, 146] width 111 height 13
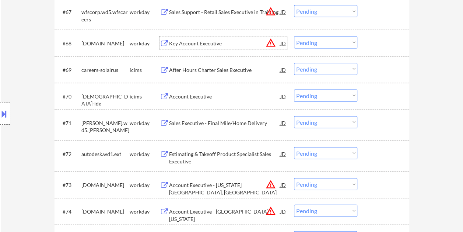
scroll to position [2169, 0]
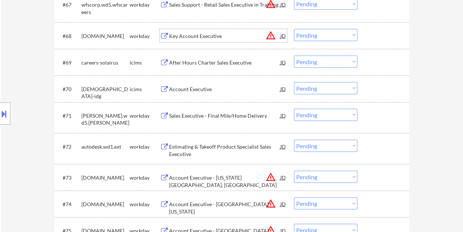
click at [371, 118] on div at bounding box center [384, 115] width 32 height 13
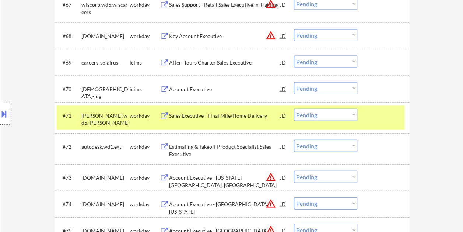
click at [240, 122] on div "#71 suddath.wd5.suddath workday Sales Executive - Final Mile/Home Delivery JD w…" at bounding box center [231, 117] width 348 height 24
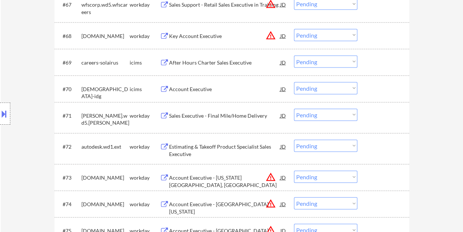
click at [212, 109] on div "Sales Executive - Final Mile/Home Delivery" at bounding box center [224, 115] width 111 height 13
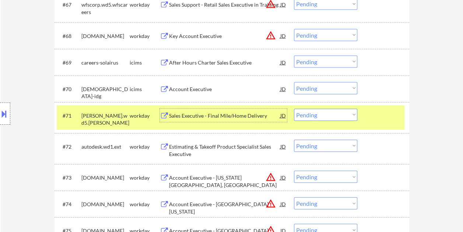
click at [377, 111] on div at bounding box center [384, 115] width 32 height 13
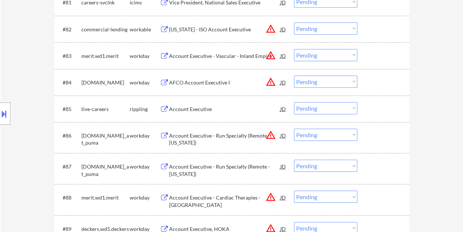
scroll to position [2501, 0]
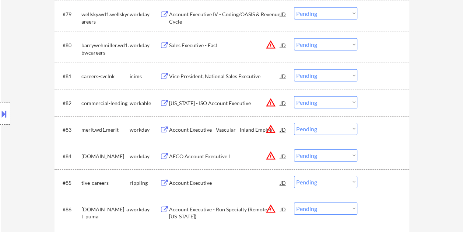
drag, startPoint x: 377, startPoint y: 98, endPoint x: 315, endPoint y: 101, distance: 62.0
click at [377, 98] on div at bounding box center [384, 102] width 32 height 13
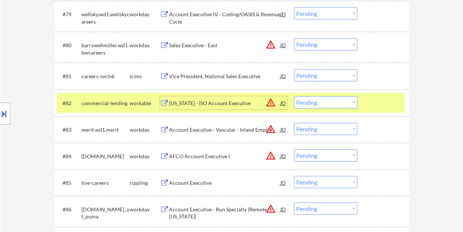
click at [217, 104] on div "California - ISO Account Executive" at bounding box center [224, 102] width 111 height 7
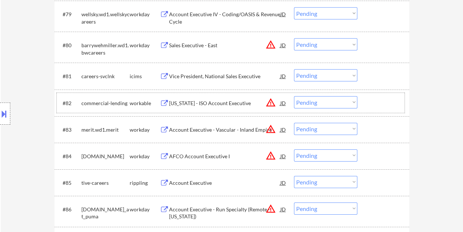
drag, startPoint x: 374, startPoint y: 104, endPoint x: 354, endPoint y: 100, distance: 20.2
click at [373, 104] on div at bounding box center [384, 102] width 32 height 13
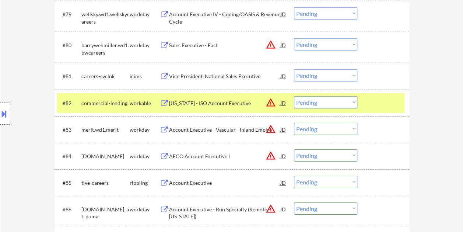
drag, startPoint x: 353, startPoint y: 100, endPoint x: 352, endPoint y: 104, distance: 3.8
click at [353, 100] on select "Choose an option... Pending Applied Excluded (Questions) Excluded (Expired) Exc…" at bounding box center [325, 102] width 63 height 12
click at [294, 96] on select "Choose an option... Pending Applied Excluded (Questions) Excluded (Expired) Exc…" at bounding box center [325, 102] width 63 height 12
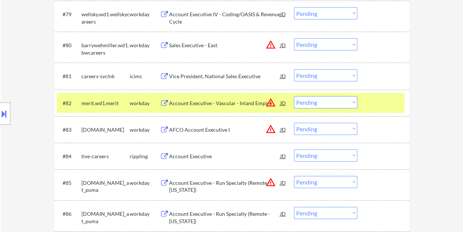
click at [387, 100] on div at bounding box center [384, 102] width 32 height 13
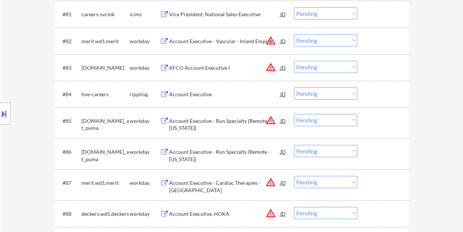
scroll to position [2574, 0]
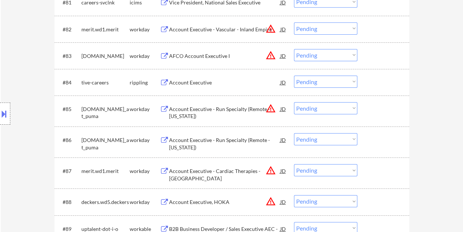
click at [380, 82] on div at bounding box center [384, 82] width 32 height 13
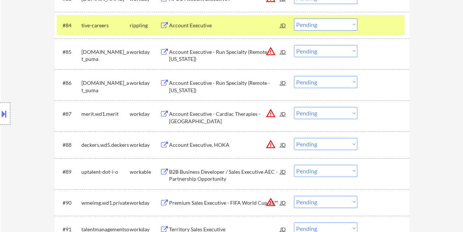
scroll to position [2648, 0]
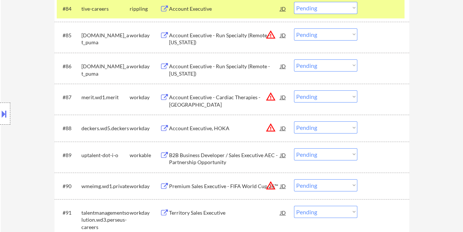
click at [389, 151] on div at bounding box center [384, 154] width 32 height 13
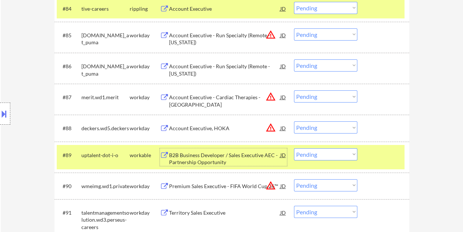
click at [228, 159] on div "B2B Business Developer / Sales Executive AEC - Partnership Opportunity" at bounding box center [224, 158] width 111 height 14
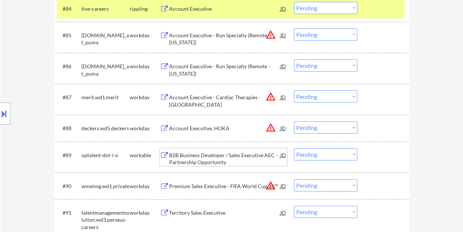
click at [380, 149] on div at bounding box center [384, 154] width 32 height 13
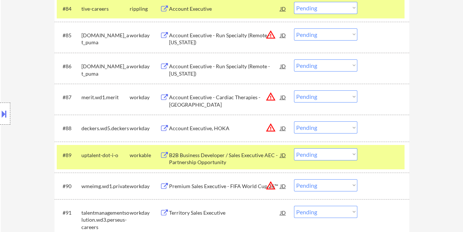
click at [358, 155] on div "#89 uptalent-dot-i-o workable B2B Business Developer / Sales Executive AEC - Pa…" at bounding box center [231, 157] width 348 height 24
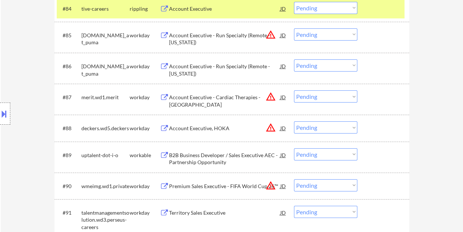
click at [366, 156] on div "#89 uptalent-dot-i-o workable B2B Business Developer / Sales Executive AEC - Pa…" at bounding box center [231, 157] width 348 height 24
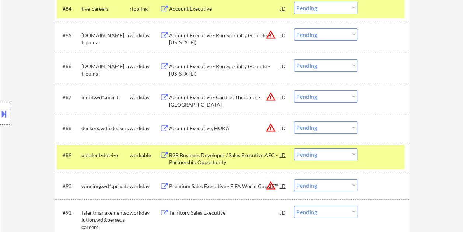
click at [351, 157] on select "Choose an option... Pending Applied Excluded (Questions) Excluded (Expired) Exc…" at bounding box center [325, 154] width 63 height 12
click at [294, 148] on select "Choose an option... Pending Applied Excluded (Questions) Excluded (Expired) Exc…" at bounding box center [325, 154] width 63 height 12
click at [389, 157] on div at bounding box center [384, 154] width 32 height 13
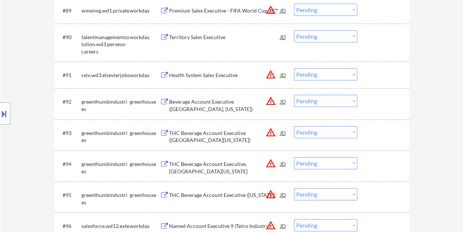
scroll to position [2796, 0]
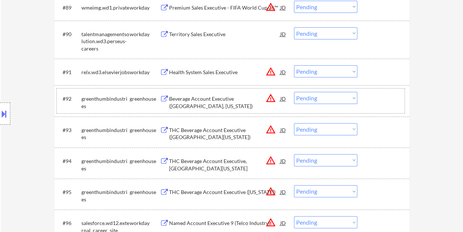
click at [372, 95] on div at bounding box center [384, 98] width 32 height 13
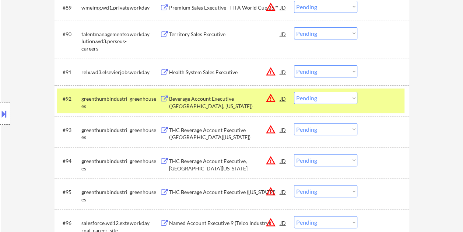
click at [226, 96] on div "Beverage Account Executive (North East, Wisconsin)" at bounding box center [224, 102] width 111 height 14
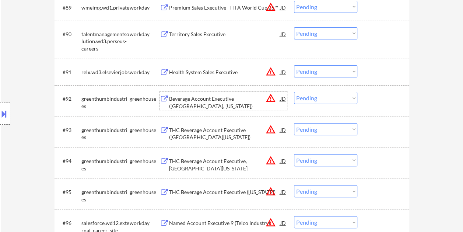
drag, startPoint x: 365, startPoint y: 97, endPoint x: 354, endPoint y: 97, distance: 11.1
click at [365, 97] on div "#92 greenthumbindustries greenhouse Beverage Account Executive (North East, Wis…" at bounding box center [231, 100] width 348 height 24
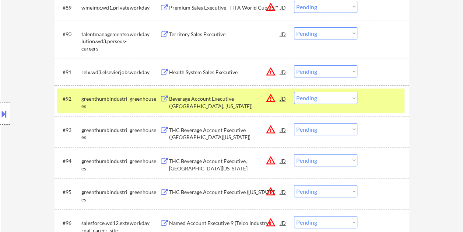
drag, startPoint x: 348, startPoint y: 96, endPoint x: 345, endPoint y: 98, distance: 3.9
click at [348, 96] on select "Choose an option... Pending Applied Excluded (Questions) Excluded (Expired) Exc…" at bounding box center [325, 98] width 63 height 12
click at [294, 92] on select "Choose an option... Pending Applied Excluded (Questions) Excluded (Expired) Exc…" at bounding box center [325, 98] width 63 height 12
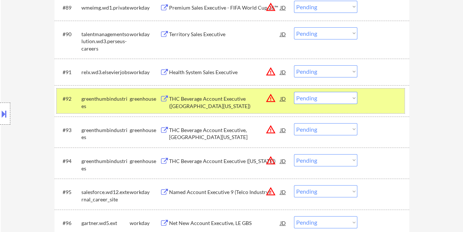
click at [380, 102] on div at bounding box center [384, 98] width 32 height 13
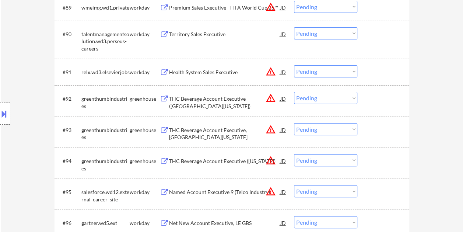
click at [393, 100] on div at bounding box center [384, 98] width 32 height 13
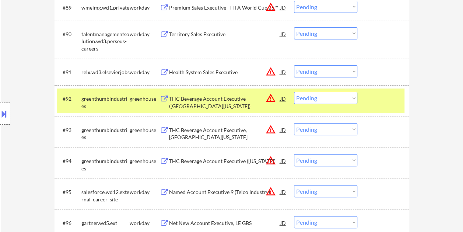
click at [219, 99] on div "THC Beverage Account Executive (Southern Florida)" at bounding box center [224, 102] width 111 height 14
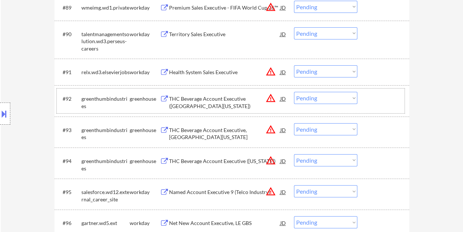
click at [372, 100] on div at bounding box center [384, 98] width 32 height 13
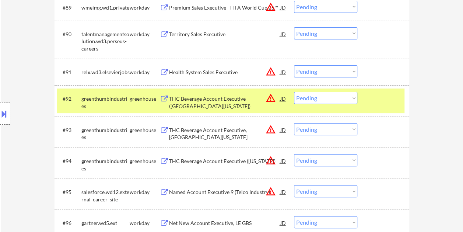
drag, startPoint x: 352, startPoint y: 96, endPoint x: 349, endPoint y: 100, distance: 5.0
click at [352, 96] on select "Choose an option... Pending Applied Excluded (Questions) Excluded (Expired) Exc…" at bounding box center [325, 98] width 63 height 12
click at [294, 92] on select "Choose an option... Pending Applied Excluded (Questions) Excluded (Expired) Exc…" at bounding box center [325, 98] width 63 height 12
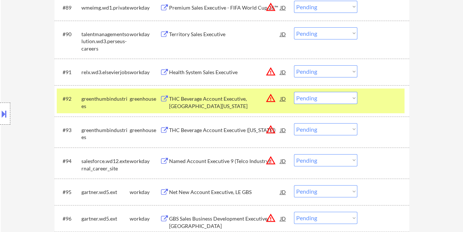
click at [371, 99] on div at bounding box center [384, 98] width 32 height 13
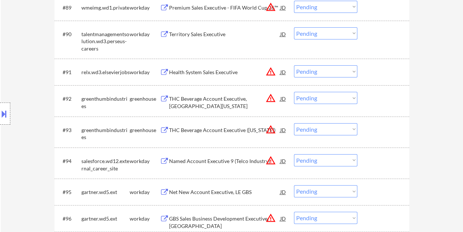
drag, startPoint x: 382, startPoint y: 97, endPoint x: 361, endPoint y: 99, distance: 21.1
click at [382, 97] on div at bounding box center [384, 98] width 32 height 13
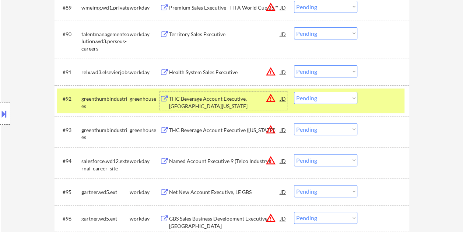
click at [221, 95] on div "THC Beverage Account Executive, Northern Florida" at bounding box center [224, 102] width 111 height 14
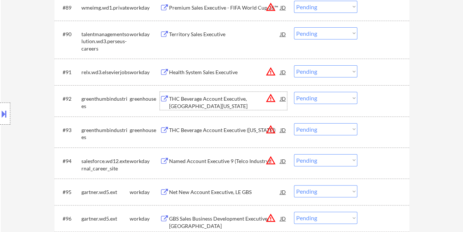
drag, startPoint x: 374, startPoint y: 99, endPoint x: 370, endPoint y: 98, distance: 4.6
click at [374, 99] on div at bounding box center [384, 98] width 32 height 13
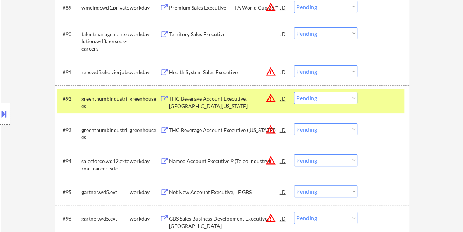
click at [349, 96] on select "Choose an option... Pending Applied Excluded (Questions) Excluded (Expired) Exc…" at bounding box center [325, 98] width 63 height 12
click at [294, 92] on select "Choose an option... Pending Applied Excluded (Questions) Excluded (Expired) Exc…" at bounding box center [325, 98] width 63 height 12
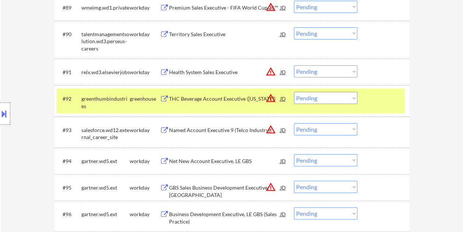
click at [377, 98] on div at bounding box center [384, 98] width 32 height 13
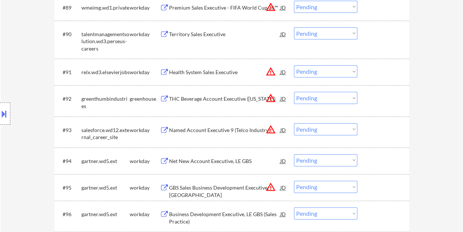
click at [383, 96] on div at bounding box center [384, 98] width 32 height 13
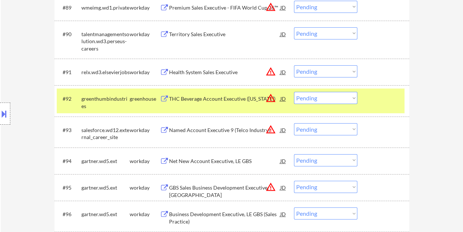
click at [217, 94] on div "THC Beverage Account Executive (South Carolina)" at bounding box center [224, 101] width 111 height 18
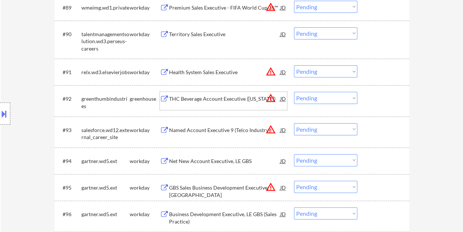
drag, startPoint x: 369, startPoint y: 99, endPoint x: 360, endPoint y: 100, distance: 8.9
click at [369, 99] on div at bounding box center [384, 98] width 32 height 13
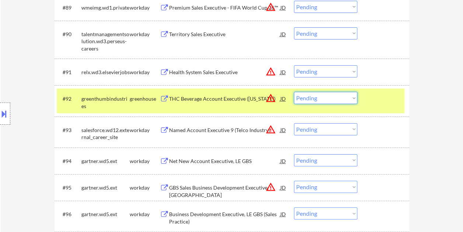
drag, startPoint x: 350, startPoint y: 100, endPoint x: 348, endPoint y: 104, distance: 4.3
click at [350, 100] on select "Choose an option... Pending Applied Excluded (Questions) Excluded (Expired) Exc…" at bounding box center [325, 98] width 63 height 12
click at [294, 92] on select "Choose an option... Pending Applied Excluded (Questions) Excluded (Expired) Exc…" at bounding box center [325, 98] width 63 height 12
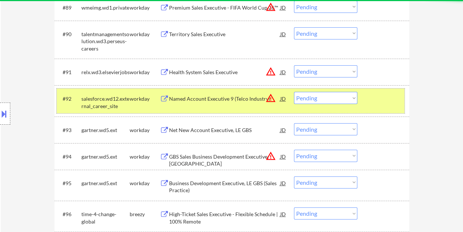
click at [375, 104] on div at bounding box center [384, 98] width 32 height 13
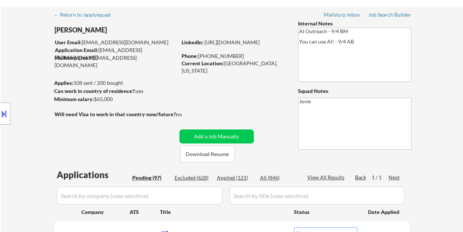
scroll to position [37, 0]
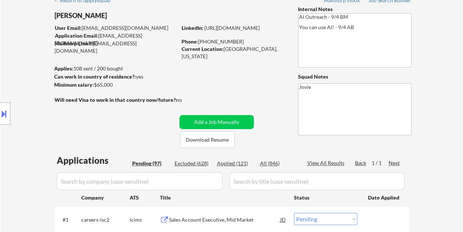
drag, startPoint x: 240, startPoint y: 162, endPoint x: 237, endPoint y: 106, distance: 56.1
click at [240, 162] on div "Applied (121)" at bounding box center [235, 163] width 37 height 7
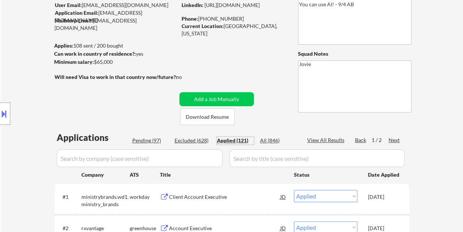
scroll to position [111, 0]
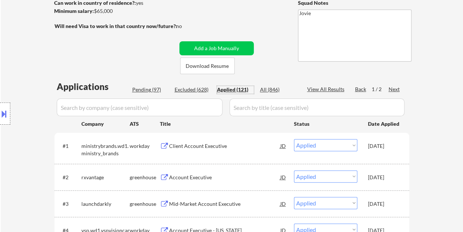
click at [391, 90] on div "Next" at bounding box center [395, 88] width 12 height 7
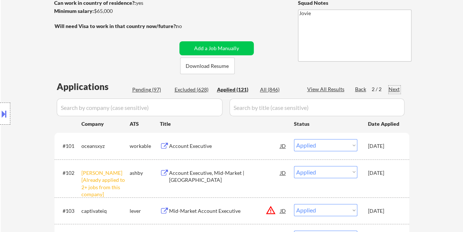
drag, startPoint x: 150, startPoint y: 87, endPoint x: 371, endPoint y: 101, distance: 221.5
click at [150, 87] on div "Pending (97)" at bounding box center [150, 89] width 37 height 7
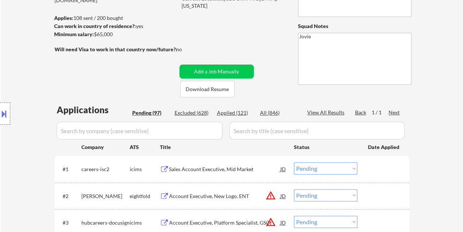
scroll to position [57, 0]
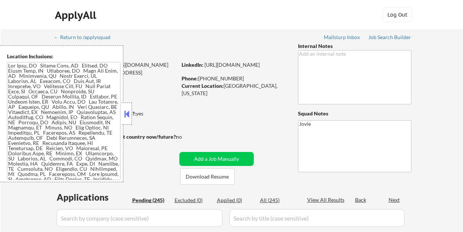
select select ""pending""
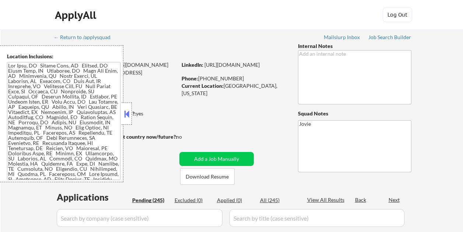
select select ""pending""
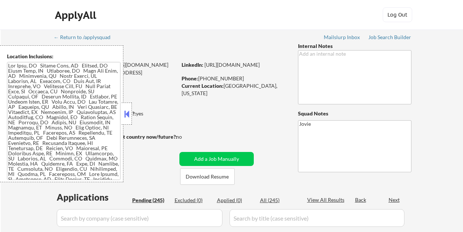
select select ""pending""
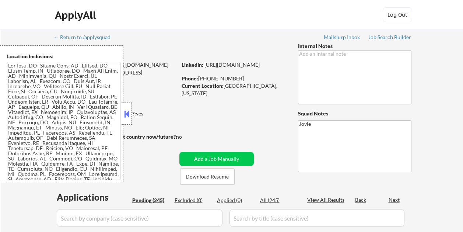
select select ""pending""
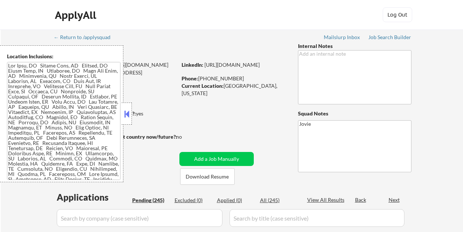
select select ""pending""
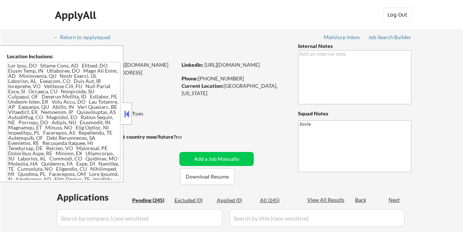
select select ""pending""
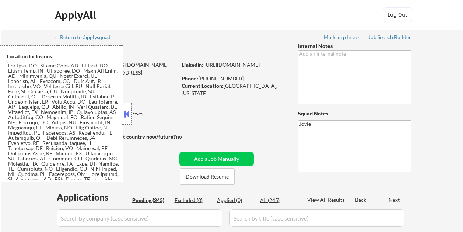
select select ""pending""
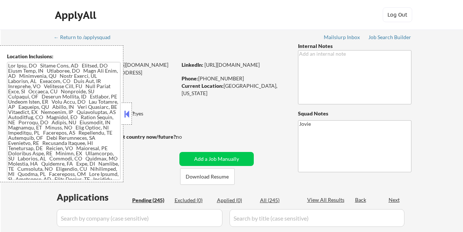
select select ""pending""
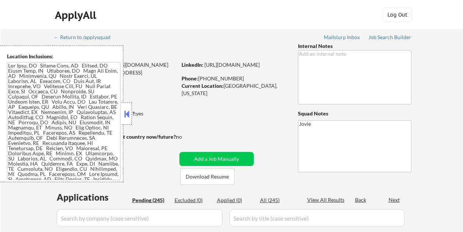
select select ""pending""
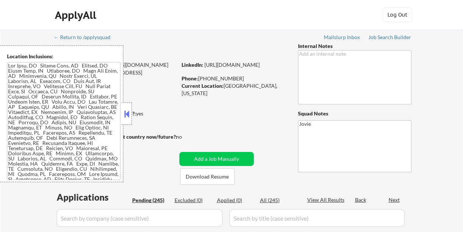
select select ""pending""
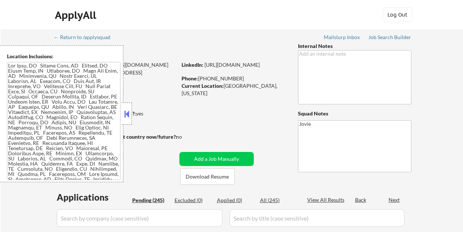
select select ""pending""
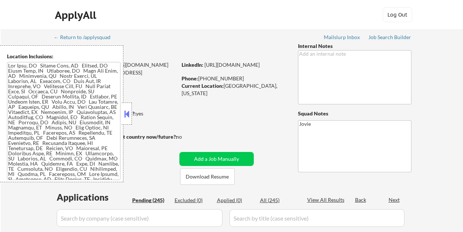
select select ""pending""
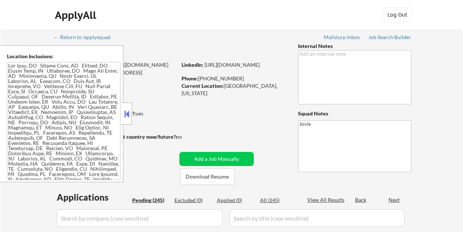
select select ""pending""
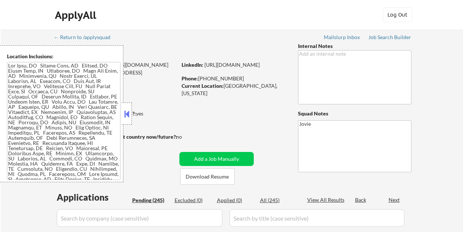
select select ""pending""
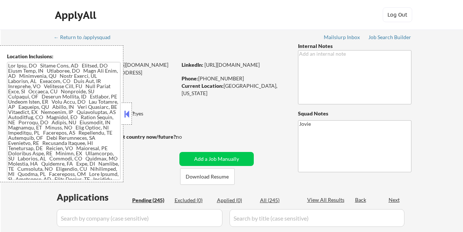
select select ""pending""
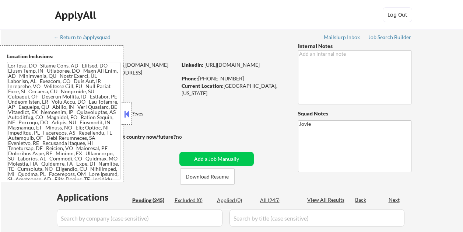
select select ""pending""
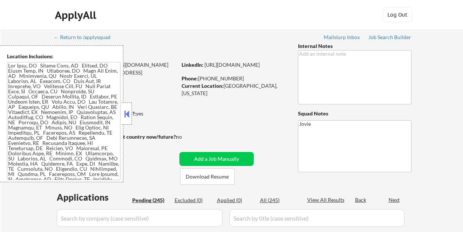
select select ""pending""
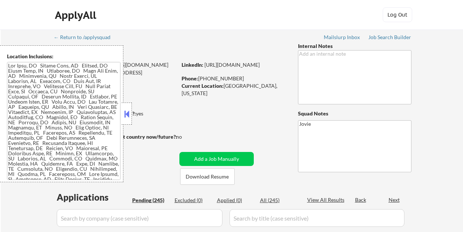
select select ""pending""
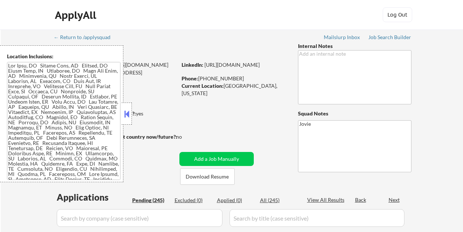
select select ""pending""
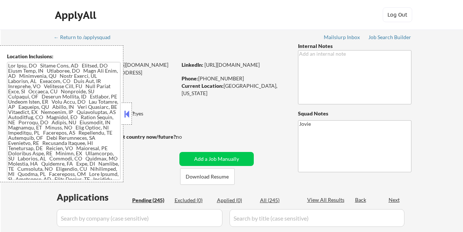
select select ""pending""
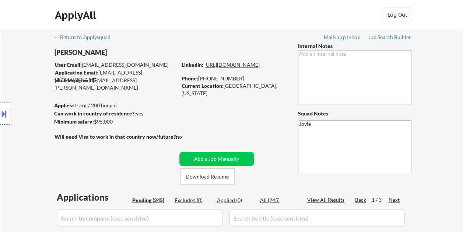
click at [237, 68] on link "https://www.linkedin.com/in/vickiharmer/" at bounding box center [232, 65] width 55 height 6
click at [8, 108] on div at bounding box center [5, 113] width 10 height 22
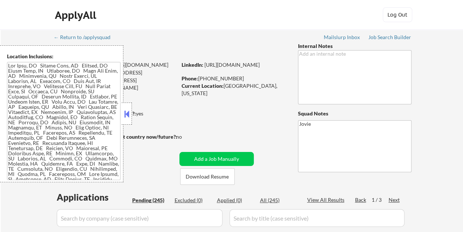
click at [128, 117] on button at bounding box center [127, 113] width 8 height 11
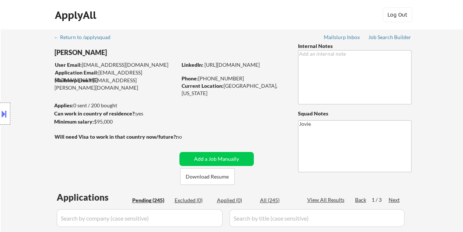
click at [4, 115] on button at bounding box center [4, 114] width 8 height 12
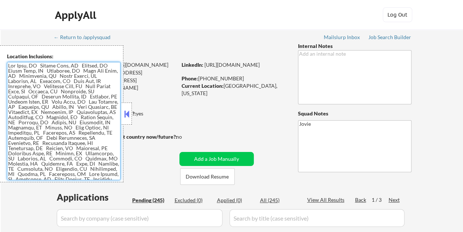
click at [127, 112] on button at bounding box center [127, 113] width 8 height 11
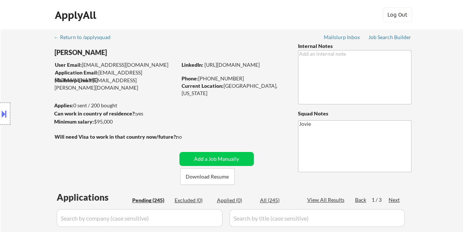
click at [3, 111] on button at bounding box center [4, 114] width 8 height 12
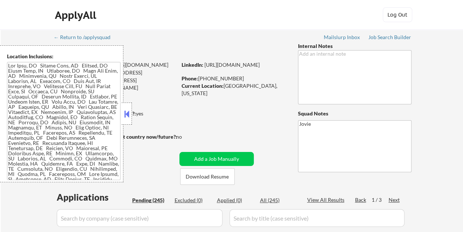
click at [9, 64] on textarea at bounding box center [64, 121] width 114 height 118
click at [129, 116] on button at bounding box center [127, 113] width 8 height 11
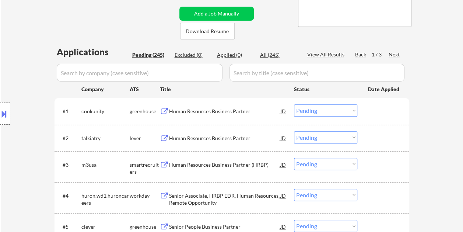
scroll to position [147, 0]
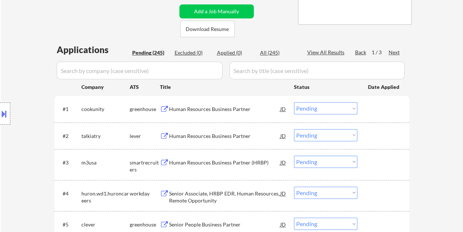
click at [383, 113] on div at bounding box center [384, 108] width 32 height 13
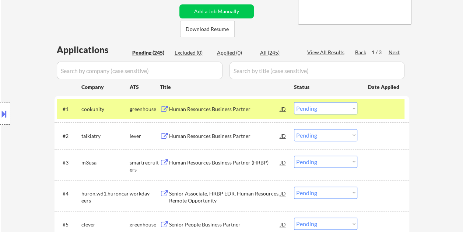
click at [235, 111] on div "Human Resources Business Partner" at bounding box center [224, 108] width 111 height 7
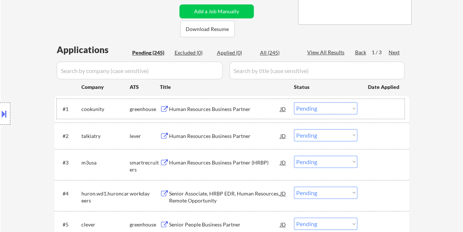
click at [383, 112] on div at bounding box center [384, 108] width 32 height 13
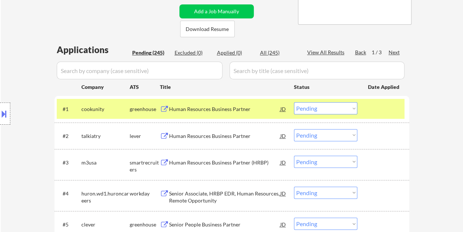
click at [355, 108] on select "Choose an option... Pending Applied Excluded (Questions) Excluded (Expired) Exc…" at bounding box center [325, 108] width 63 height 12
click at [294, 102] on select "Choose an option... Pending Applied Excluded (Questions) Excluded (Expired) Exc…" at bounding box center [325, 108] width 63 height 12
click at [394, 109] on div at bounding box center [384, 108] width 32 height 13
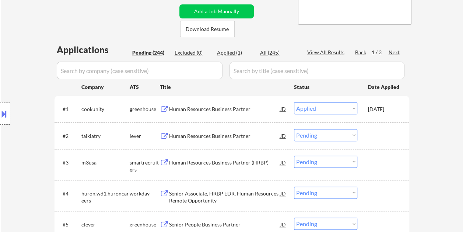
click at [388, 133] on div at bounding box center [384, 135] width 32 height 13
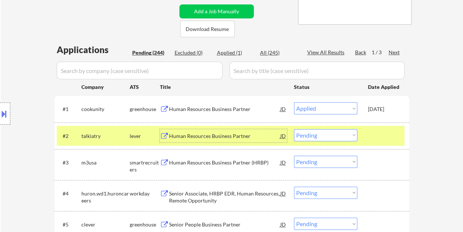
select select ""pending""
click at [219, 130] on div "Human Resources Business Partner" at bounding box center [224, 135] width 111 height 13
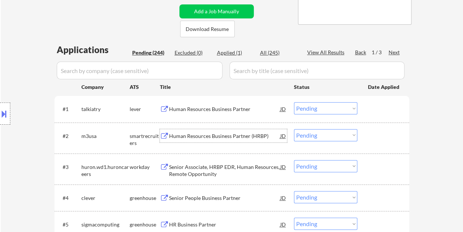
drag, startPoint x: 381, startPoint y: 144, endPoint x: 374, endPoint y: 139, distance: 8.0
click at [381, 143] on div "#2 m3usa smartrecruiters Human Resources Business Partner (HRBP) JD Choose an o…" at bounding box center [231, 138] width 348 height 24
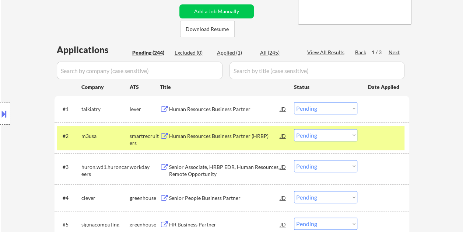
click at [350, 132] on select "Choose an option... Pending Applied Excluded (Questions) Excluded (Expired) Exc…" at bounding box center [325, 135] width 63 height 12
click at [294, 129] on select "Choose an option... Pending Applied Excluded (Questions) Excluded (Expired) Exc…" at bounding box center [325, 135] width 63 height 12
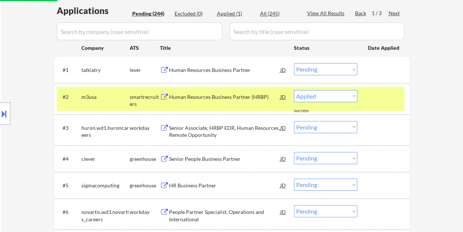
scroll to position [221, 0]
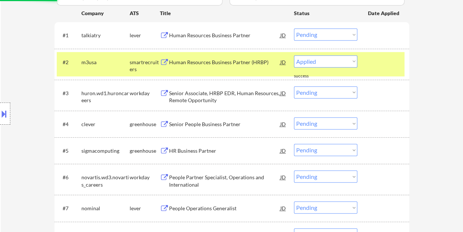
select select ""pending""
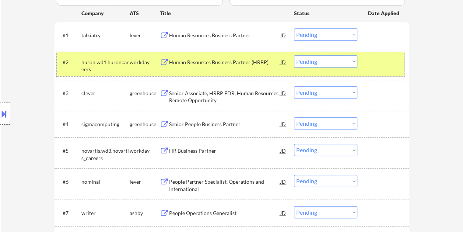
click at [380, 69] on div "#2 huron.wd1.huroncareers workday Human Resources Business Partner (HRBP) JD Ch…" at bounding box center [231, 64] width 348 height 24
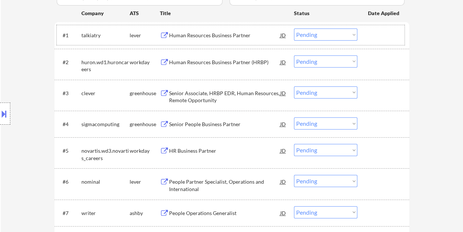
click at [381, 38] on div at bounding box center [384, 34] width 32 height 13
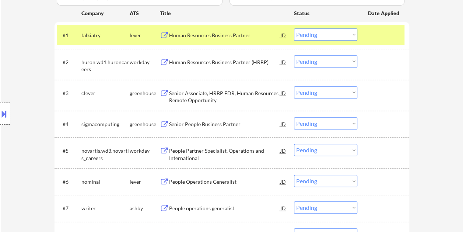
click at [187, 38] on div "Human Resources Business Partner" at bounding box center [224, 35] width 111 height 7
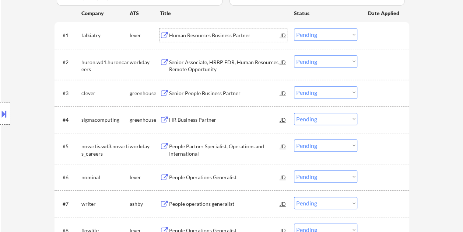
click at [369, 34] on div at bounding box center [384, 34] width 32 height 13
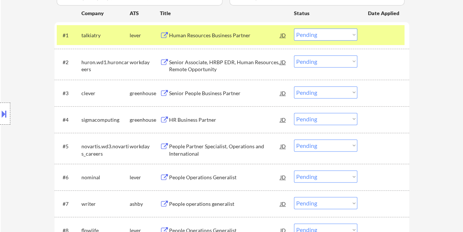
click at [348, 34] on select "Choose an option... Pending Applied Excluded (Questions) Excluded (Expired) Exc…" at bounding box center [325, 34] width 63 height 12
click at [294, 28] on select "Choose an option... Pending Applied Excluded (Questions) Excluded (Expired) Exc…" at bounding box center [325, 34] width 63 height 12
select select ""pending""
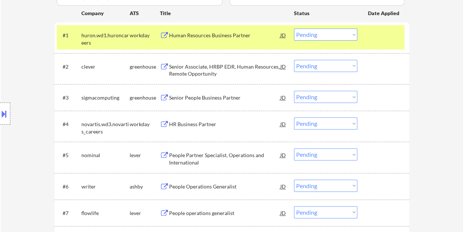
click at [380, 35] on div at bounding box center [384, 34] width 32 height 13
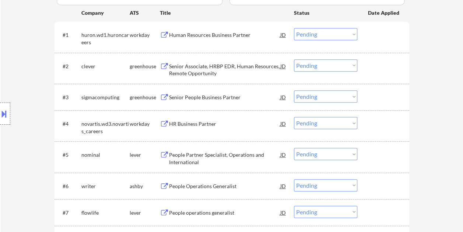
scroll to position [258, 0]
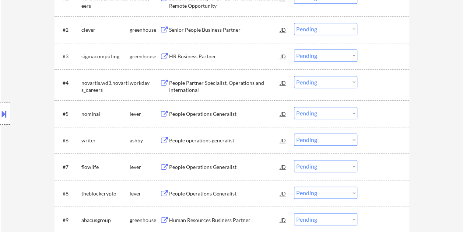
click at [374, 117] on div at bounding box center [384, 113] width 32 height 13
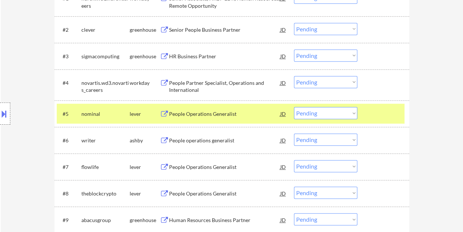
click at [222, 114] on div "People Operations Generalist" at bounding box center [224, 113] width 111 height 7
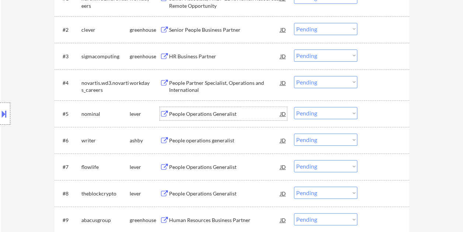
drag, startPoint x: 372, startPoint y: 112, endPoint x: 365, endPoint y: 111, distance: 7.5
click at [372, 112] on div at bounding box center [384, 113] width 32 height 13
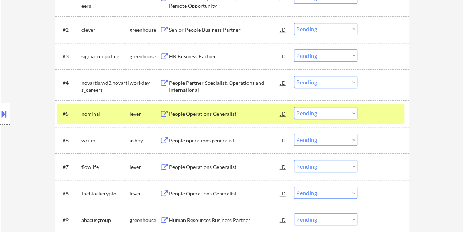
drag, startPoint x: 352, startPoint y: 109, endPoint x: 356, endPoint y: 111, distance: 4.0
click at [352, 109] on select "Choose an option... Pending Applied Excluded (Questions) Excluded (Expired) Exc…" at bounding box center [325, 113] width 63 height 12
click at [294, 107] on select "Choose an option... Pending Applied Excluded (Questions) Excluded (Expired) Exc…" at bounding box center [325, 113] width 63 height 12
click at [382, 113] on div at bounding box center [384, 113] width 32 height 13
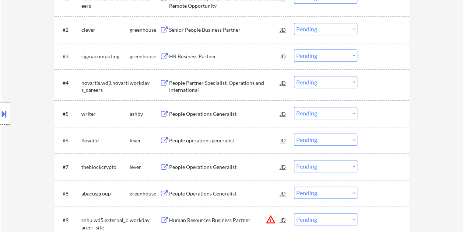
click at [383, 111] on div at bounding box center [384, 113] width 32 height 13
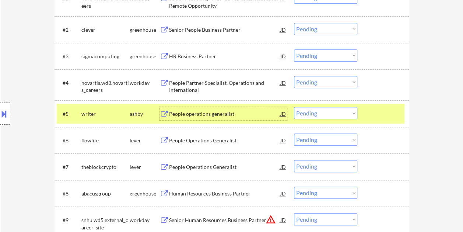
click at [230, 112] on div "People operations generalist" at bounding box center [224, 113] width 111 height 7
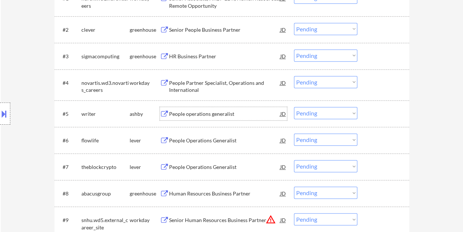
click at [363, 111] on div "#5 writer ashby People operations generalist JD Choose an option... Pending App…" at bounding box center [231, 114] width 348 height 20
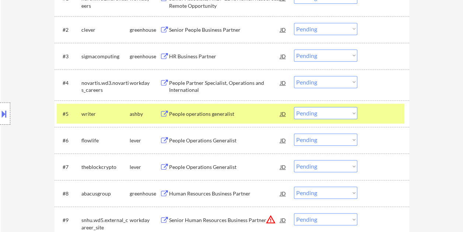
click at [342, 111] on select "Choose an option... Pending Applied Excluded (Questions) Excluded (Expired) Exc…" at bounding box center [325, 113] width 63 height 12
click at [294, 107] on select "Choose an option... Pending Applied Excluded (Questions) Excluded (Expired) Exc…" at bounding box center [325, 113] width 63 height 12
click at [378, 119] on div at bounding box center [384, 113] width 32 height 13
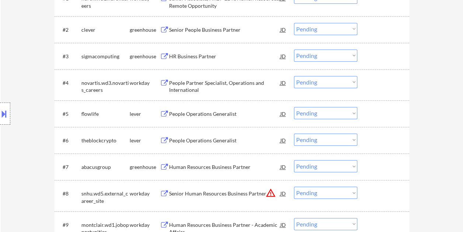
click at [378, 112] on div at bounding box center [384, 113] width 32 height 13
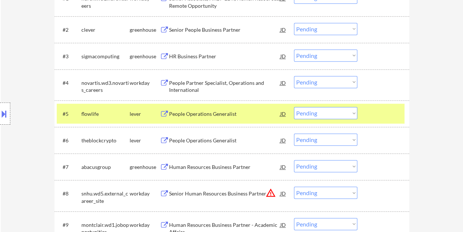
click at [208, 113] on div "People Operations Generalist" at bounding box center [224, 113] width 111 height 7
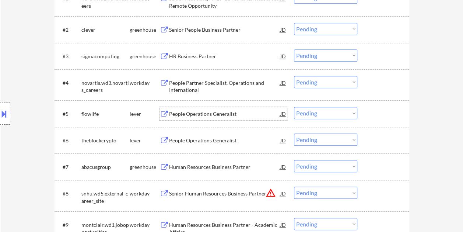
click at [379, 109] on div at bounding box center [384, 113] width 32 height 13
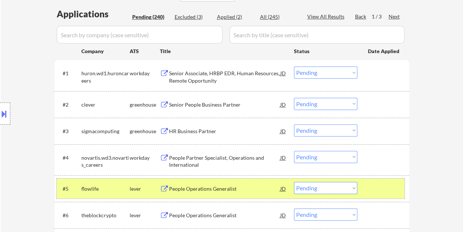
scroll to position [184, 0]
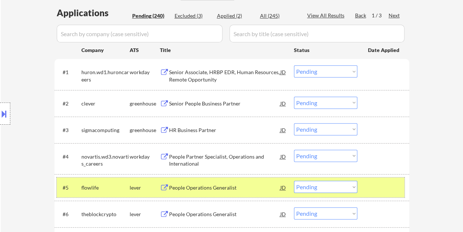
click at [374, 189] on div at bounding box center [384, 187] width 32 height 13
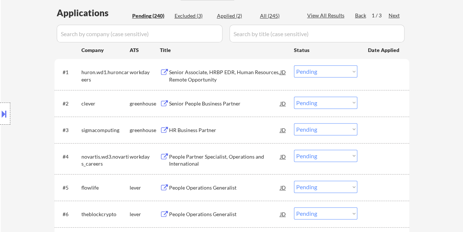
click at [377, 186] on div at bounding box center [384, 187] width 32 height 13
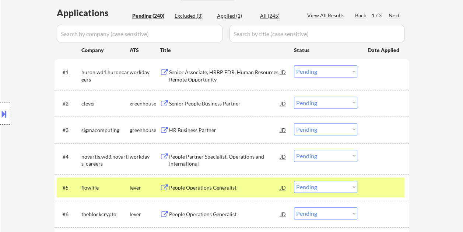
click at [352, 186] on select "Choose an option... Pending Applied Excluded (Questions) Excluded (Expired) Exc…" at bounding box center [325, 187] width 63 height 12
click at [294, 181] on select "Choose an option... Pending Applied Excluded (Questions) Excluded (Expired) Exc…" at bounding box center [325, 187] width 63 height 12
click at [370, 184] on div at bounding box center [384, 187] width 32 height 13
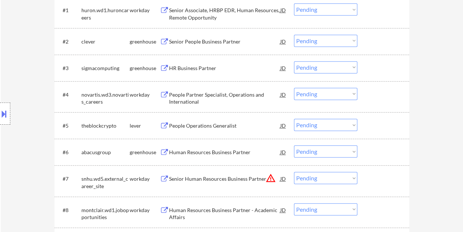
scroll to position [258, 0]
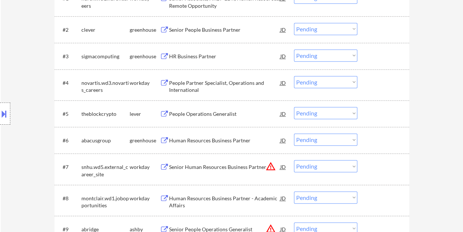
drag, startPoint x: 376, startPoint y: 115, endPoint x: 369, endPoint y: 115, distance: 6.6
click at [376, 115] on div at bounding box center [384, 113] width 32 height 13
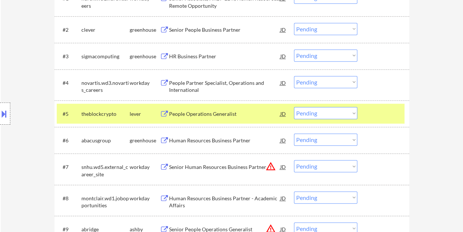
click at [262, 120] on div "#5 theblockcrypto lever People Operations Generalist JD Choose an option... Pen…" at bounding box center [231, 114] width 348 height 20
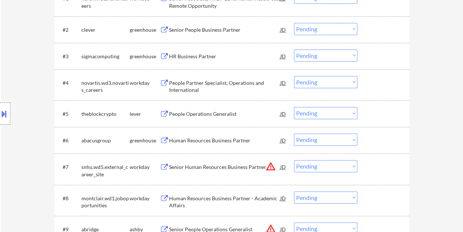
click at [373, 114] on div at bounding box center [384, 113] width 32 height 13
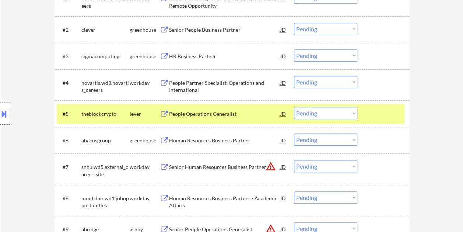
click at [256, 108] on div "People Operations Generalist" at bounding box center [224, 113] width 111 height 13
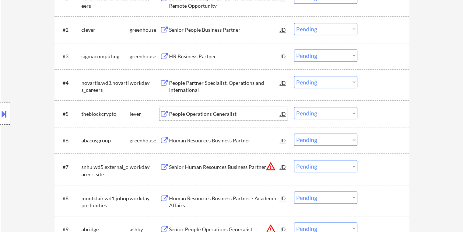
click at [363, 113] on div "#5 theblockcrypto lever People Operations Generalist JD Choose an option... Pen…" at bounding box center [231, 114] width 348 height 20
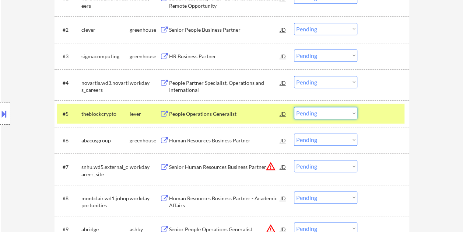
drag, startPoint x: 352, startPoint y: 113, endPoint x: 349, endPoint y: 119, distance: 6.6
click at [352, 113] on select "Choose an option... Pending Applied Excluded (Questions) Excluded (Expired) Exc…" at bounding box center [325, 113] width 63 height 12
click at [294, 107] on select "Choose an option... Pending Applied Excluded (Questions) Excluded (Expired) Exc…" at bounding box center [325, 113] width 63 height 12
click at [388, 115] on div at bounding box center [384, 113] width 32 height 13
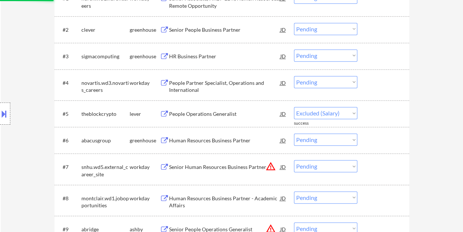
select select ""pending""
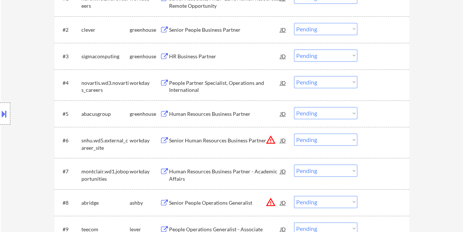
click at [377, 207] on div at bounding box center [384, 202] width 32 height 13
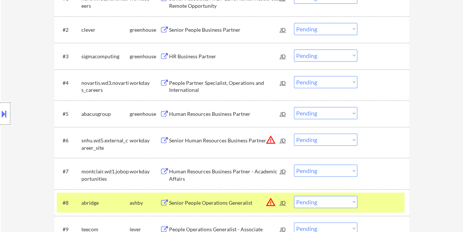
click at [247, 201] on div "Senior People Operations Generalist" at bounding box center [224, 202] width 111 height 7
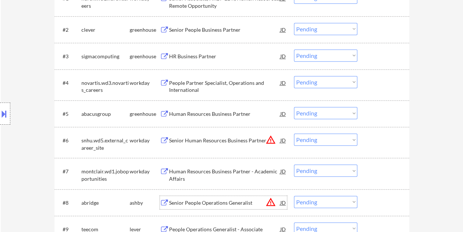
click at [390, 199] on div at bounding box center [384, 202] width 32 height 13
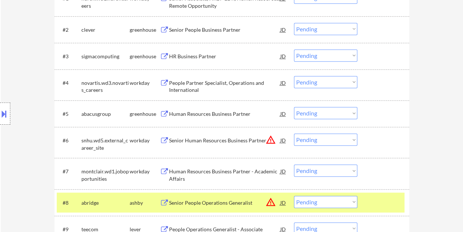
click at [349, 202] on select "Choose an option... Pending Applied Excluded (Questions) Excluded (Expired) Exc…" at bounding box center [325, 202] width 63 height 12
click at [294, 196] on select "Choose an option... Pending Applied Excluded (Questions) Excluded (Expired) Exc…" at bounding box center [325, 202] width 63 height 12
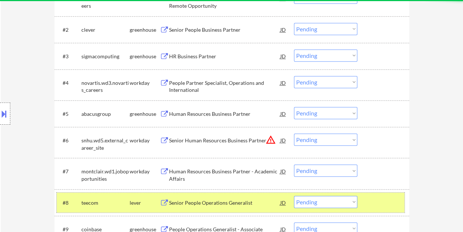
click at [383, 195] on div "#8 teecom lever Senior People Operations Generalist JD warning_amber Choose an …" at bounding box center [231, 202] width 348 height 20
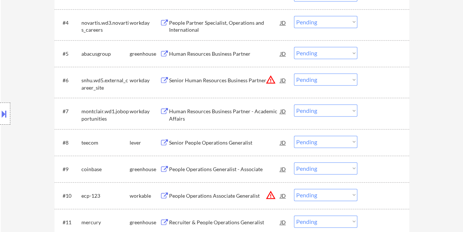
scroll to position [332, 0]
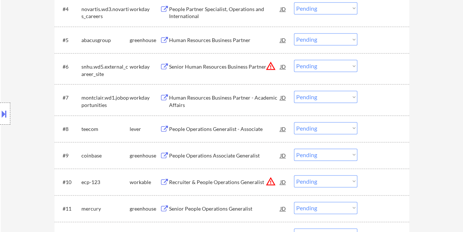
click at [367, 128] on div "#8 teecom lever People Operations Generalist - Associate JD warning_amber Choos…" at bounding box center [231, 129] width 348 height 20
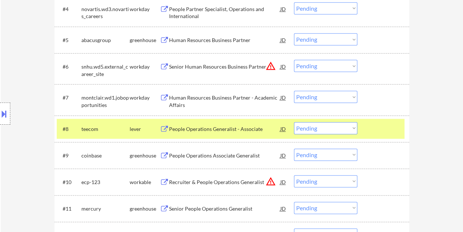
click at [207, 132] on div "People Operations Generalist - Associate" at bounding box center [224, 128] width 111 height 7
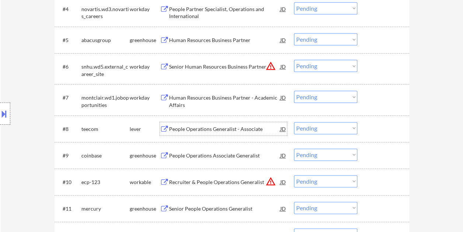
click at [373, 130] on div at bounding box center [384, 128] width 32 height 13
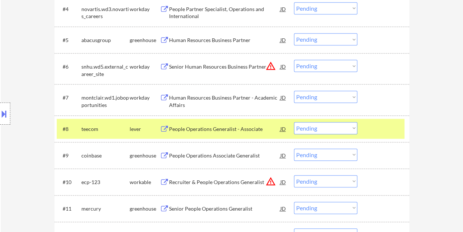
click at [354, 125] on select "Choose an option... Pending Applied Excluded (Questions) Excluded (Expired) Exc…" at bounding box center [325, 128] width 63 height 12
click at [294, 122] on select "Choose an option... Pending Applied Excluded (Questions) Excluded (Expired) Exc…" at bounding box center [325, 128] width 63 height 12
select select ""pending""
click at [367, 129] on div "#8 coinbase greenhouse People Operations Generalist - Associate JD warning_ambe…" at bounding box center [231, 129] width 348 height 20
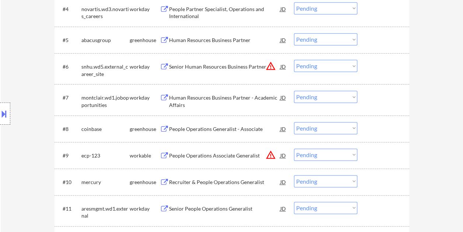
click at [371, 124] on div at bounding box center [384, 128] width 32 height 13
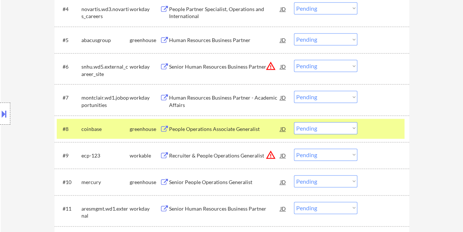
click at [369, 124] on div at bounding box center [384, 128] width 32 height 13
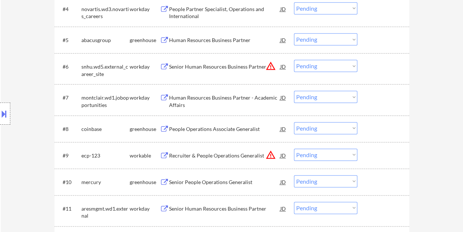
click at [368, 154] on div at bounding box center [384, 155] width 32 height 13
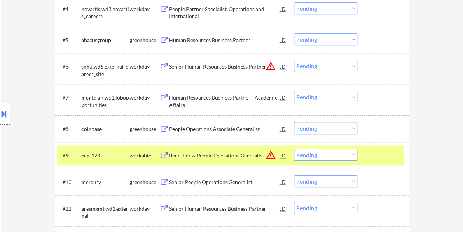
click at [223, 153] on div "Recruiter & People Operations Generalist" at bounding box center [224, 155] width 111 height 7
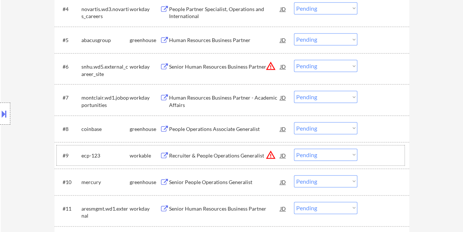
click at [372, 153] on div at bounding box center [384, 155] width 32 height 13
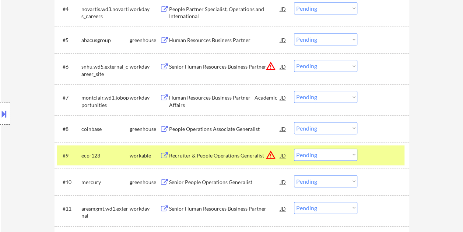
click at [344, 151] on select "Choose an option... Pending Applied Excluded (Questions) Excluded (Expired) Exc…" at bounding box center [325, 155] width 63 height 12
click at [294, 149] on select "Choose an option... Pending Applied Excluded (Questions) Excluded (Expired) Exc…" at bounding box center [325, 155] width 63 height 12
click at [380, 152] on div at bounding box center [384, 155] width 32 height 13
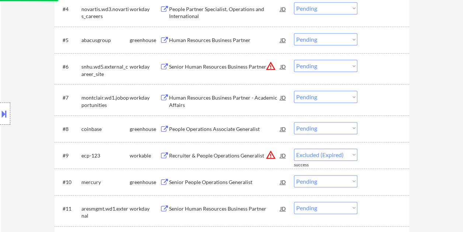
select select ""pending""
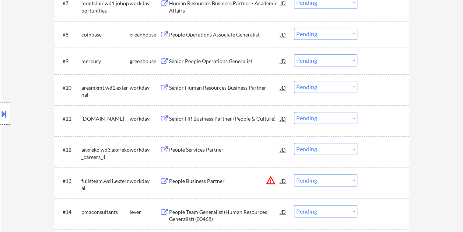
scroll to position [553, 0]
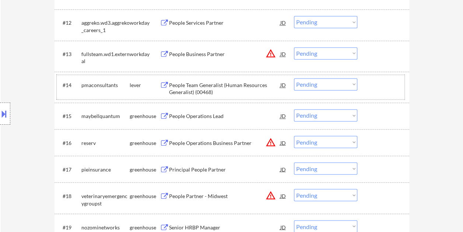
click at [377, 85] on div at bounding box center [384, 84] width 32 height 13
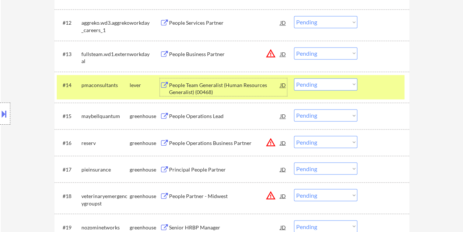
click at [252, 83] on div "People Team Generalist (Human Resources Generalist) (00468)" at bounding box center [224, 88] width 111 height 14
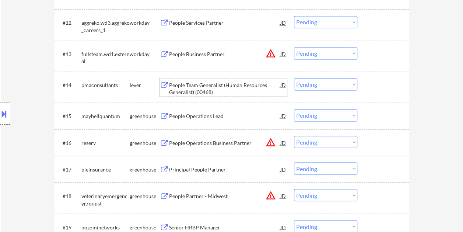
click at [374, 87] on div at bounding box center [384, 84] width 32 height 13
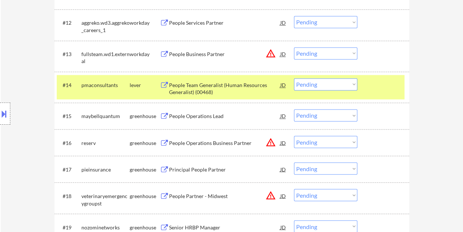
drag, startPoint x: 353, startPoint y: 83, endPoint x: 348, endPoint y: 91, distance: 9.6
click at [352, 83] on select "Choose an option... Pending Applied Excluded (Questions) Excluded (Expired) Exc…" at bounding box center [325, 84] width 63 height 12
click at [294, 78] on select "Choose an option... Pending Applied Excluded (Questions) Excluded (Expired) Exc…" at bounding box center [325, 84] width 63 height 12
select select ""pending""
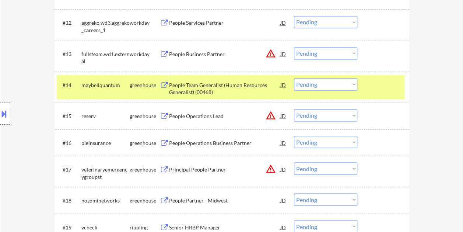
click at [379, 83] on div at bounding box center [384, 84] width 32 height 13
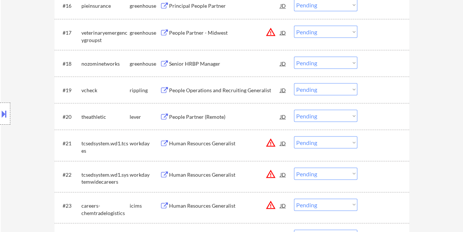
scroll to position [700, 0]
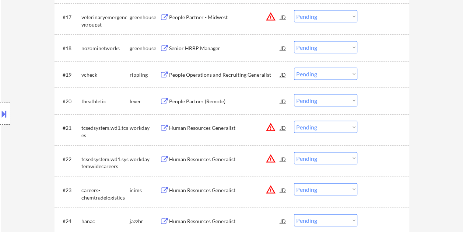
drag, startPoint x: 374, startPoint y: 97, endPoint x: 311, endPoint y: 99, distance: 63.8
click at [375, 97] on div at bounding box center [384, 100] width 32 height 13
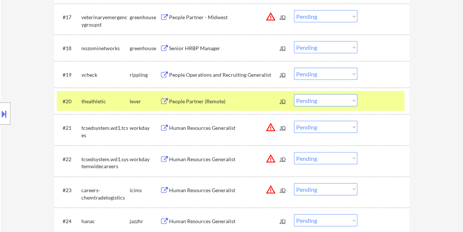
click at [242, 102] on div "People Partner (Remote)" at bounding box center [224, 101] width 111 height 7
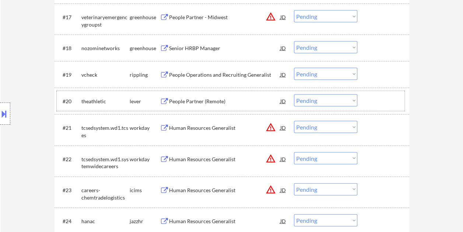
click at [369, 105] on div at bounding box center [384, 100] width 32 height 13
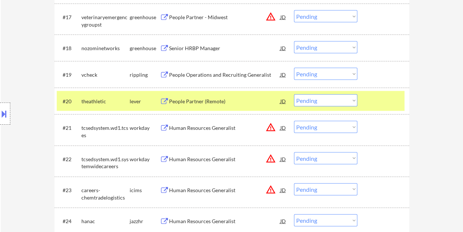
click at [355, 103] on select "Choose an option... Pending Applied Excluded (Questions) Excluded (Expired) Exc…" at bounding box center [325, 100] width 63 height 12
click at [294, 94] on select "Choose an option... Pending Applied Excluded (Questions) Excluded (Expired) Exc…" at bounding box center [325, 100] width 63 height 12
select select ""pending""
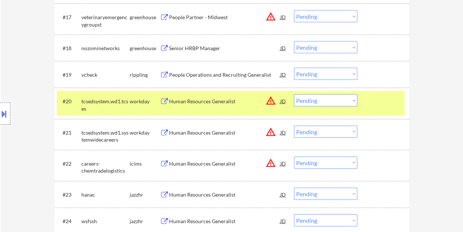
click at [382, 107] on div at bounding box center [384, 100] width 32 height 13
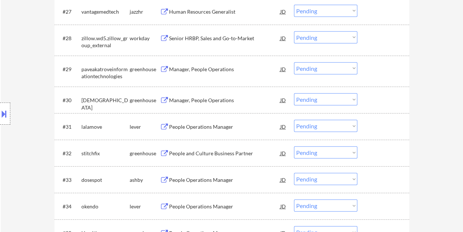
scroll to position [995, 0]
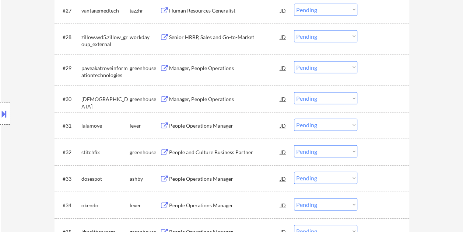
click at [371, 125] on div at bounding box center [384, 125] width 32 height 13
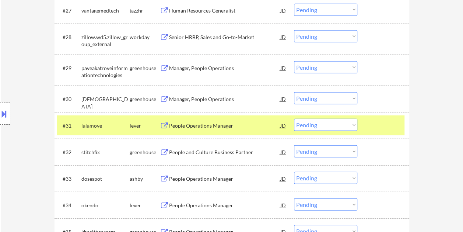
click at [240, 123] on div "People Operations Manager" at bounding box center [224, 125] width 111 height 7
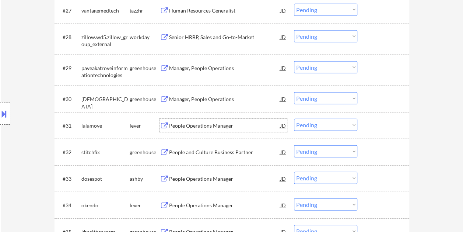
click at [381, 121] on div at bounding box center [384, 125] width 32 height 13
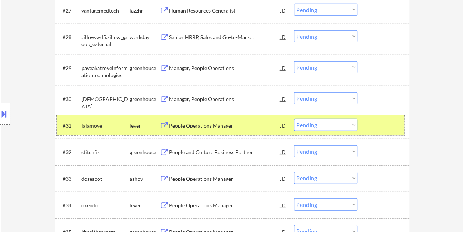
click at [356, 127] on select "Choose an option... Pending Applied Excluded (Questions) Excluded (Expired) Exc…" at bounding box center [325, 125] width 63 height 12
click at [294, 119] on select "Choose an option... Pending Applied Excluded (Questions) Excluded (Expired) Exc…" at bounding box center [325, 125] width 63 height 12
select select ""pending""
click at [391, 125] on div at bounding box center [384, 125] width 32 height 13
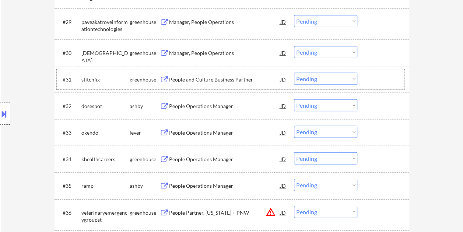
scroll to position [1044, 0]
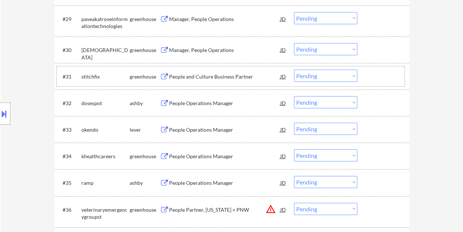
click at [385, 101] on div at bounding box center [384, 102] width 32 height 13
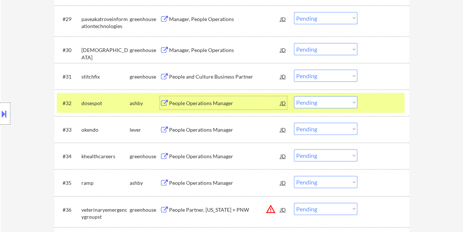
click at [213, 102] on div "People Operations Manager" at bounding box center [224, 102] width 111 height 7
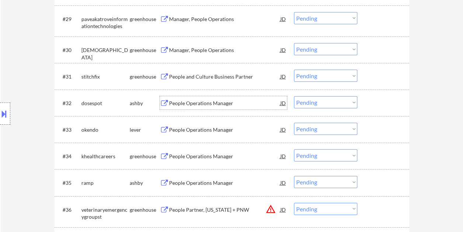
drag, startPoint x: 374, startPoint y: 102, endPoint x: 350, endPoint y: 100, distance: 24.1
click at [371, 103] on div at bounding box center [384, 102] width 32 height 13
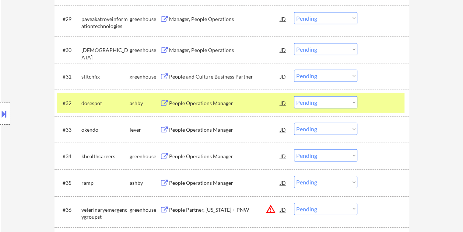
click at [350, 100] on select "Choose an option... Pending Applied Excluded (Questions) Excluded (Expired) Exc…" at bounding box center [325, 102] width 63 height 12
click at [294, 96] on select "Choose an option... Pending Applied Excluded (Questions) Excluded (Expired) Exc…" at bounding box center [325, 102] width 63 height 12
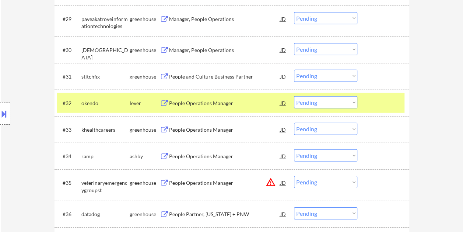
click at [383, 105] on div at bounding box center [384, 102] width 32 height 13
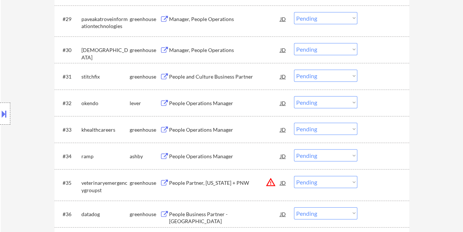
drag, startPoint x: 381, startPoint y: 102, endPoint x: 367, endPoint y: 102, distance: 13.6
click at [381, 102] on div at bounding box center [384, 102] width 32 height 13
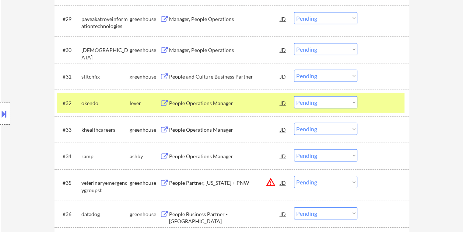
click at [256, 103] on div "People Operations Manager" at bounding box center [224, 102] width 111 height 7
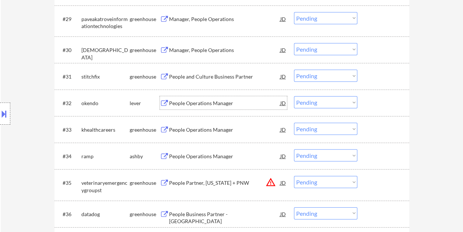
click at [371, 105] on div at bounding box center [384, 102] width 32 height 13
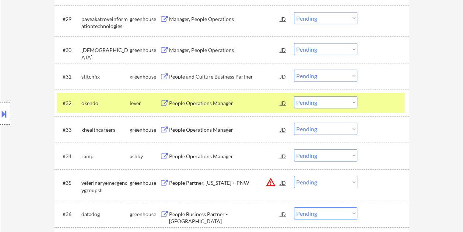
click at [347, 96] on select "Choose an option... Pending Applied Excluded (Questions) Excluded (Expired) Exc…" at bounding box center [325, 102] width 63 height 12
click at [294, 96] on select "Choose an option... Pending Applied Excluded (Questions) Excluded (Expired) Exc…" at bounding box center [325, 102] width 63 height 12
click at [373, 108] on div at bounding box center [384, 102] width 32 height 13
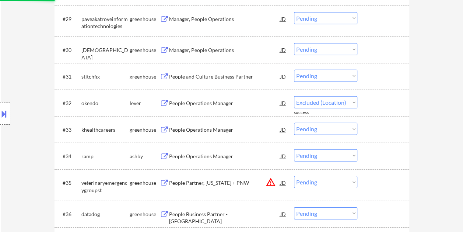
select select ""pending""
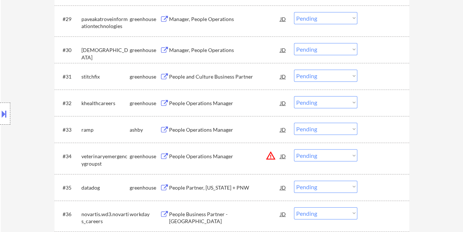
click at [372, 129] on div at bounding box center [384, 129] width 32 height 13
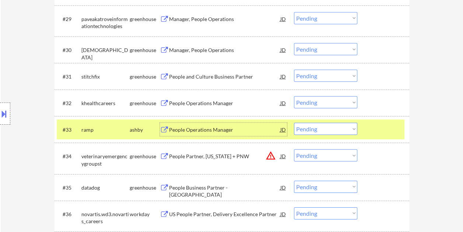
click at [225, 128] on div "People Operations Manager" at bounding box center [224, 129] width 111 height 7
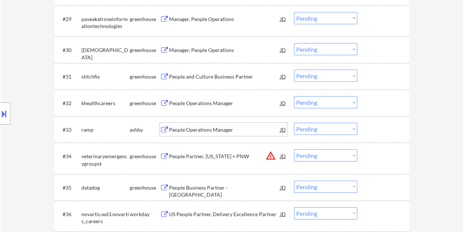
drag, startPoint x: 377, startPoint y: 129, endPoint x: 370, endPoint y: 129, distance: 7.4
click at [377, 129] on div at bounding box center [384, 129] width 32 height 13
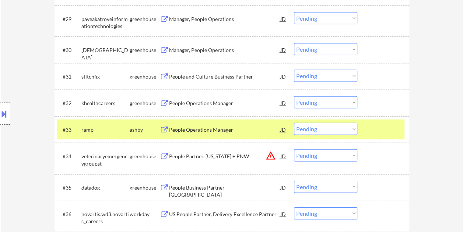
click at [353, 128] on select "Choose an option... Pending Applied Excluded (Questions) Excluded (Expired) Exc…" at bounding box center [325, 129] width 63 height 12
click at [294, 123] on select "Choose an option... Pending Applied Excluded (Questions) Excluded (Expired) Exc…" at bounding box center [325, 129] width 63 height 12
select select ""pending""
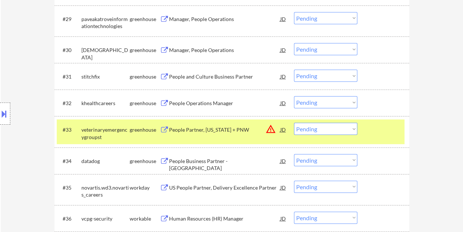
click at [394, 128] on div at bounding box center [384, 129] width 32 height 13
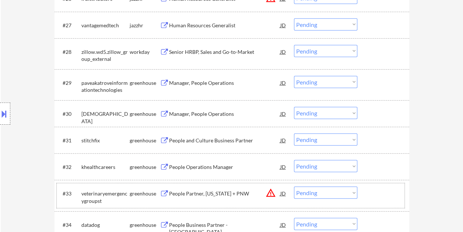
scroll to position [978, 0]
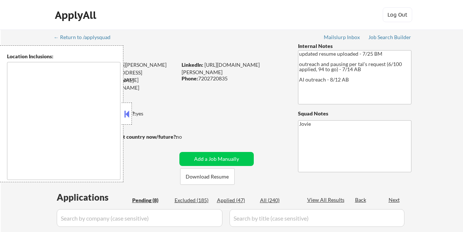
select select ""pending""
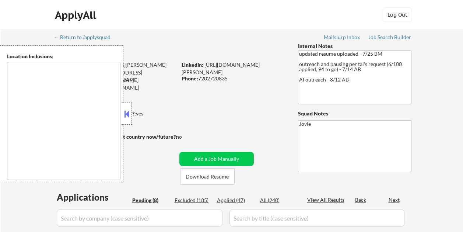
select select ""pending""
type textarea "[GEOGRAPHIC_DATA], [GEOGRAPHIC_DATA] [GEOGRAPHIC_DATA], [GEOGRAPHIC_DATA] [GEOG…"
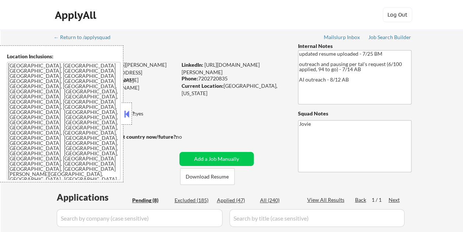
click at [129, 111] on button at bounding box center [127, 113] width 8 height 11
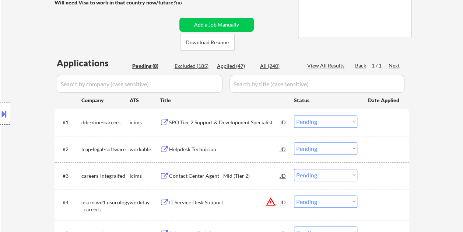
scroll to position [147, 0]
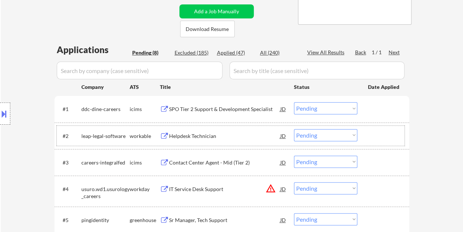
click at [371, 139] on div at bounding box center [384, 135] width 32 height 13
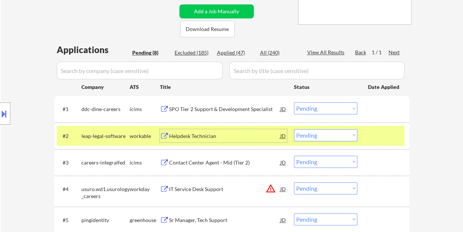
click at [228, 132] on div "Helpdesk Technician" at bounding box center [224, 135] width 111 height 7
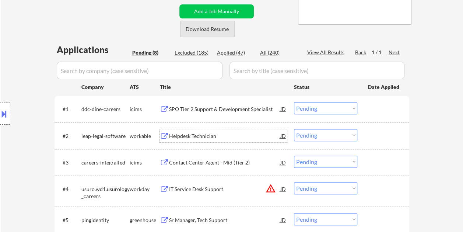
click at [211, 29] on button "Download Resume" at bounding box center [207, 29] width 55 height 17
click at [285, 30] on div "← Return to /applysquad Mailslurp Inbox Job Search Builder Evan Miller User Ema…" at bounding box center [232, 111] width 368 height 458
click at [367, 130] on div "#2 leap-legal-software workable Helpdesk Technician JD Choose an option... Pend…" at bounding box center [231, 136] width 348 height 20
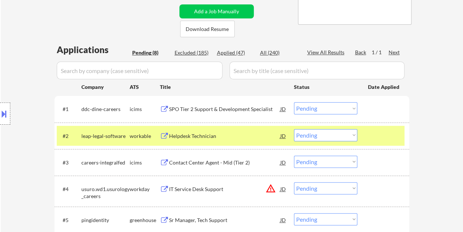
click at [352, 136] on select "Choose an option... Pending Applied Excluded (Questions) Excluded (Expired) Exc…" at bounding box center [325, 135] width 63 height 12
click at [294, 129] on select "Choose an option... Pending Applied Excluded (Questions) Excluded (Expired) Exc…" at bounding box center [325, 135] width 63 height 12
select select ""pending""
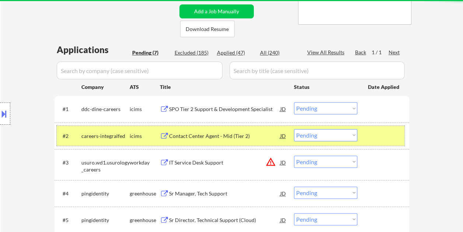
click at [376, 140] on div at bounding box center [384, 135] width 32 height 13
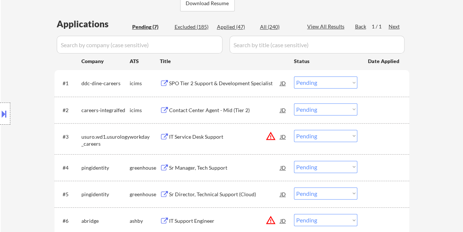
scroll to position [221, 0]
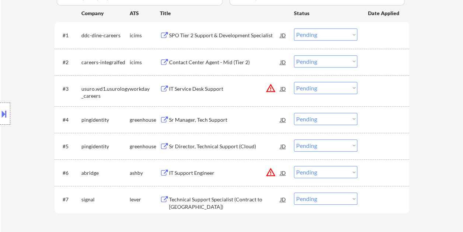
click at [376, 85] on div at bounding box center [384, 88] width 32 height 13
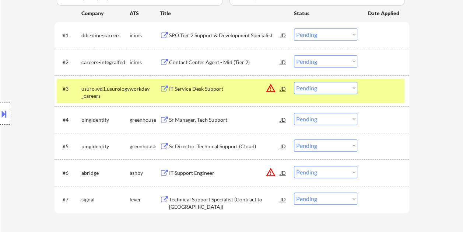
click at [372, 87] on div at bounding box center [384, 88] width 32 height 13
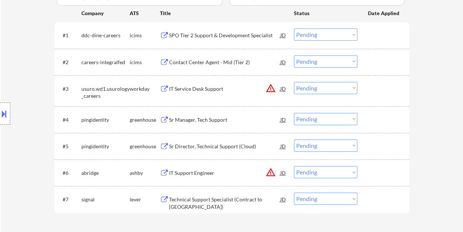
click at [372, 118] on div at bounding box center [384, 119] width 32 height 13
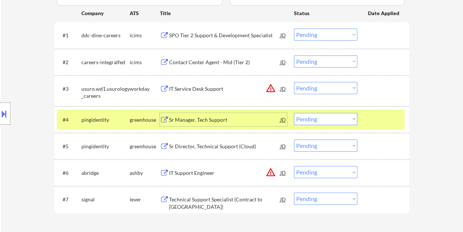
click at [237, 115] on div "Sr Manager, Tech Support" at bounding box center [224, 119] width 111 height 13
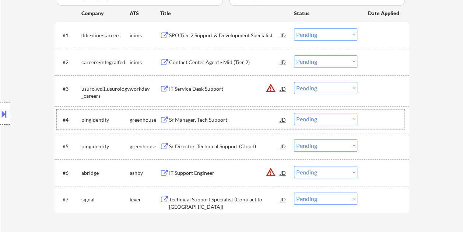
drag, startPoint x: 397, startPoint y: 122, endPoint x: 374, endPoint y: 124, distance: 22.9
click at [396, 122] on div at bounding box center [384, 119] width 32 height 13
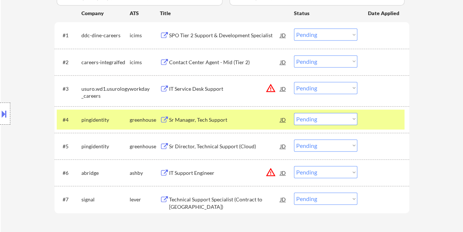
drag, startPoint x: 346, startPoint y: 117, endPoint x: 346, endPoint y: 112, distance: 4.8
click at [346, 117] on select "Choose an option... Pending Applied Excluded (Questions) Excluded (Expired) Exc…" at bounding box center [325, 119] width 63 height 12
click at [294, 113] on select "Choose an option... Pending Applied Excluded (Questions) Excluded (Expired) Exc…" at bounding box center [325, 119] width 63 height 12
select select ""pending""
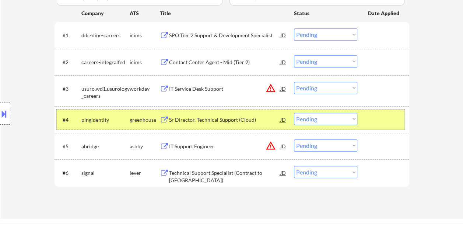
click at [382, 113] on div at bounding box center [384, 119] width 32 height 13
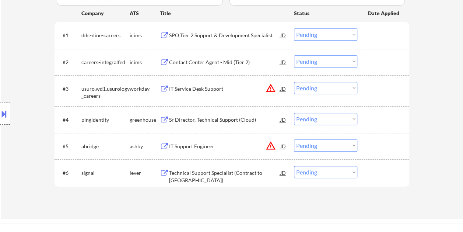
click at [377, 140] on div at bounding box center [384, 145] width 32 height 13
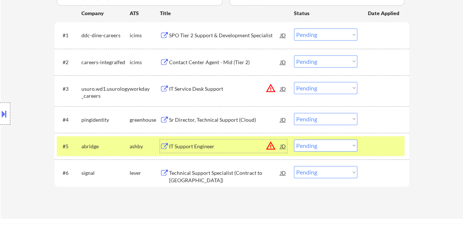
click at [236, 146] on div "IT Support Engineer" at bounding box center [224, 146] width 111 height 7
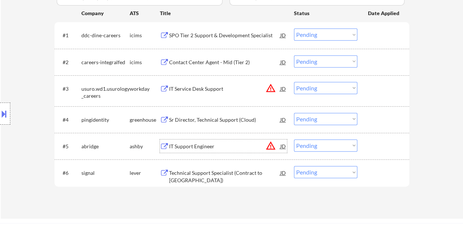
drag, startPoint x: 375, startPoint y: 150, endPoint x: 357, endPoint y: 147, distance: 17.8
click at [374, 150] on div at bounding box center [384, 145] width 32 height 13
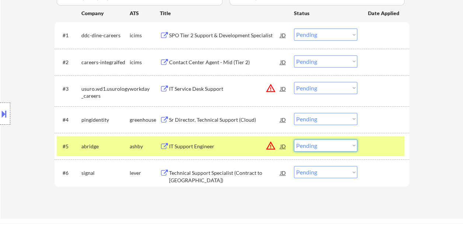
click at [351, 147] on select "Choose an option... Pending Applied Excluded (Questions) Excluded (Expired) Exc…" at bounding box center [325, 145] width 63 height 12
click at [294, 139] on select "Choose an option... Pending Applied Excluded (Questions) Excluded (Expired) Exc…" at bounding box center [325, 145] width 63 height 12
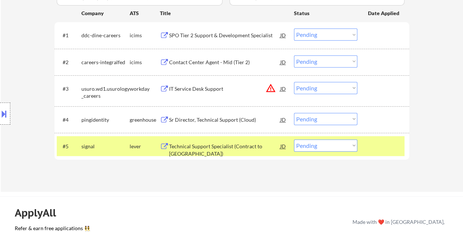
click at [369, 150] on div at bounding box center [384, 145] width 32 height 13
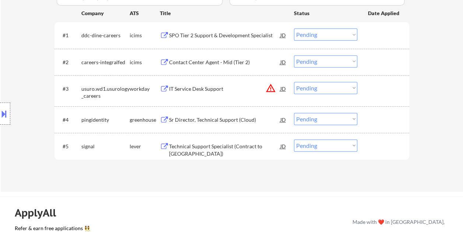
click at [251, 142] on div "Technical Support Specialist (Contract to Perm)" at bounding box center [224, 145] width 111 height 13
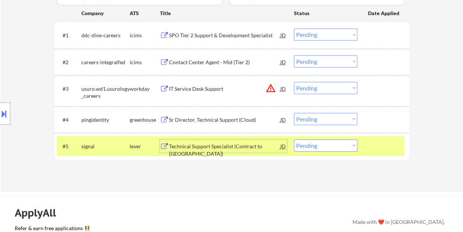
click at [377, 146] on div at bounding box center [384, 145] width 32 height 13
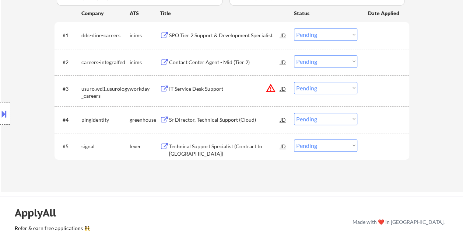
drag, startPoint x: 376, startPoint y: 146, endPoint x: 359, endPoint y: 145, distance: 16.6
click at [375, 146] on div at bounding box center [384, 145] width 32 height 13
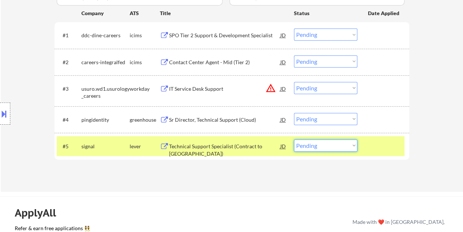
click at [351, 145] on select "Choose an option... Pending Applied Excluded (Questions) Excluded (Expired) Exc…" at bounding box center [325, 145] width 63 height 12
select select ""excluded__salary_""
click at [294, 139] on select "Choose an option... Pending Applied Excluded (Questions) Excluded (Expired) Exc…" at bounding box center [325, 145] width 63 height 12
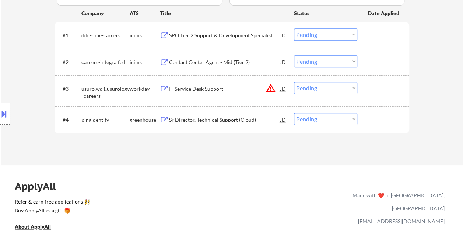
click at [377, 121] on div at bounding box center [384, 119] width 32 height 13
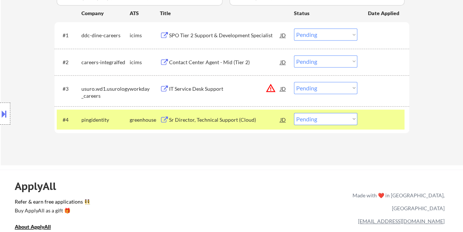
click at [259, 116] on div "Sr Director, Technical Support (Cloud)" at bounding box center [224, 119] width 111 height 7
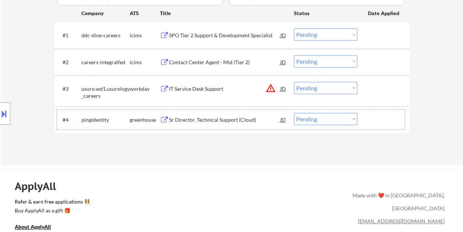
click at [361, 122] on div "#4 pingidentity greenhouse Sr Director, Technical Support (Cloud) JD warning_am…" at bounding box center [231, 119] width 348 height 20
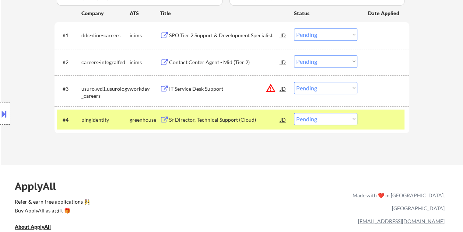
click at [378, 116] on div at bounding box center [384, 119] width 32 height 13
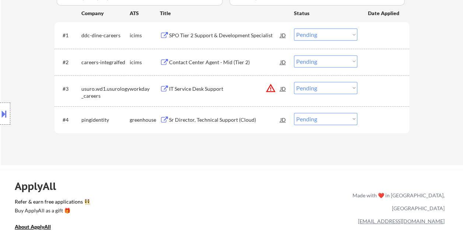
click at [380, 118] on div at bounding box center [384, 119] width 32 height 13
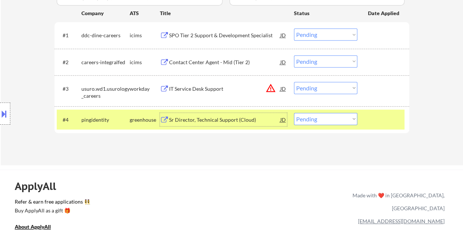
click at [179, 114] on div "Sr Director, Technical Support (Cloud)" at bounding box center [224, 119] width 111 height 13
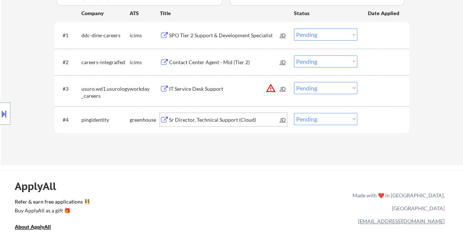
click at [370, 122] on div at bounding box center [384, 119] width 32 height 13
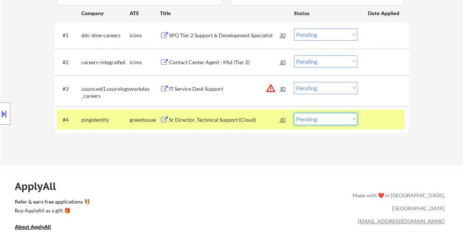
click at [349, 115] on select "Choose an option... Pending Applied Excluded (Questions) Excluded (Expired) Exc…" at bounding box center [325, 119] width 63 height 12
select select ""excluded__bad_match_""
click at [294, 113] on select "Choose an option... Pending Applied Excluded (Questions) Excluded (Expired) Exc…" at bounding box center [325, 119] width 63 height 12
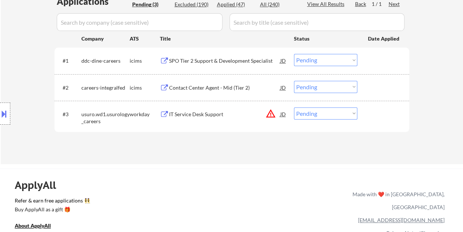
scroll to position [184, 0]
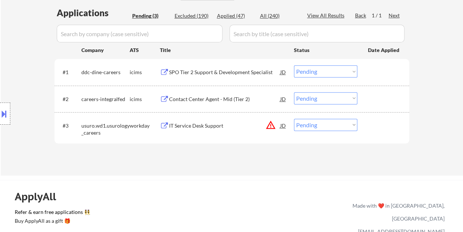
click at [371, 122] on div at bounding box center [384, 125] width 32 height 13
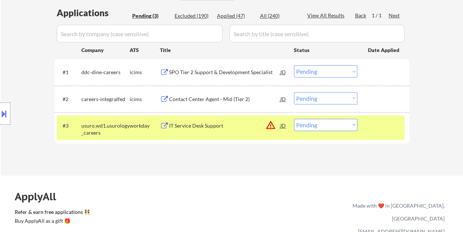
click at [230, 123] on div "IT Service Desk Support" at bounding box center [224, 125] width 111 height 7
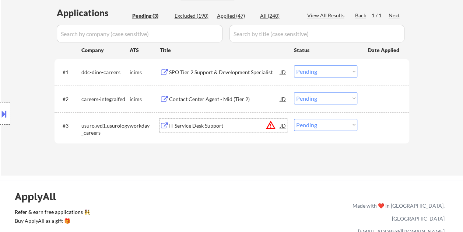
click at [374, 125] on div at bounding box center [384, 125] width 32 height 13
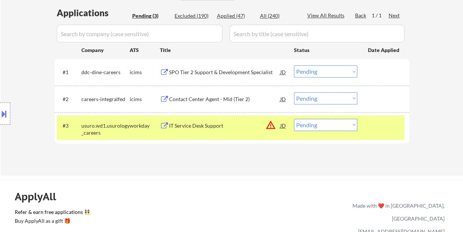
click at [351, 127] on select "Choose an option... Pending Applied Excluded (Questions) Excluded (Expired) Exc…" at bounding box center [325, 125] width 63 height 12
select select ""excluded__bad_match_""
click at [294, 119] on select "Choose an option... Pending Applied Excluded (Questions) Excluded (Expired) Exc…" at bounding box center [325, 125] width 63 height 12
click at [381, 128] on div at bounding box center [384, 125] width 32 height 13
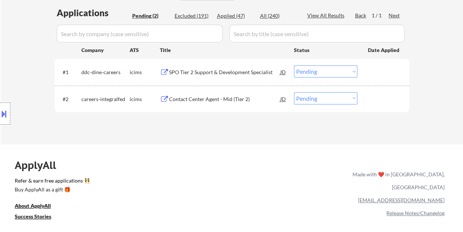
click at [373, 95] on div at bounding box center [384, 98] width 32 height 13
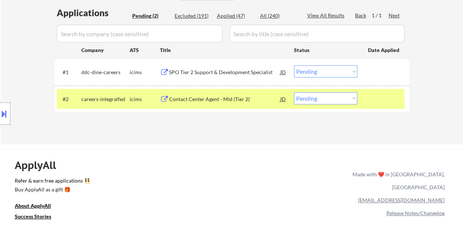
click at [208, 94] on div "Contact Center Agent - Mid (Tier 2)" at bounding box center [224, 98] width 111 height 13
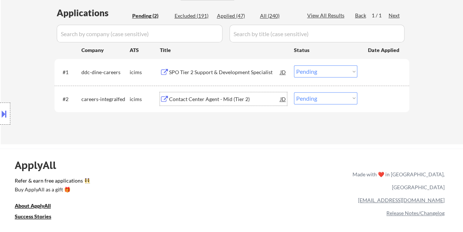
drag, startPoint x: 381, startPoint y: 99, endPoint x: 366, endPoint y: 99, distance: 14.4
click at [380, 99] on div at bounding box center [384, 98] width 32 height 13
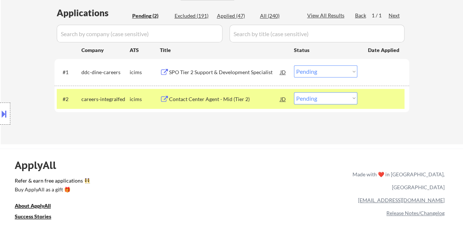
click at [350, 99] on select "Choose an option... Pending Applied Excluded (Questions) Excluded (Expired) Exc…" at bounding box center [325, 98] width 63 height 12
select select ""excluded__location_""
click at [294, 92] on select "Choose an option... Pending Applied Excluded (Questions) Excluded (Expired) Exc…" at bounding box center [325, 98] width 63 height 12
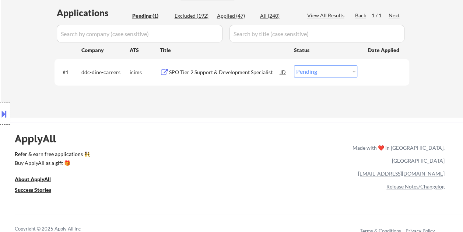
click at [373, 73] on div at bounding box center [384, 71] width 32 height 13
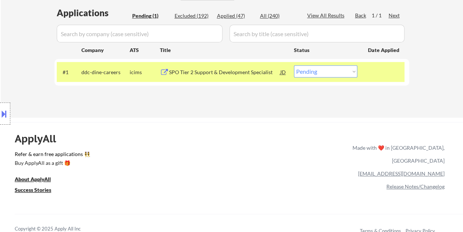
click at [253, 70] on div "SPO Tier 2 Support & Development Specialist" at bounding box center [224, 72] width 111 height 7
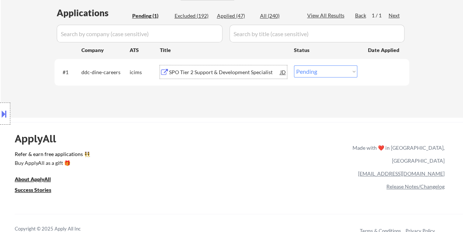
click at [369, 71] on div at bounding box center [384, 71] width 32 height 13
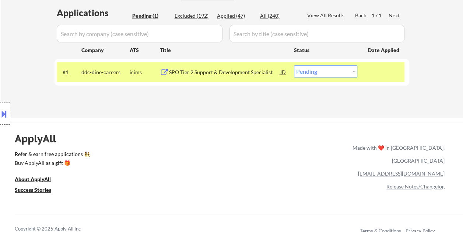
click at [351, 70] on select "Choose an option... Pending Applied Excluded (Questions) Excluded (Expired) Exc…" at bounding box center [325, 71] width 63 height 12
click at [294, 65] on select "Choose an option... Pending Applied Excluded (Questions) Excluded (Expired) Exc…" at bounding box center [325, 71] width 63 height 12
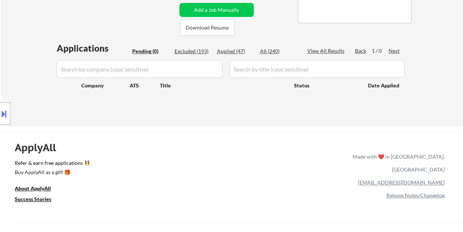
scroll to position [147, 0]
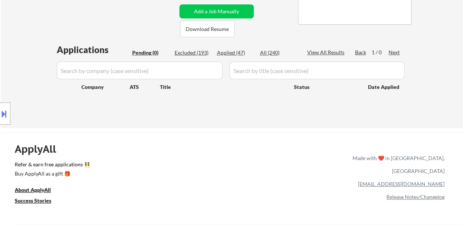
click at [2, 118] on button at bounding box center [4, 114] width 8 height 12
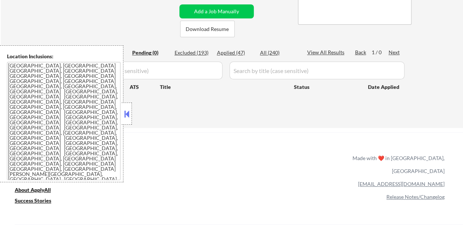
click at [128, 115] on button at bounding box center [127, 113] width 8 height 11
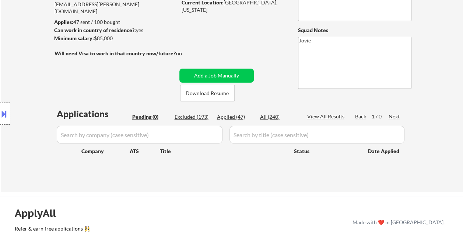
scroll to position [74, 0]
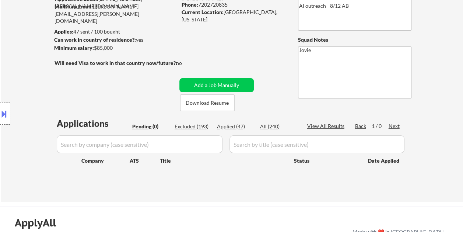
click at [231, 125] on div "Applied (47)" at bounding box center [235, 126] width 37 height 7
select select ""applied""
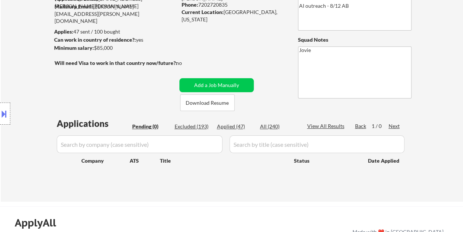
select select ""applied""
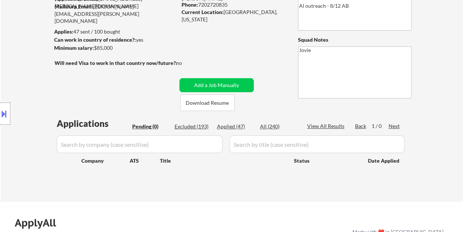
select select ""applied""
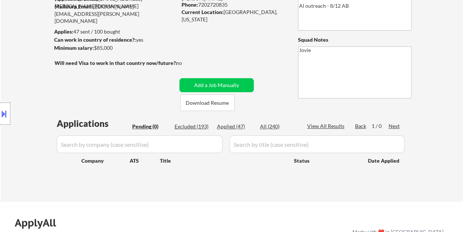
select select ""applied""
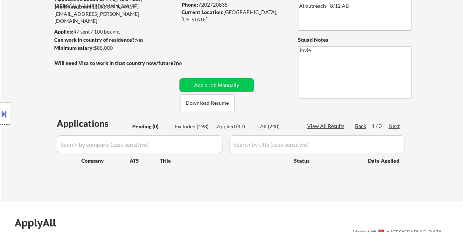
select select ""applied""
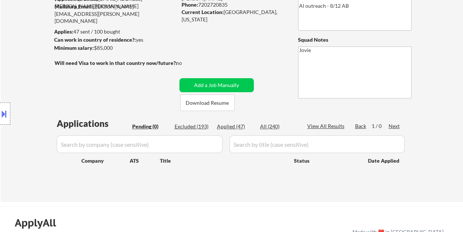
select select ""applied""
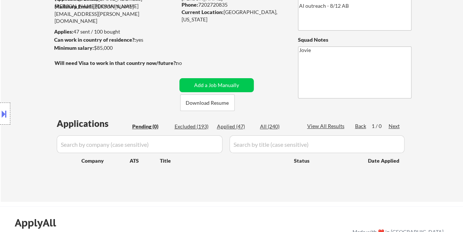
select select ""applied""
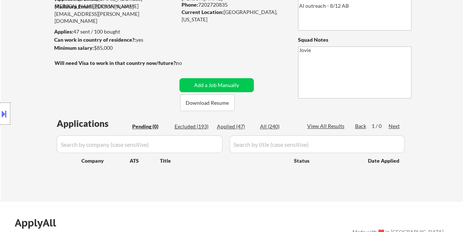
select select ""applied""
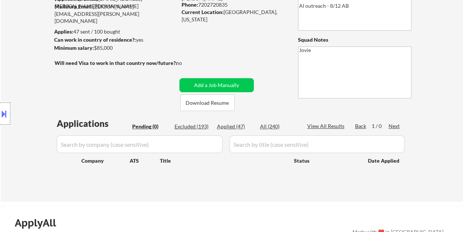
select select ""applied""
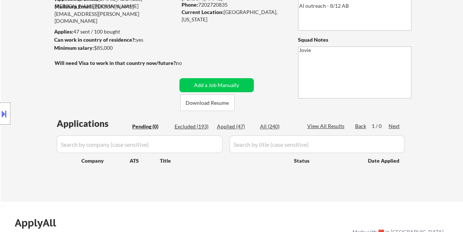
select select ""applied""
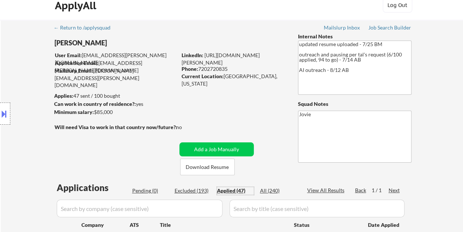
scroll to position [0, 0]
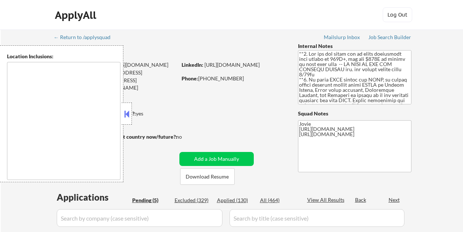
select select ""pending""
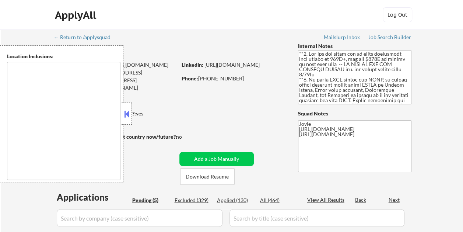
type textarea "country:[GEOGRAPHIC_DATA]"
click at [265, 24] on div "ApplyAll Log In Sign Up Log Out" at bounding box center [232, 16] width 369 height 18
click at [126, 111] on button at bounding box center [127, 113] width 8 height 11
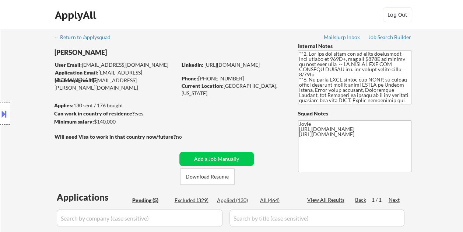
click at [157, 35] on div "← Return to /applysquad Mailslurp Inbox Job Search Builder [PERSON_NAME] User E…" at bounding box center [232, 224] width 368 height 391
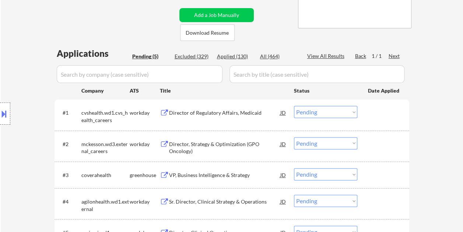
scroll to position [147, 0]
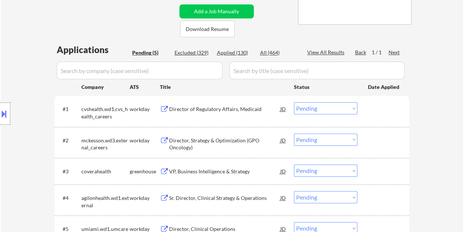
click at [374, 175] on div at bounding box center [384, 170] width 32 height 13
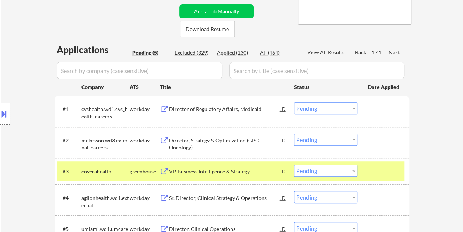
click at [230, 171] on div "VP, Business Intelligence & Strategy" at bounding box center [224, 171] width 111 height 7
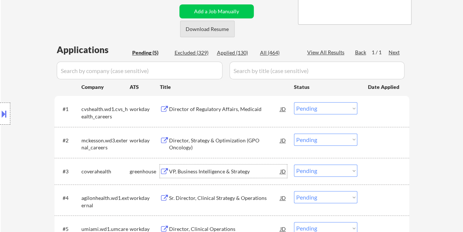
click at [205, 30] on button "Download Resume" at bounding box center [207, 29] width 55 height 17
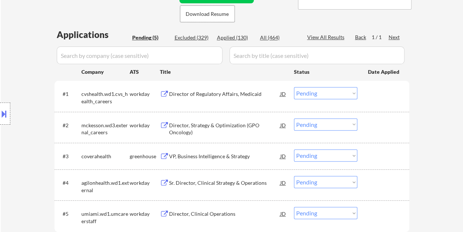
scroll to position [184, 0]
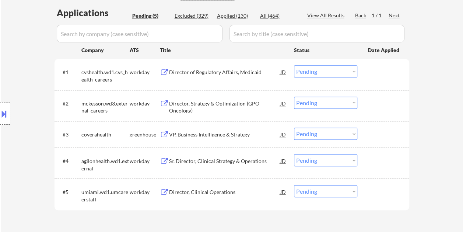
click at [371, 133] on div at bounding box center [384, 134] width 32 height 13
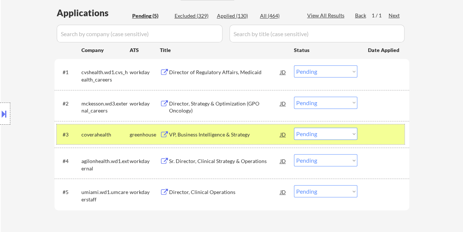
click at [346, 129] on select "Choose an option... Pending Applied Excluded (Questions) Excluded (Expired) Exc…" at bounding box center [325, 134] width 63 height 12
click at [294, 128] on select "Choose an option... Pending Applied Excluded (Questions) Excluded (Expired) Exc…" at bounding box center [325, 134] width 63 height 12
select select ""pending""
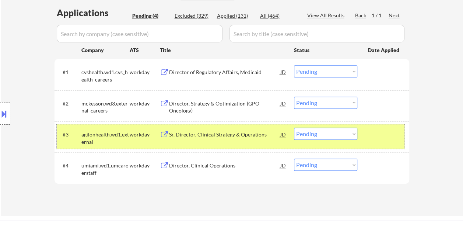
click at [381, 139] on div at bounding box center [384, 134] width 32 height 13
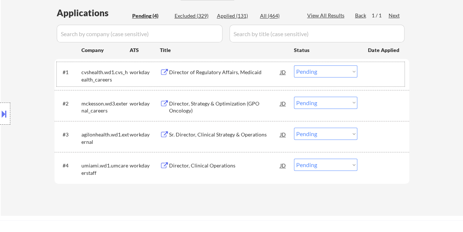
click at [379, 71] on div at bounding box center [384, 71] width 32 height 13
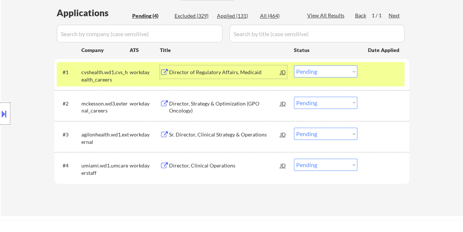
click at [239, 69] on div "Director of Regulatory Affairs, Medicaid" at bounding box center [224, 72] width 111 height 7
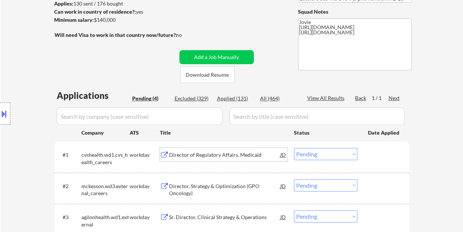
scroll to position [111, 0]
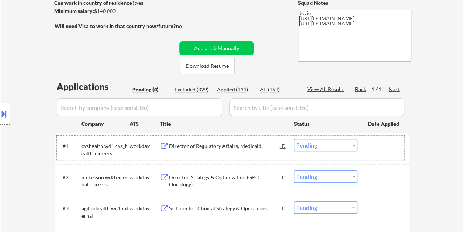
drag, startPoint x: 377, startPoint y: 150, endPoint x: 354, endPoint y: 144, distance: 23.9
click at [376, 150] on div at bounding box center [384, 145] width 32 height 13
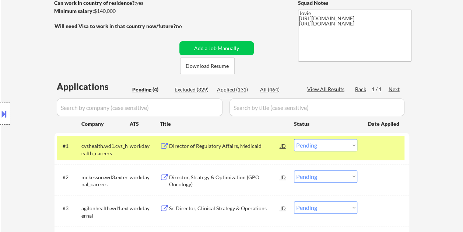
click at [353, 144] on select "Choose an option... Pending Applied Excluded (Questions) Excluded (Expired) Exc…" at bounding box center [325, 145] width 63 height 12
click at [294, 139] on select "Choose an option... Pending Applied Excluded (Questions) Excluded (Expired) Exc…" at bounding box center [325, 145] width 63 height 12
click at [371, 146] on div at bounding box center [384, 145] width 32 height 13
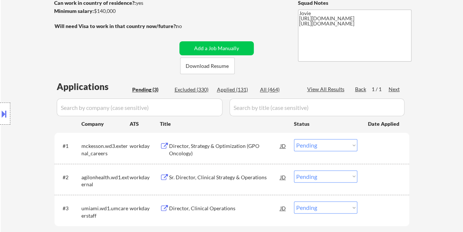
click at [374, 143] on div at bounding box center [384, 145] width 32 height 13
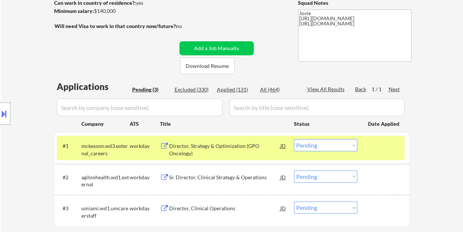
click at [231, 151] on div "Director, Strategy & Optimization (GPO Oncology)" at bounding box center [224, 149] width 111 height 14
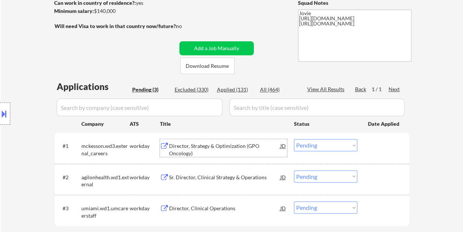
drag, startPoint x: 373, startPoint y: 146, endPoint x: 356, endPoint y: 145, distance: 16.6
click at [373, 146] on div at bounding box center [384, 145] width 32 height 13
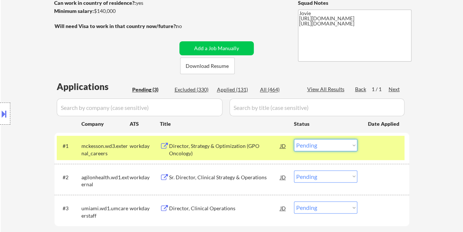
click at [352, 146] on select "Choose an option... Pending Applied Excluded (Questions) Excluded (Expired) Exc…" at bounding box center [325, 145] width 63 height 12
click at [294, 139] on select "Choose an option... Pending Applied Excluded (Questions) Excluded (Expired) Exc…" at bounding box center [325, 145] width 63 height 12
select select ""pending""
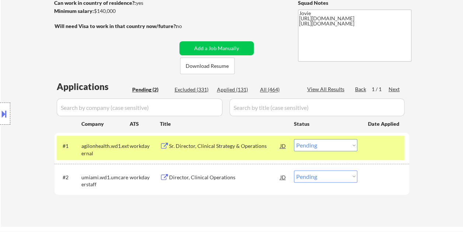
click at [374, 147] on div at bounding box center [384, 145] width 32 height 13
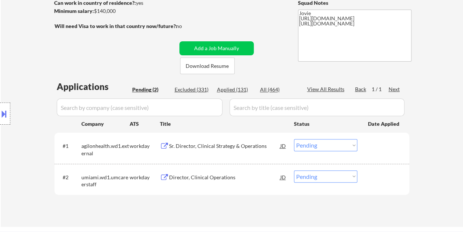
click at [379, 148] on div at bounding box center [384, 145] width 32 height 13
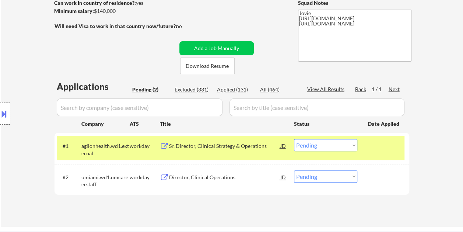
click at [247, 144] on div "Sr. Director, Clinical Strategy & Operations" at bounding box center [224, 145] width 111 height 7
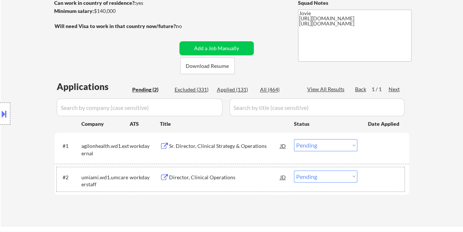
click at [379, 182] on div at bounding box center [384, 176] width 32 height 13
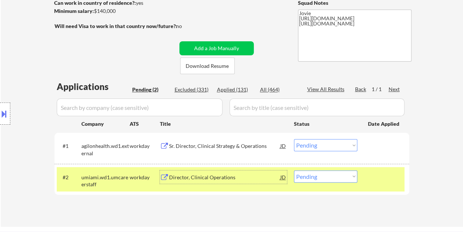
click at [226, 178] on div "Director, Clinical Operations" at bounding box center [224, 177] width 111 height 7
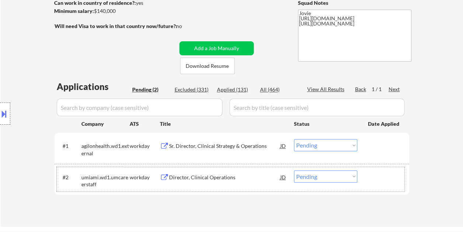
click at [385, 174] on div at bounding box center [384, 176] width 32 height 13
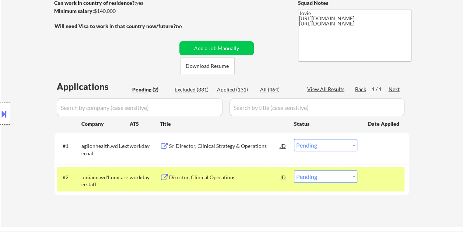
click at [354, 177] on select "Choose an option... Pending Applied Excluded (Questions) Excluded (Expired) Exc…" at bounding box center [325, 176] width 63 height 12
select select ""excluded__bad_match_""
click at [294, 170] on select "Choose an option... Pending Applied Excluded (Questions) Excluded (Expired) Exc…" at bounding box center [325, 176] width 63 height 12
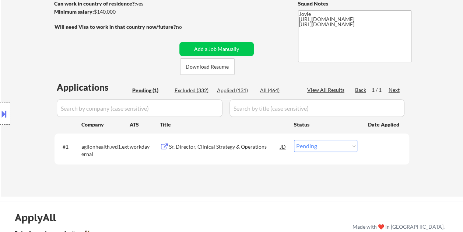
scroll to position [147, 0]
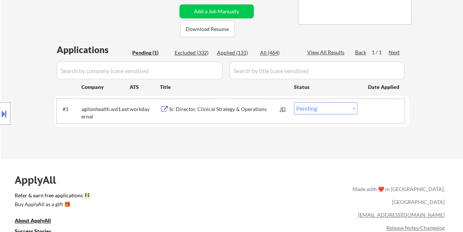
drag, startPoint x: 364, startPoint y: 108, endPoint x: 359, endPoint y: 109, distance: 5.3
click at [364, 108] on div "#1 agilonhealth.wd1.external workday Sr. Director, Clinical Strategy & Operatio…" at bounding box center [231, 111] width 348 height 24
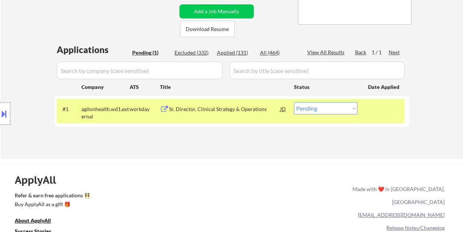
click at [353, 110] on select "Choose an option... Pending Applied Excluded (Questions) Excluded (Expired) Exc…" at bounding box center [325, 108] width 63 height 12
select select ""applied""
click at [294, 102] on select "Choose an option... Pending Applied Excluded (Questions) Excluded (Expired) Exc…" at bounding box center [325, 108] width 63 height 12
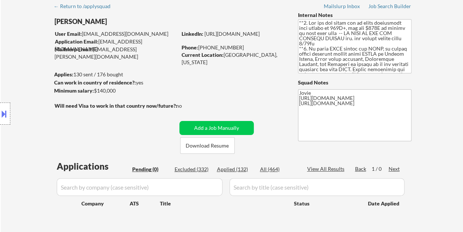
scroll to position [37, 0]
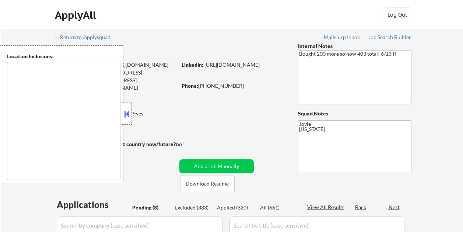
select select ""pending""
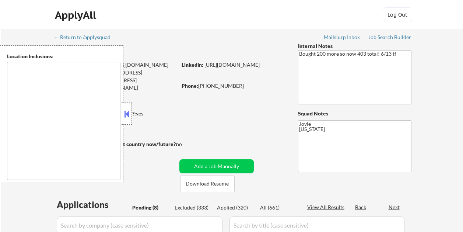
select select ""pending""
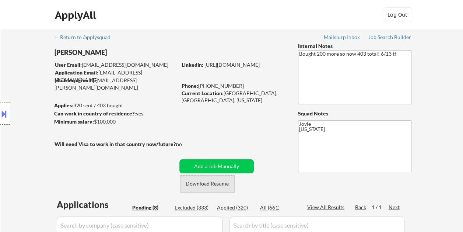
click at [207, 181] on button "Download Resume" at bounding box center [207, 183] width 55 height 17
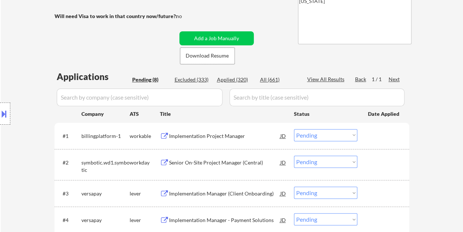
scroll to position [147, 0]
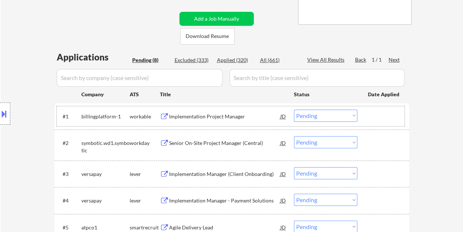
click at [376, 108] on div "#1 billingplatform-1 workable Implementation Project Manager JD Choose an optio…" at bounding box center [231, 116] width 348 height 20
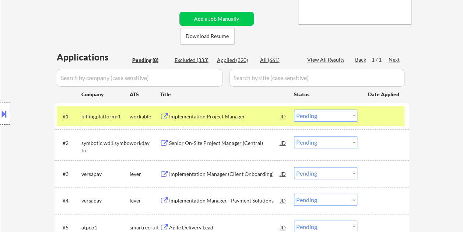
click at [243, 113] on div "Implementation Project Manager" at bounding box center [224, 116] width 111 height 7
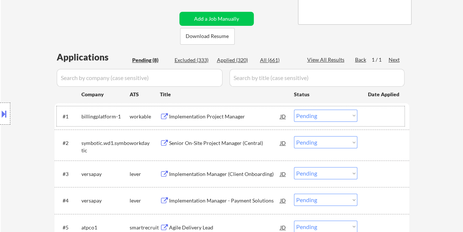
click at [371, 119] on div at bounding box center [384, 115] width 32 height 13
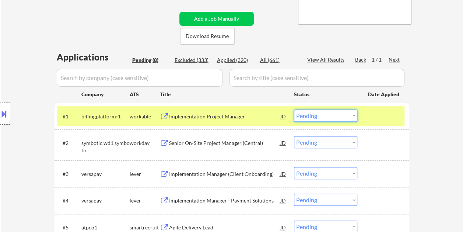
click at [353, 117] on select "Choose an option... Pending Applied Excluded (Questions) Excluded (Expired) Exc…" at bounding box center [325, 115] width 63 height 12
click at [294, 109] on select "Choose an option... Pending Applied Excluded (Questions) Excluded (Expired) Exc…" at bounding box center [325, 115] width 63 height 12
select select ""pending""
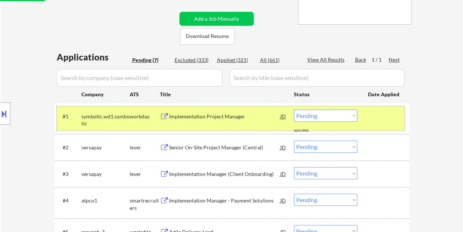
click at [381, 114] on div at bounding box center [384, 115] width 32 height 13
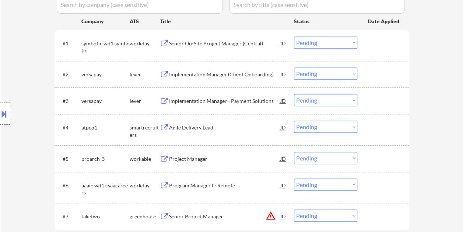
scroll to position [221, 0]
drag, startPoint x: 387, startPoint y: 64, endPoint x: 324, endPoint y: 85, distance: 66.3
click at [387, 64] on div "#2 versapay lever Implementation Manager (Client Onboarding) JD Choose an optio…" at bounding box center [231, 73] width 348 height 20
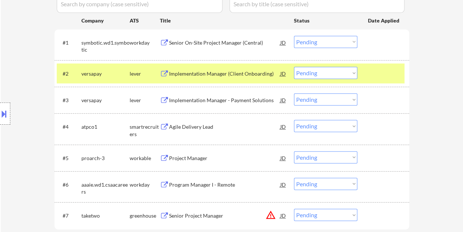
click at [256, 72] on div "Implementation Manager (Client Onboarding)" at bounding box center [224, 73] width 111 height 7
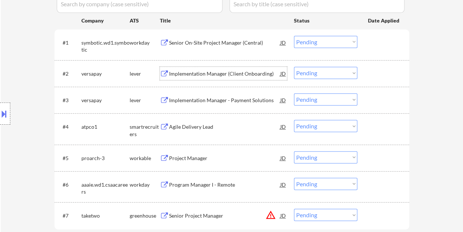
click at [366, 73] on div "#2 versapay lever Implementation Manager (Client Onboarding) JD Choose an optio…" at bounding box center [231, 73] width 348 height 20
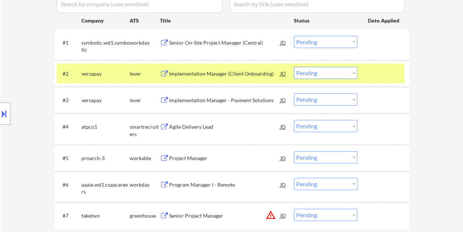
click at [353, 72] on select "Choose an option... Pending Applied Excluded (Questions) Excluded (Expired) Exc…" at bounding box center [325, 73] width 63 height 12
click at [294, 67] on select "Choose an option... Pending Applied Excluded (Questions) Excluded (Expired) Exc…" at bounding box center [325, 73] width 63 height 12
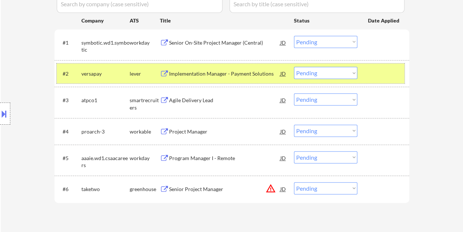
click at [378, 75] on div at bounding box center [384, 73] width 32 height 13
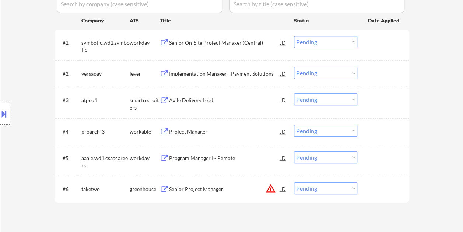
click at [386, 72] on div at bounding box center [384, 73] width 32 height 13
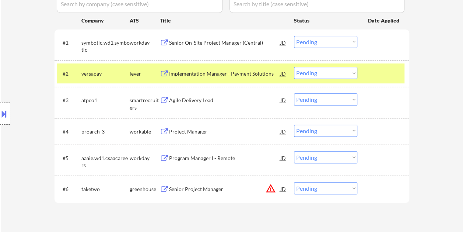
click at [234, 75] on div "Implementation Manager - Payment Solutions" at bounding box center [224, 73] width 111 height 7
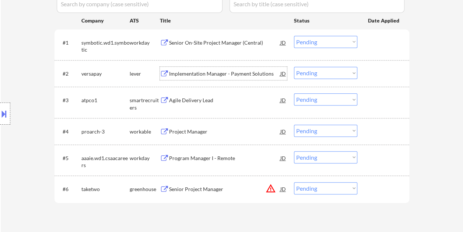
click at [380, 78] on div at bounding box center [384, 73] width 32 height 13
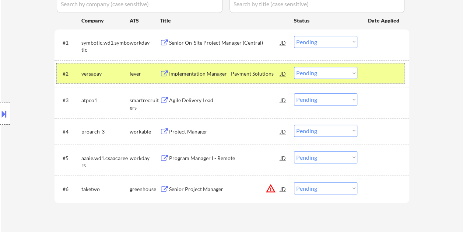
click at [355, 71] on select "Choose an option... Pending Applied Excluded (Questions) Excluded (Expired) Exc…" at bounding box center [325, 73] width 63 height 12
click at [294, 67] on select "Choose an option... Pending Applied Excluded (Questions) Excluded (Expired) Exc…" at bounding box center [325, 73] width 63 height 12
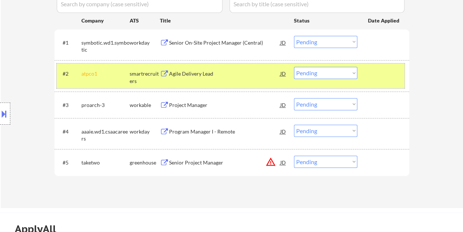
click at [378, 77] on div at bounding box center [384, 73] width 32 height 13
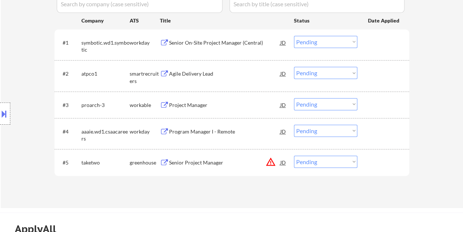
click at [373, 72] on div at bounding box center [384, 73] width 32 height 13
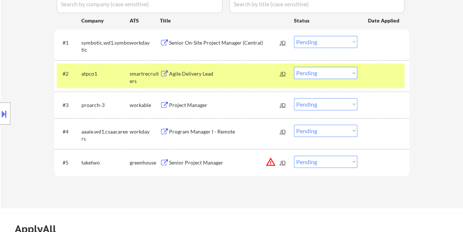
click at [238, 74] on div "Agile Delivery Lead" at bounding box center [224, 73] width 111 height 7
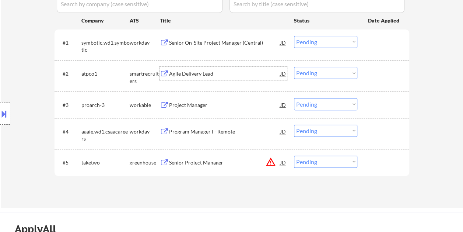
click at [376, 76] on div at bounding box center [384, 73] width 32 height 13
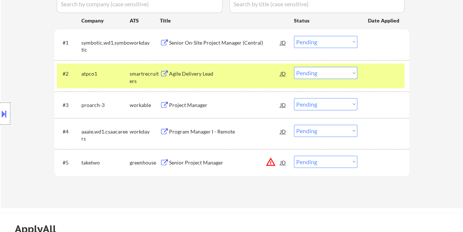
drag, startPoint x: 349, startPoint y: 72, endPoint x: 348, endPoint y: 77, distance: 5.7
click at [349, 72] on select "Choose an option... Pending Applied Excluded (Questions) Excluded (Expired) Exc…" at bounding box center [325, 73] width 63 height 12
click at [294, 67] on select "Choose an option... Pending Applied Excluded (Questions) Excluded (Expired) Exc…" at bounding box center [325, 73] width 63 height 12
select select ""pending""
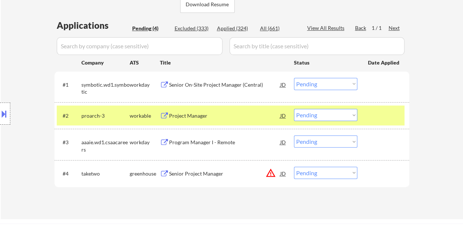
scroll to position [147, 0]
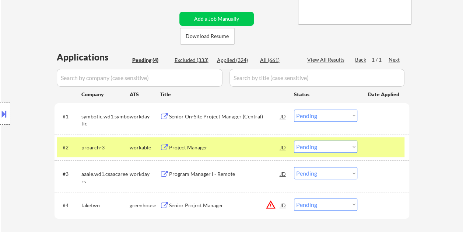
click at [431, 48] on div "← Return to /applysquad Mailslurp Inbox Job Search Builder [PERSON_NAME] User E…" at bounding box center [232, 66] width 462 height 369
click at [386, 143] on div at bounding box center [384, 146] width 32 height 13
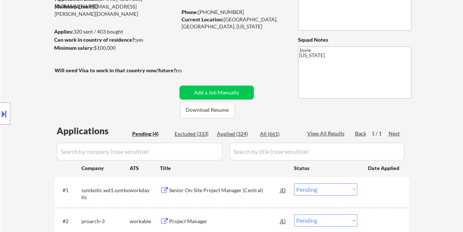
scroll to position [111, 0]
